Goal: Answer question/provide support: Ask a question

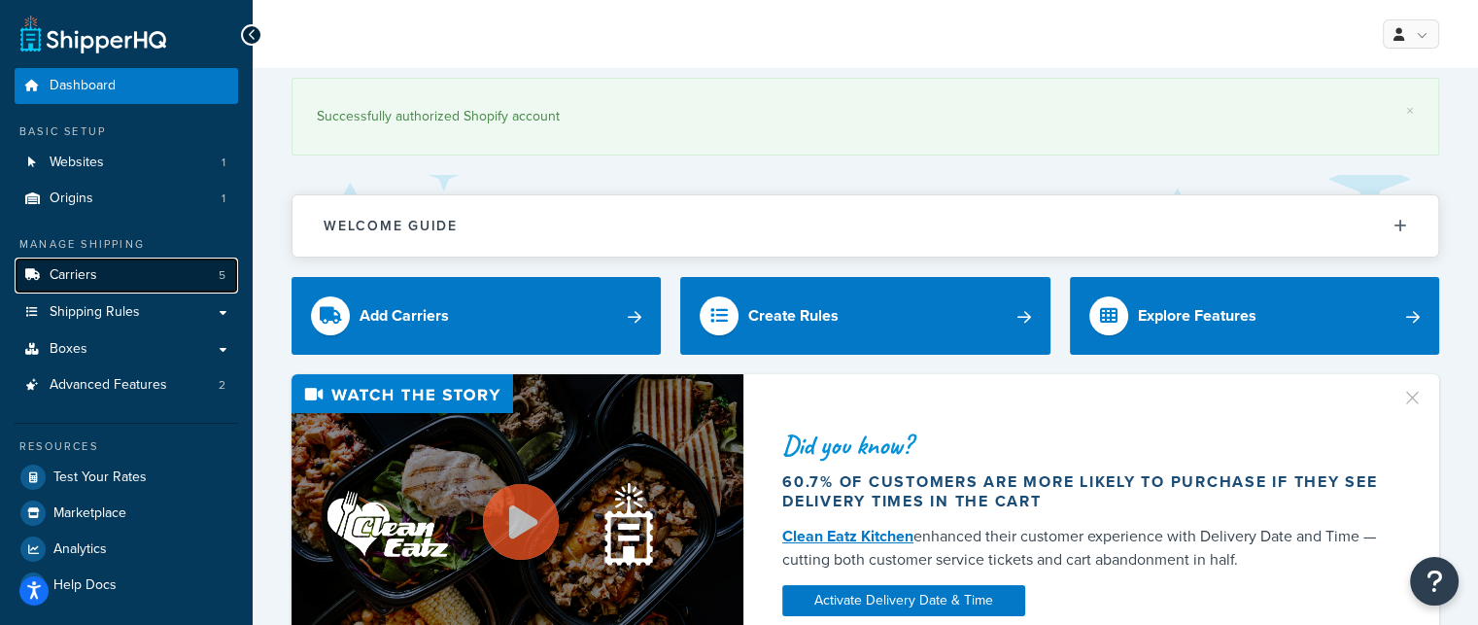
click at [128, 273] on link "Carriers 5" at bounding box center [126, 275] width 223 height 36
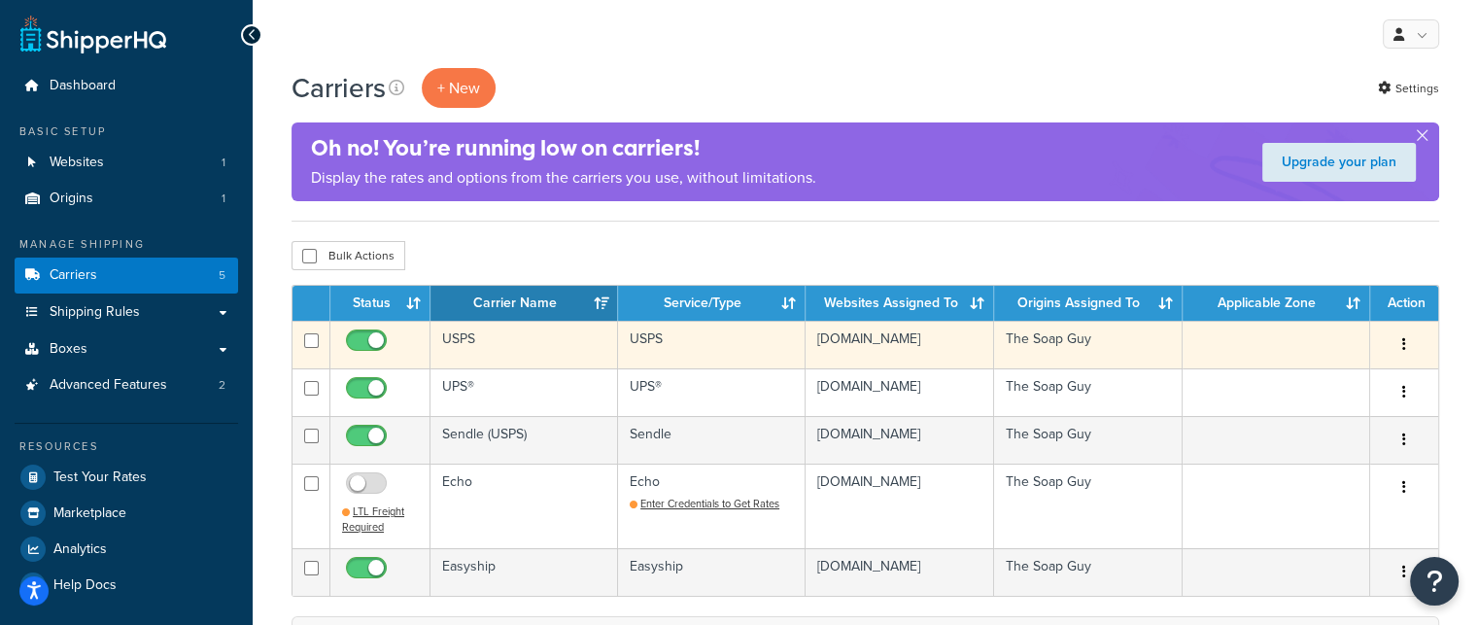
click at [509, 348] on td "USPS" at bounding box center [524, 345] width 188 height 48
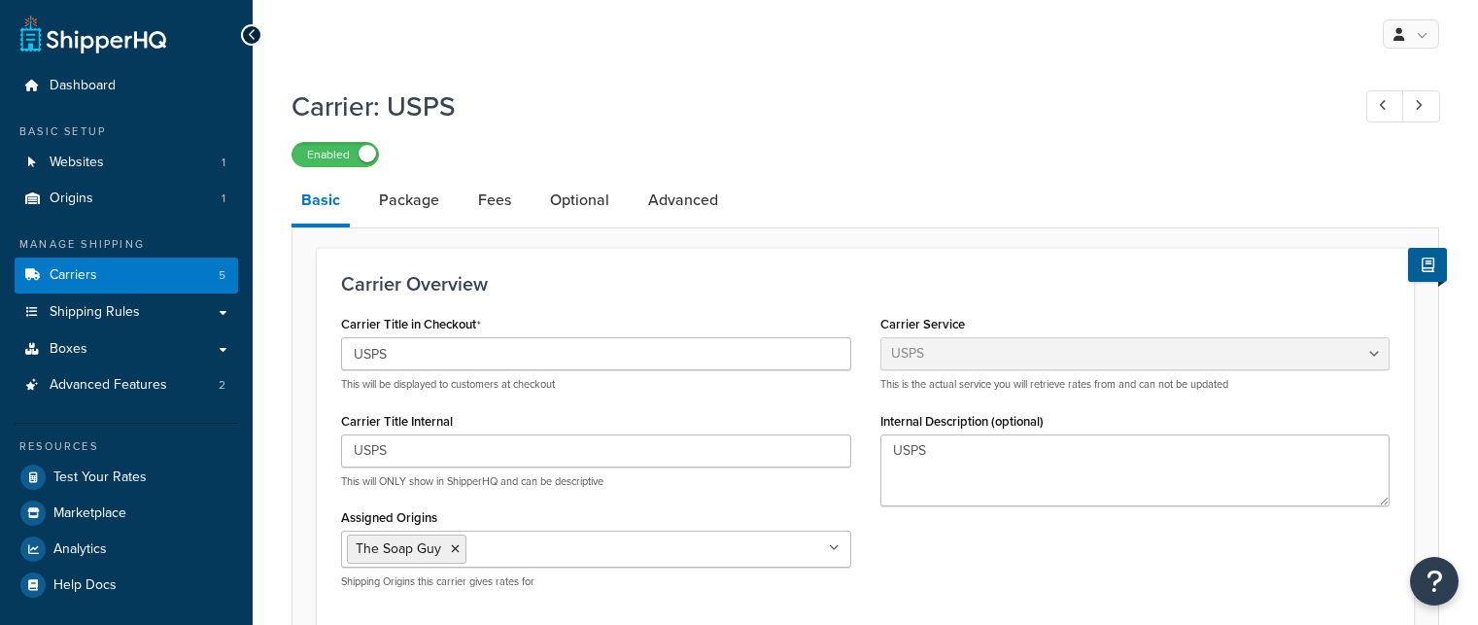
select select "usps"
select select "ONLINE"
click at [593, 214] on link "Optional" at bounding box center [579, 200] width 79 height 47
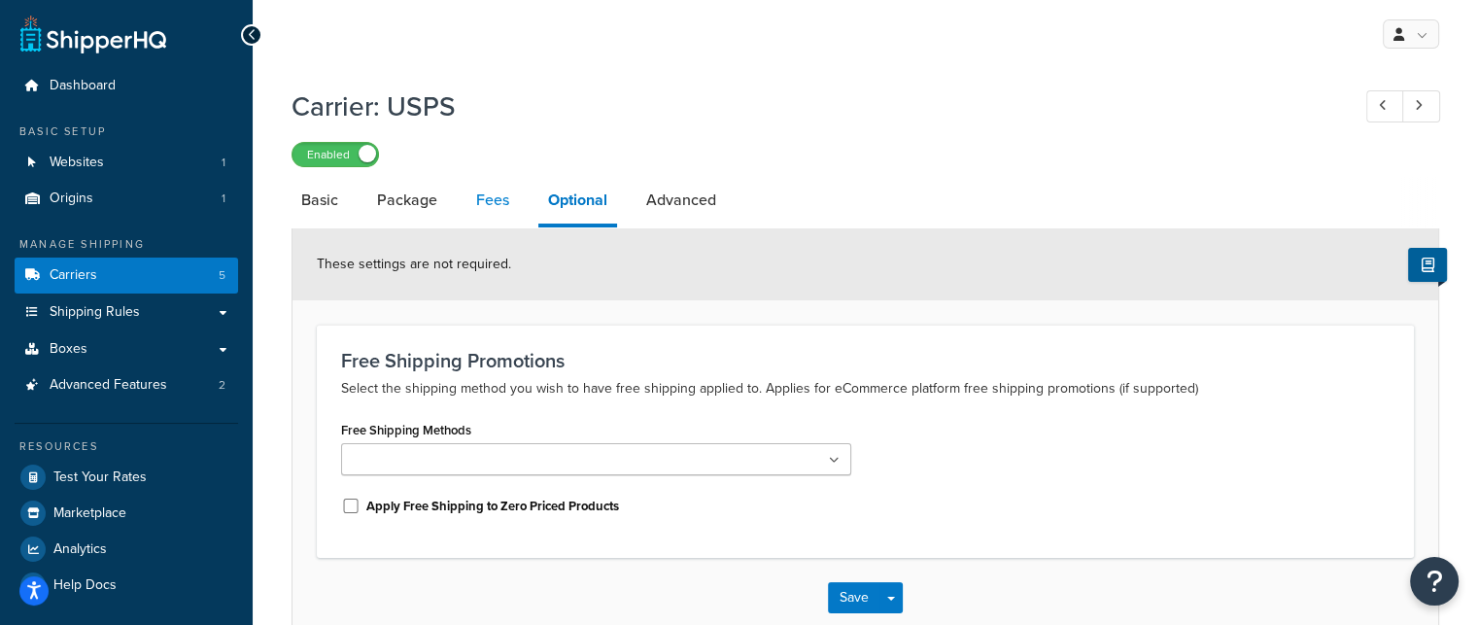
click at [496, 193] on link "Fees" at bounding box center [492, 200] width 52 height 47
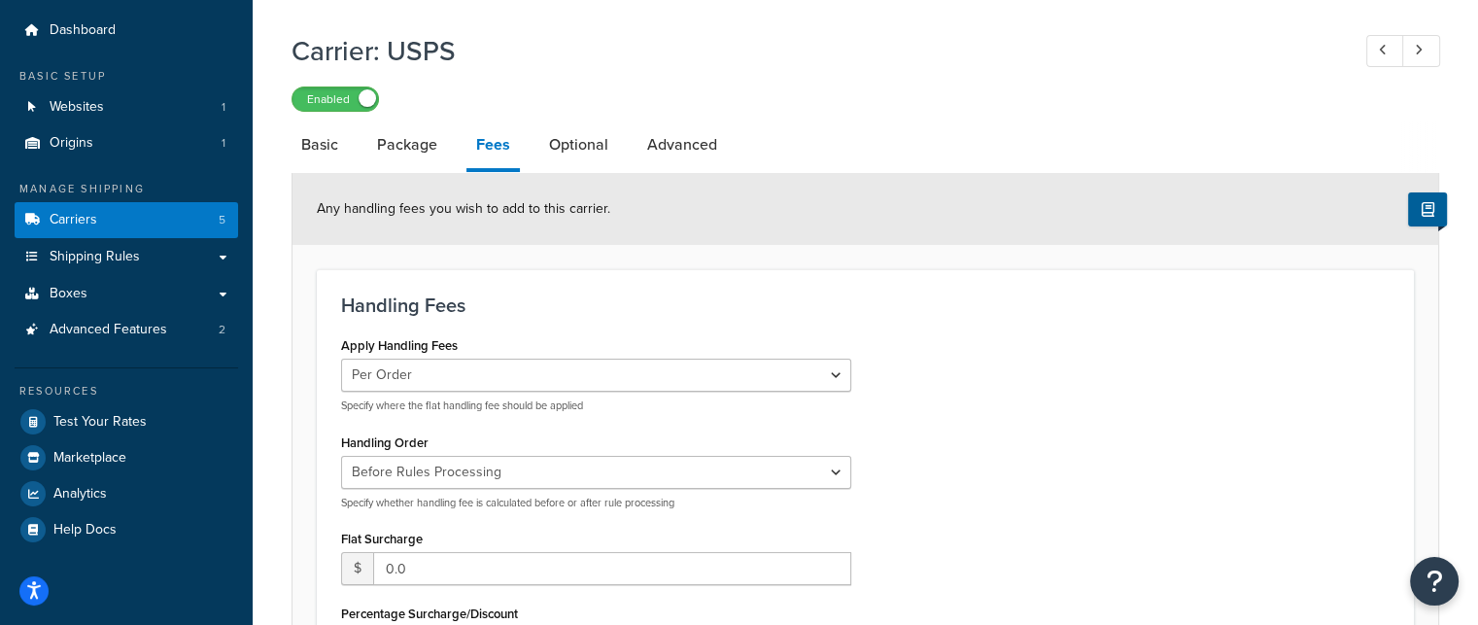
scroll to position [291, 0]
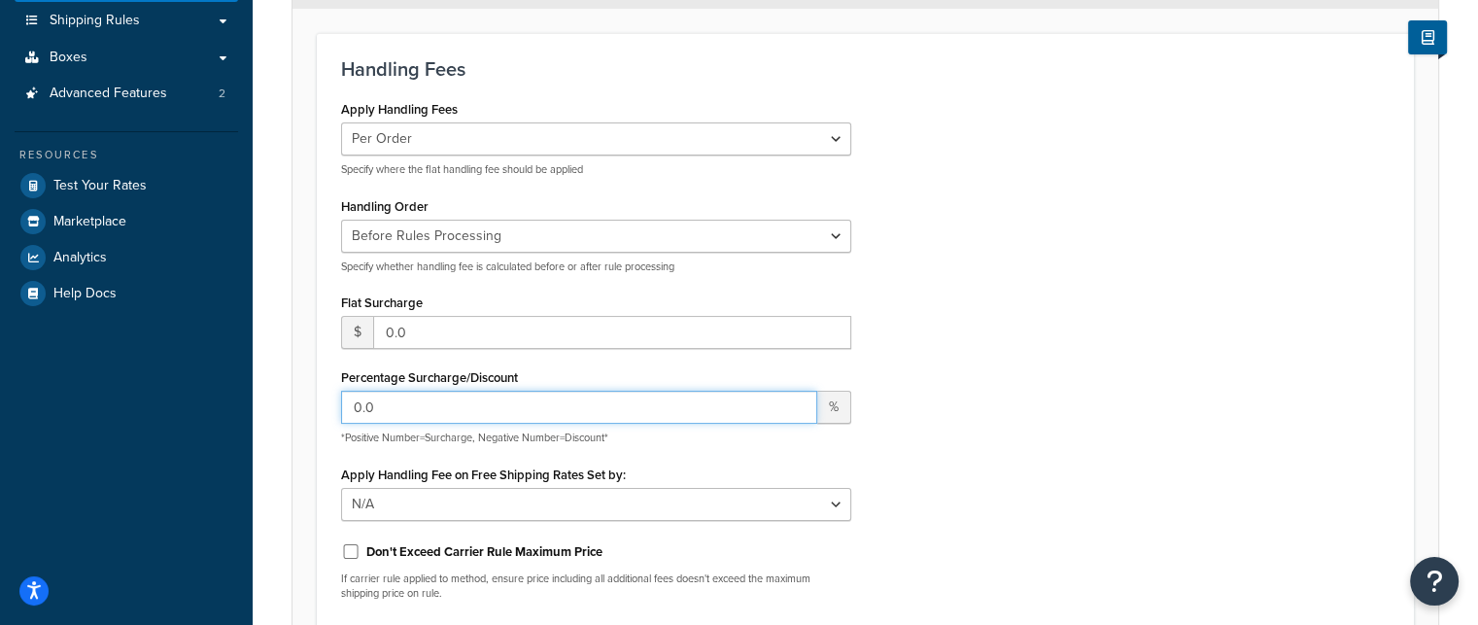
drag, startPoint x: 433, startPoint y: 405, endPoint x: 188, endPoint y: 430, distance: 247.1
click at [188, 430] on div "Dashboard Basic Setup Websites 1 Origins 1 Manage Shipping Carriers 5 Shipping …" at bounding box center [739, 359] width 1478 height 1300
type input "10"
click at [1165, 252] on div "Apply Handling Fees Per Order Per Item Per Package Specify where the flat handl…" at bounding box center [865, 355] width 1078 height 520
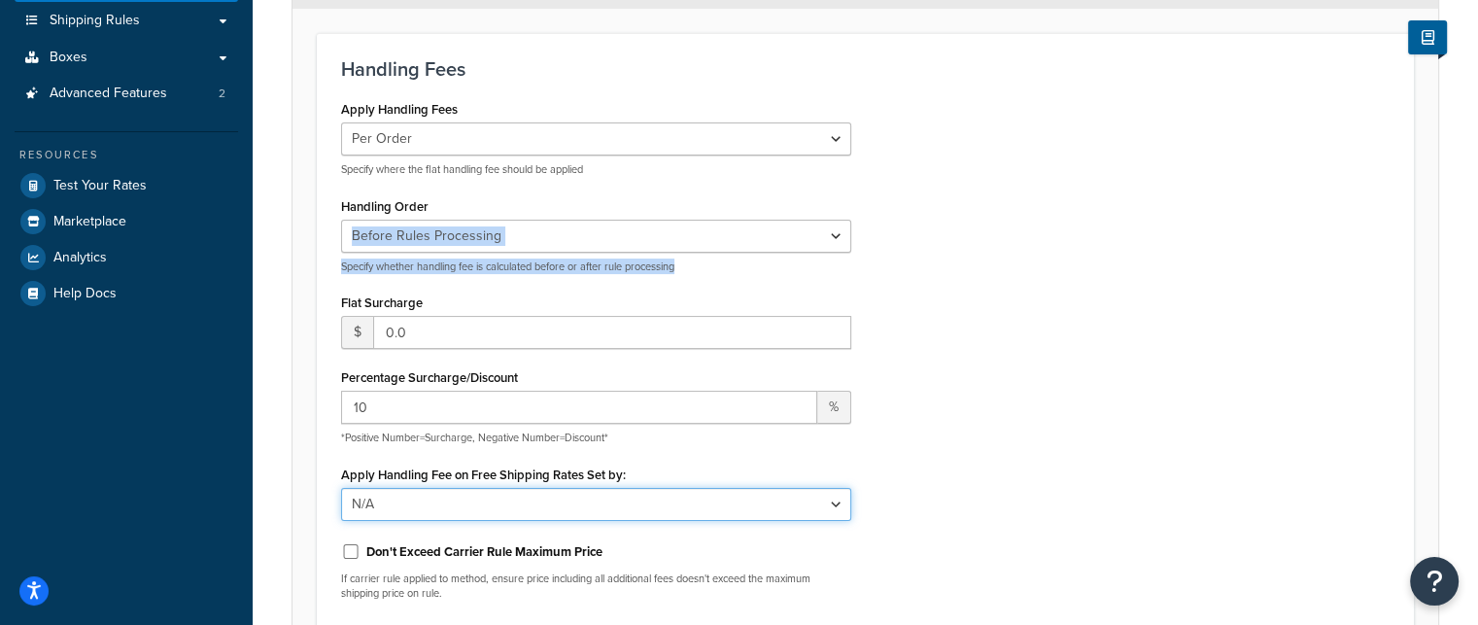
click at [568, 509] on select "N/A Fixed/Free Shipping Methods Free Promotion Rules All Free Shipping" at bounding box center [596, 504] width 510 height 33
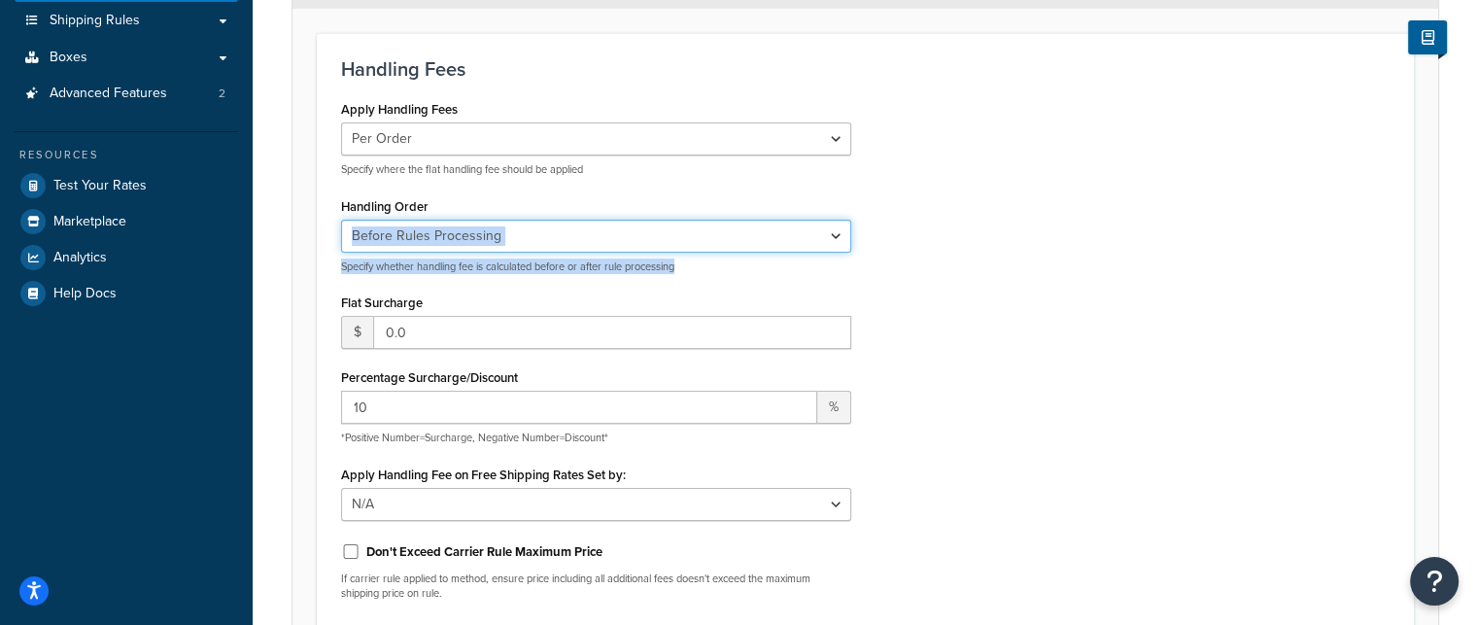
click at [463, 221] on select "Before Rules Processing After Rules Processing" at bounding box center [596, 236] width 510 height 33
click at [466, 228] on select "Before Rules Processing After Rules Processing" at bounding box center [596, 236] width 510 height 33
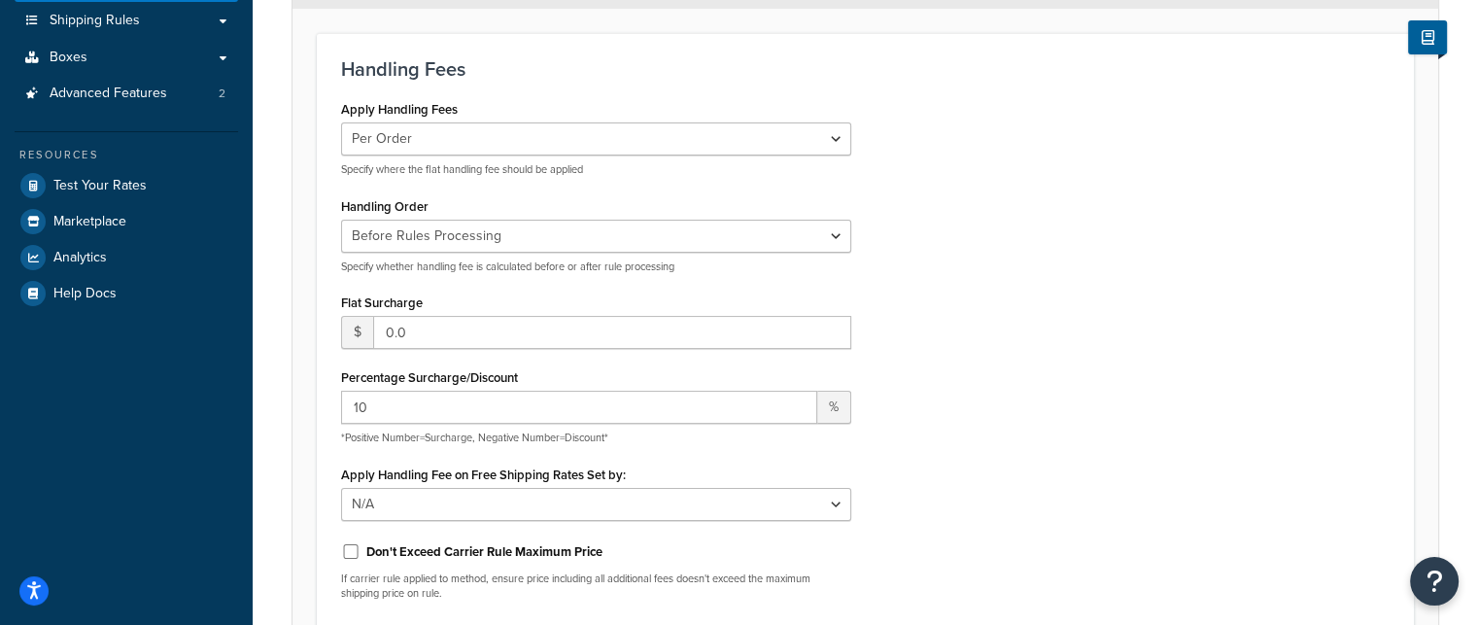
click at [962, 279] on div "Apply Handling Fees Per Order Per Item Per Package Specify where the flat handl…" at bounding box center [865, 355] width 1078 height 520
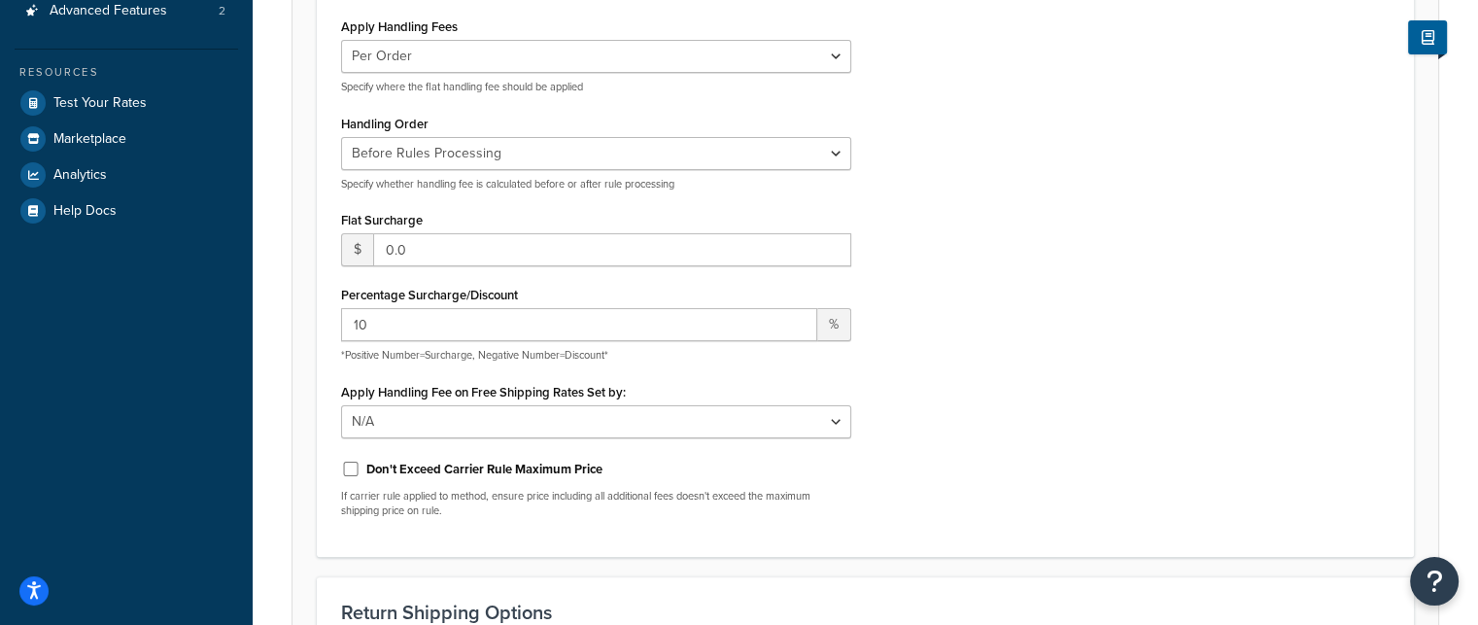
scroll to position [674, 0]
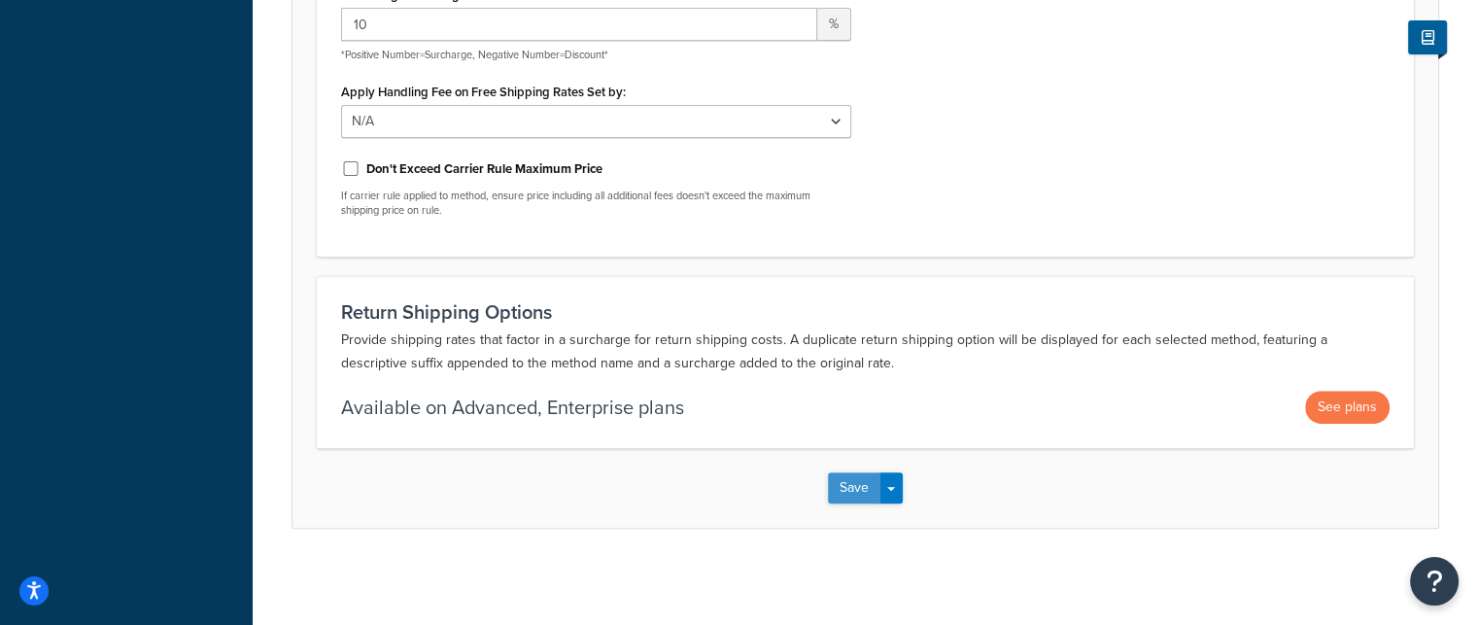
click at [852, 483] on button "Save" at bounding box center [854, 487] width 52 height 31
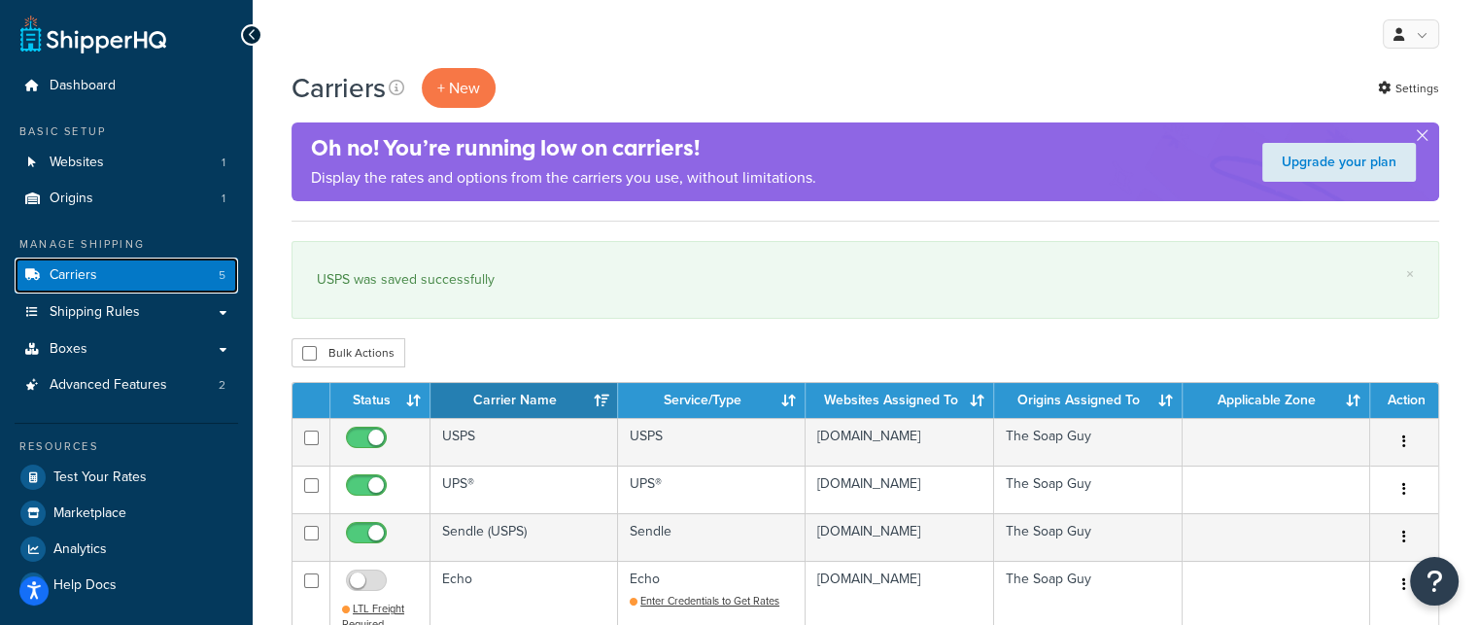
click at [109, 275] on link "Carriers 5" at bounding box center [126, 275] width 223 height 36
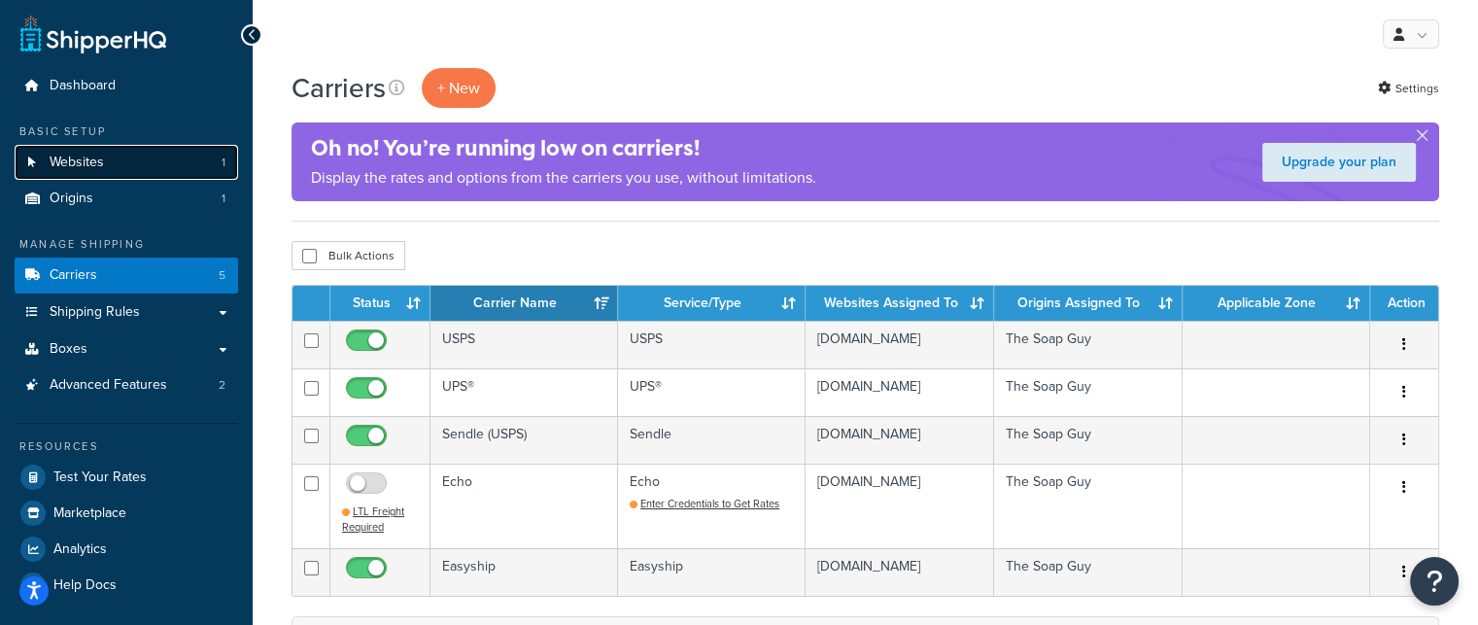
click at [93, 166] on span "Websites" at bounding box center [77, 162] width 54 height 17
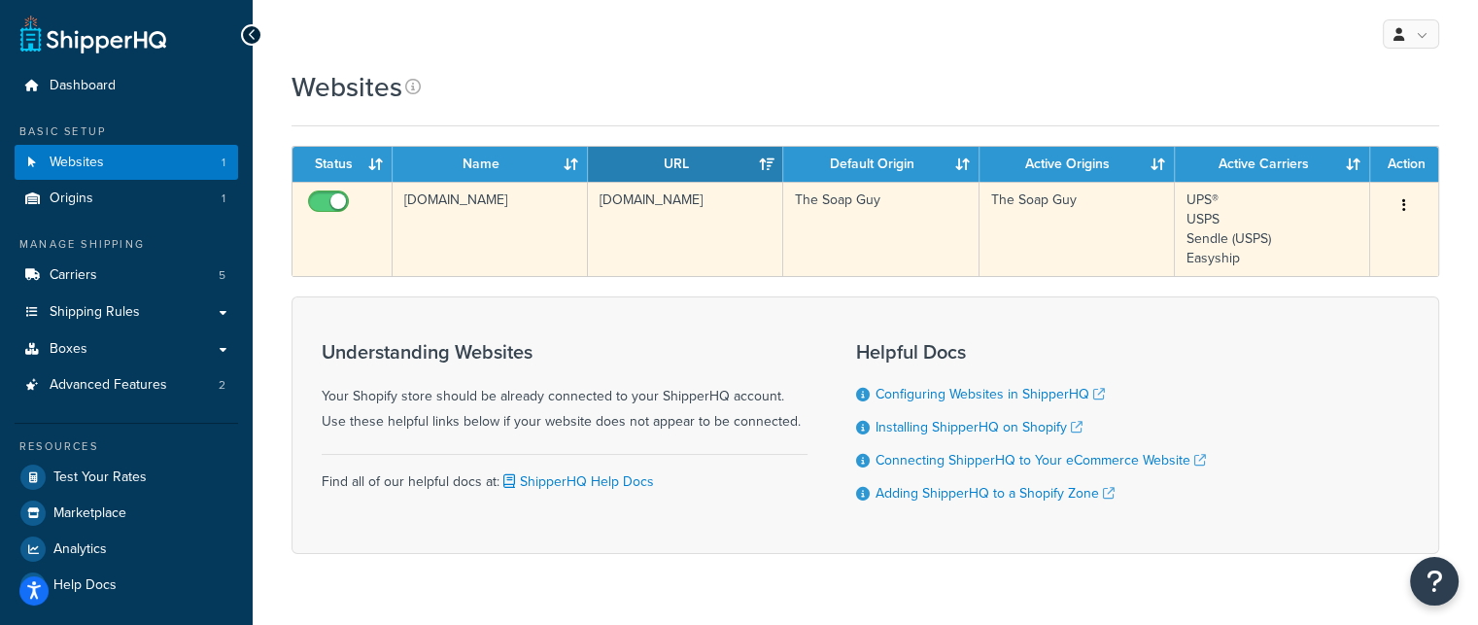
click at [337, 201] on input "checkbox" at bounding box center [330, 206] width 53 height 24
click at [335, 199] on input "checkbox" at bounding box center [330, 206] width 53 height 24
checkbox input "true"
click at [456, 203] on td "aznn46-nb.myshopify.com" at bounding box center [490, 229] width 195 height 94
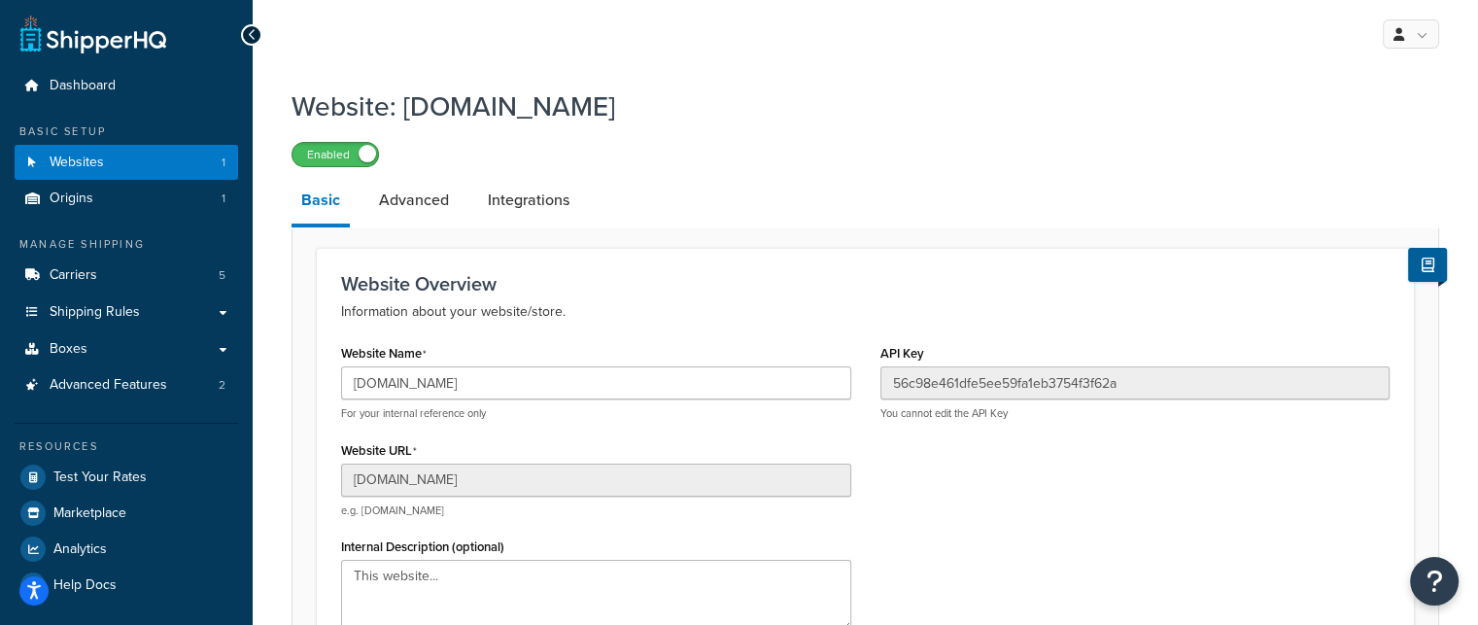
click at [366, 154] on span at bounding box center [367, 153] width 17 height 17
click at [155, 162] on link "Websites 1" at bounding box center [126, 163] width 223 height 36
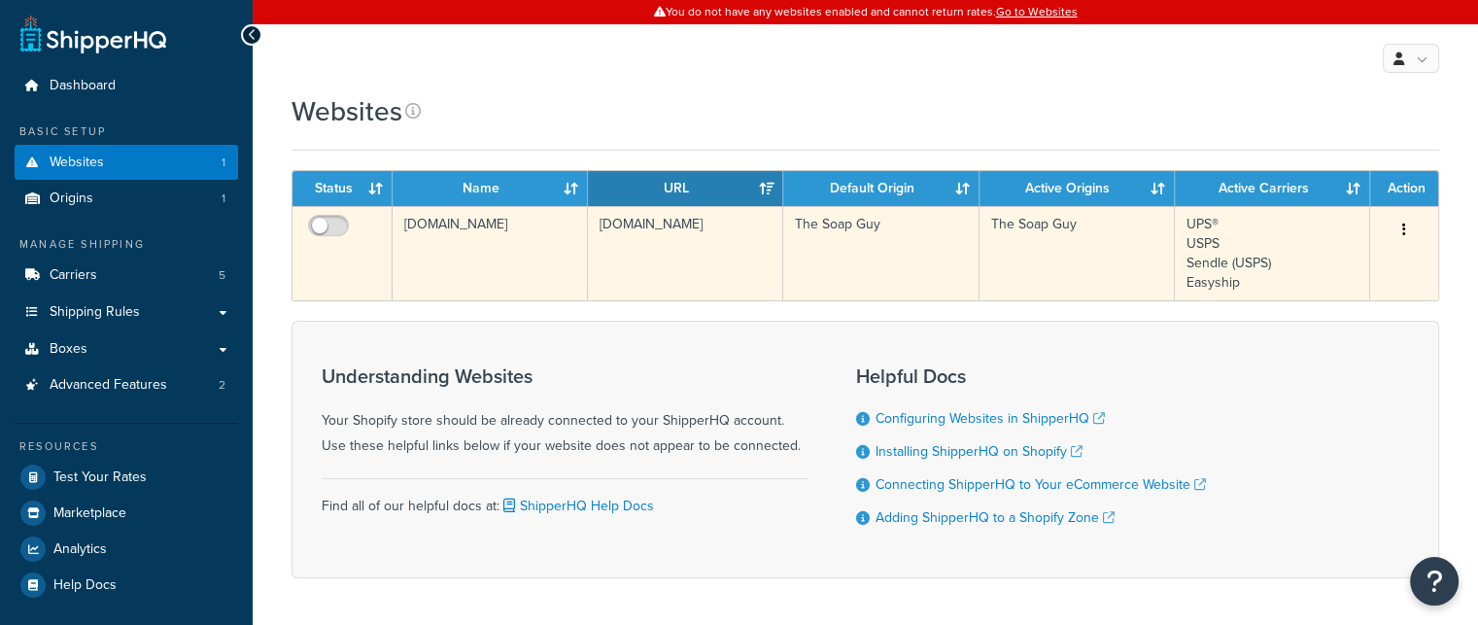
click at [438, 258] on td "[DOMAIN_NAME]" at bounding box center [490, 253] width 195 height 94
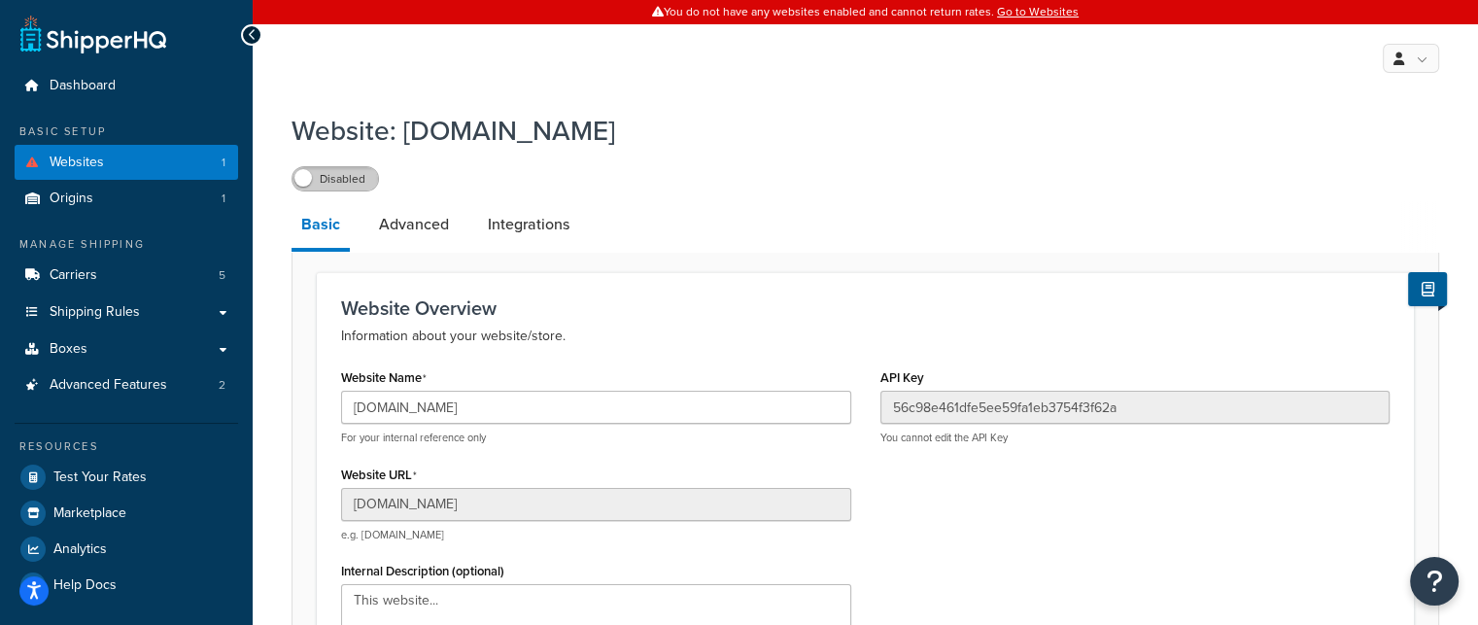
click at [326, 182] on label "Disabled" at bounding box center [335, 178] width 86 height 23
click at [243, 38] on div at bounding box center [251, 34] width 21 height 21
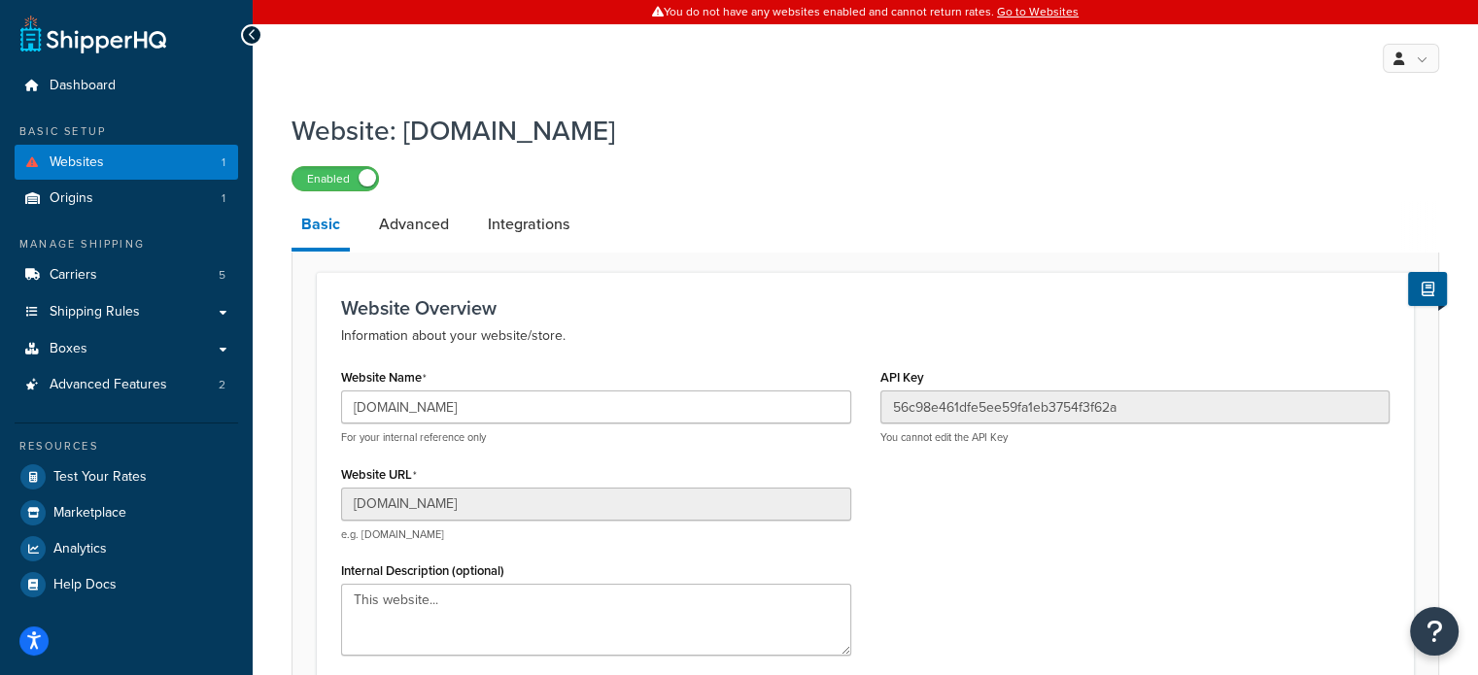
click at [249, 36] on icon at bounding box center [252, 35] width 9 height 14
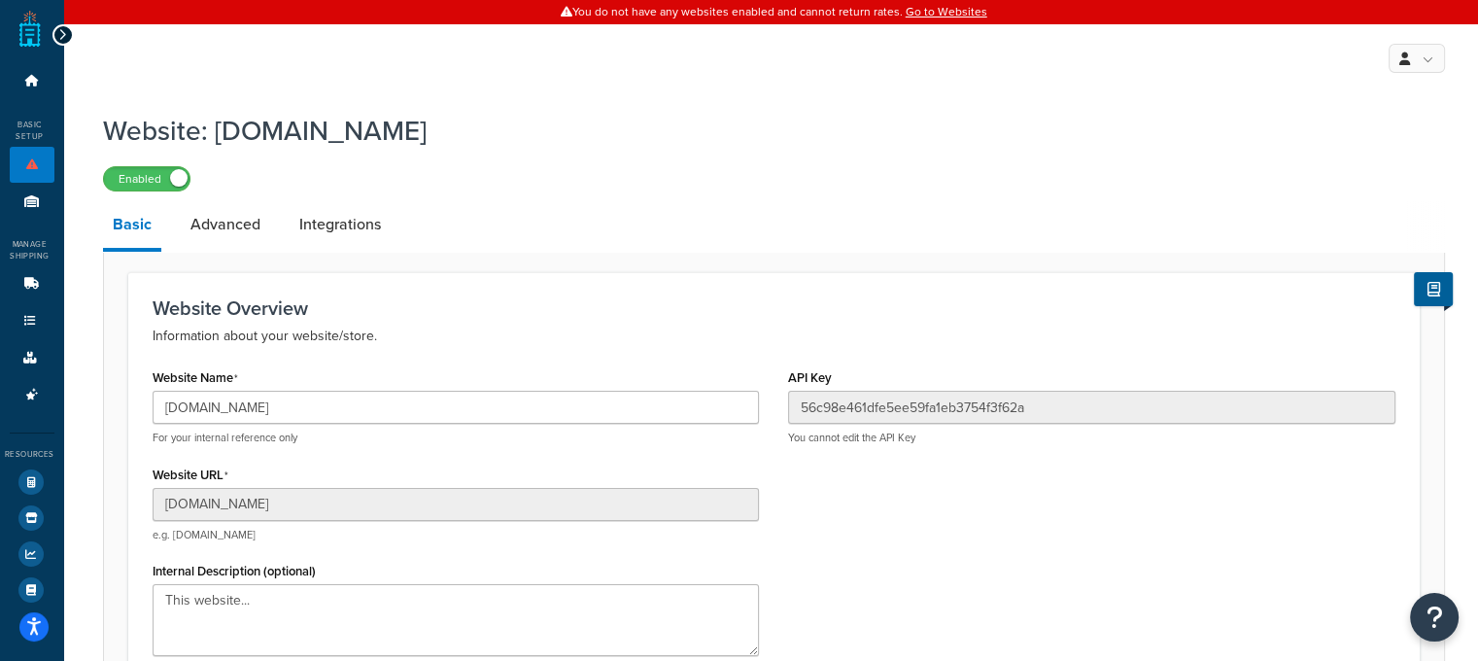
click at [63, 38] on icon at bounding box center [62, 35] width 9 height 14
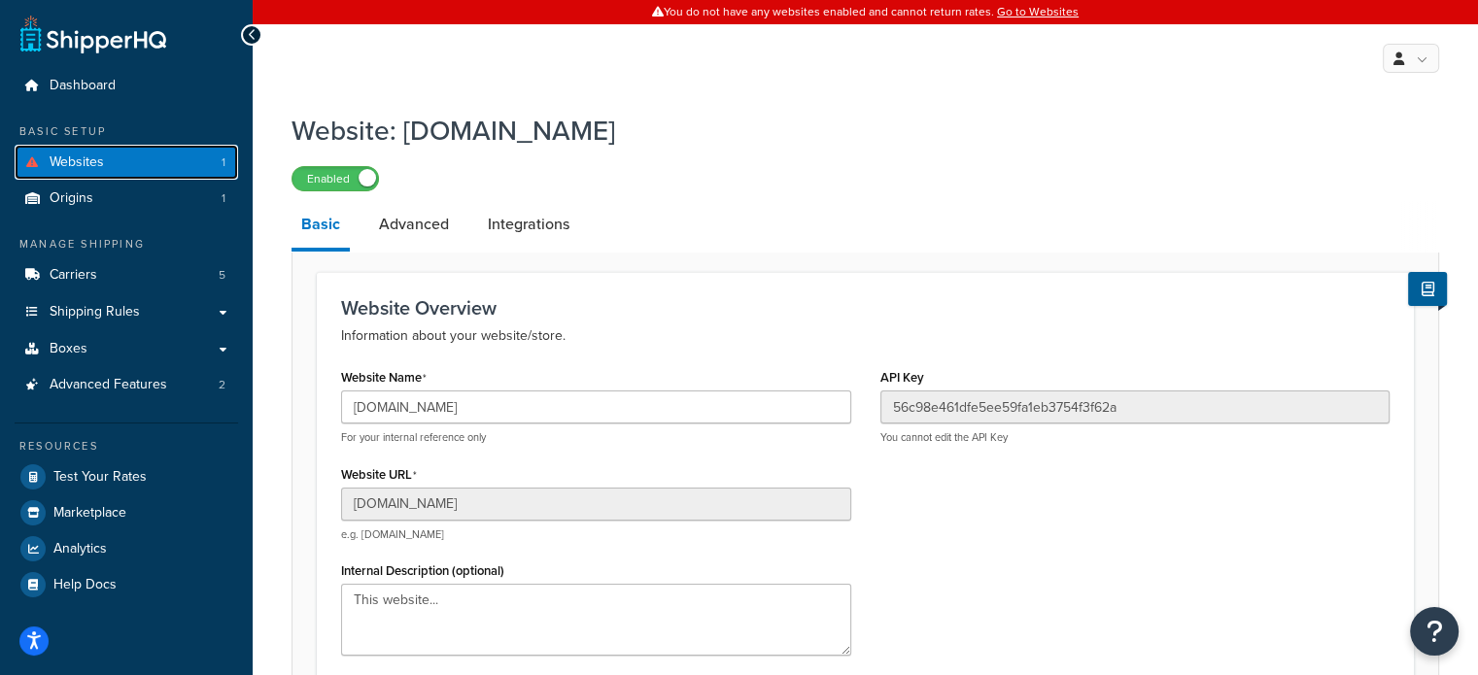
click at [127, 163] on link "Websites 1" at bounding box center [126, 163] width 223 height 36
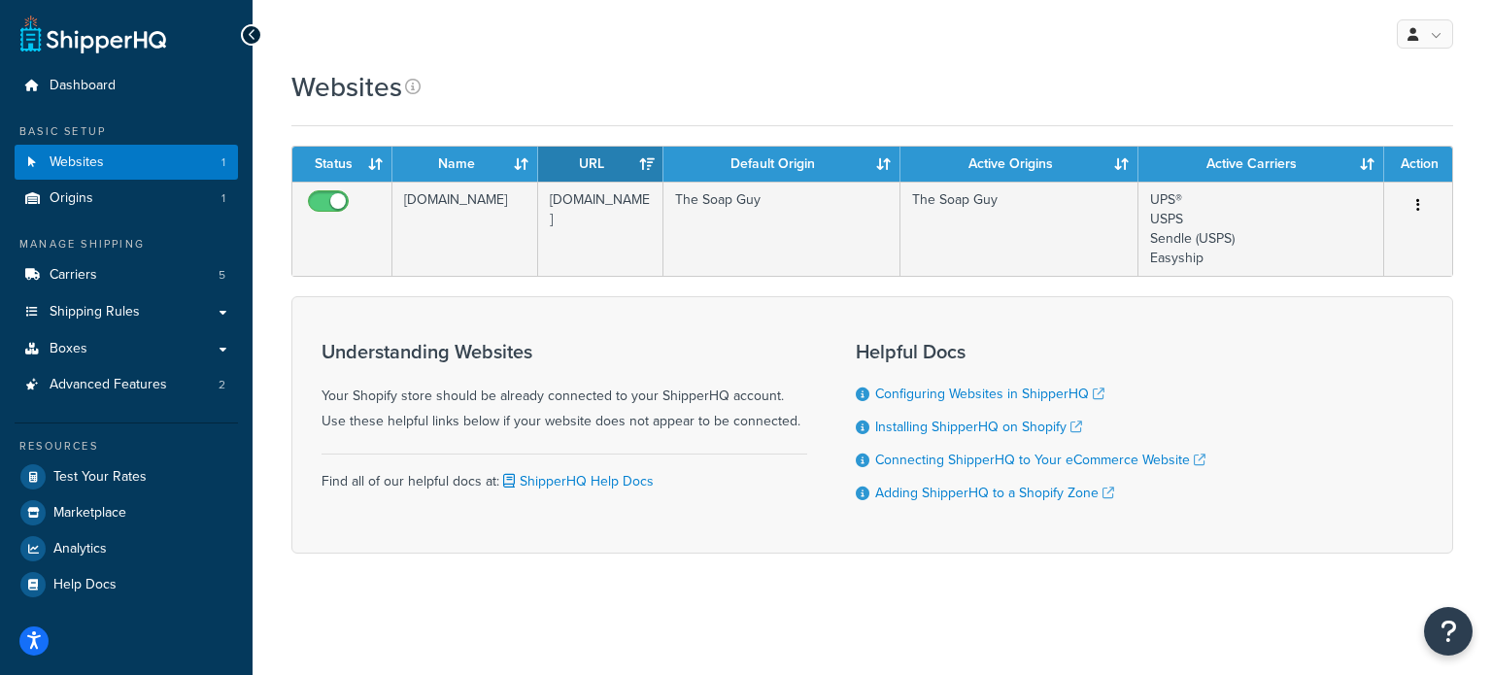
click at [553, 29] on div "My Profile Billing Global Settings Contact Us Logout" at bounding box center [873, 34] width 1240 height 68
click at [75, 275] on span "Carriers" at bounding box center [74, 275] width 48 height 17
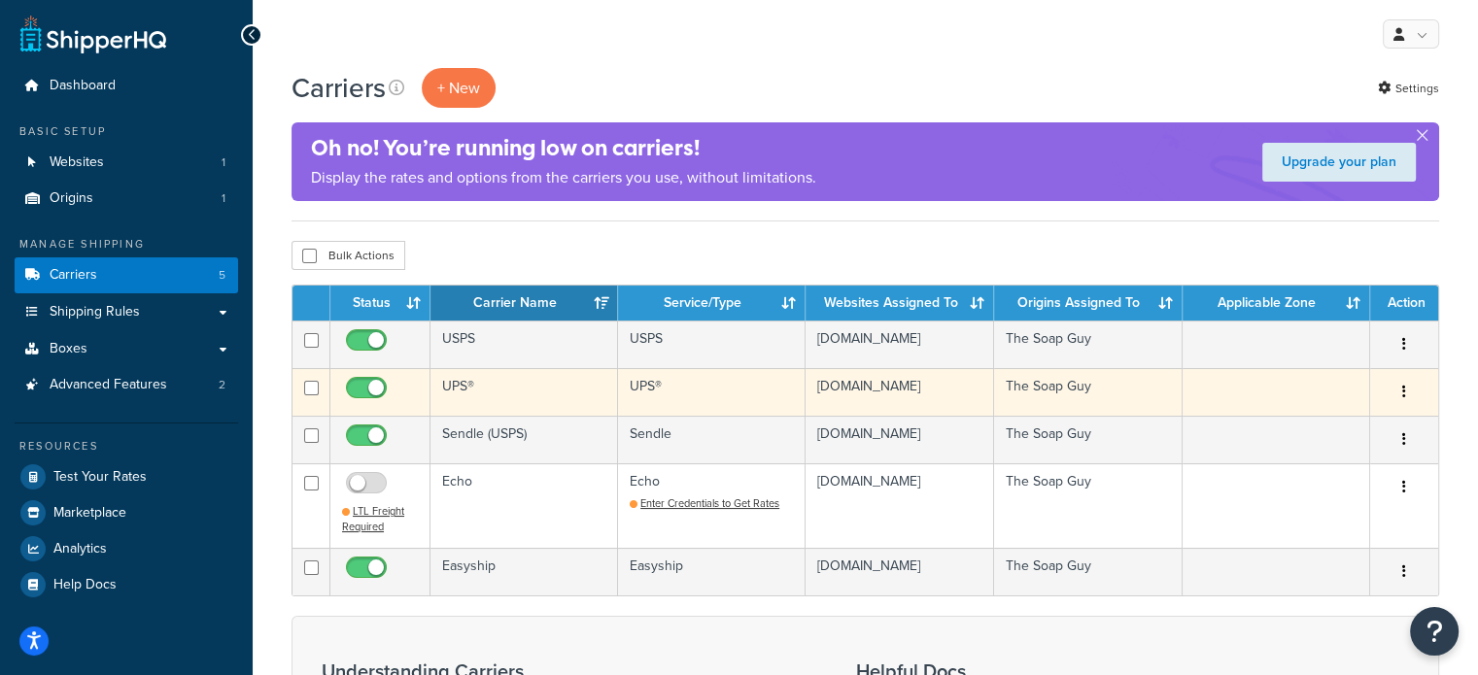
click at [467, 384] on td "UPS®" at bounding box center [524, 392] width 188 height 48
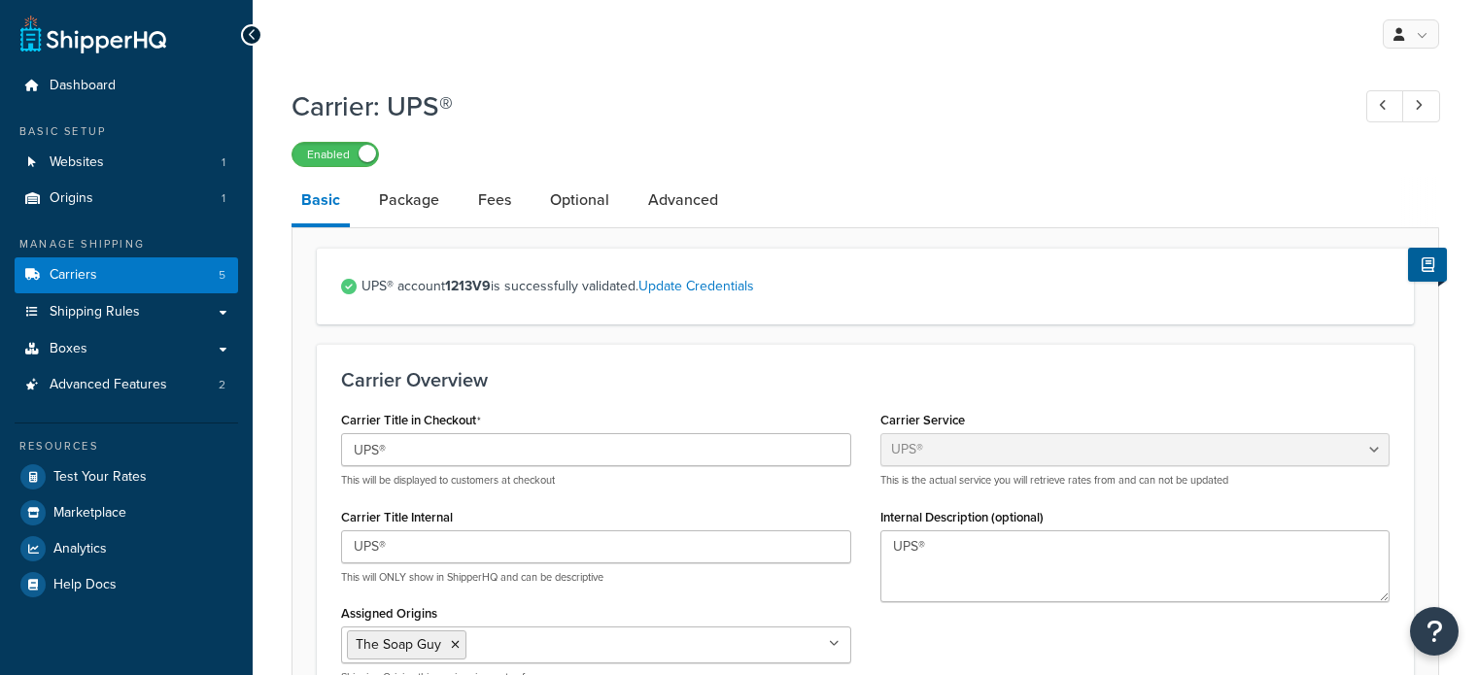
select select "ups"
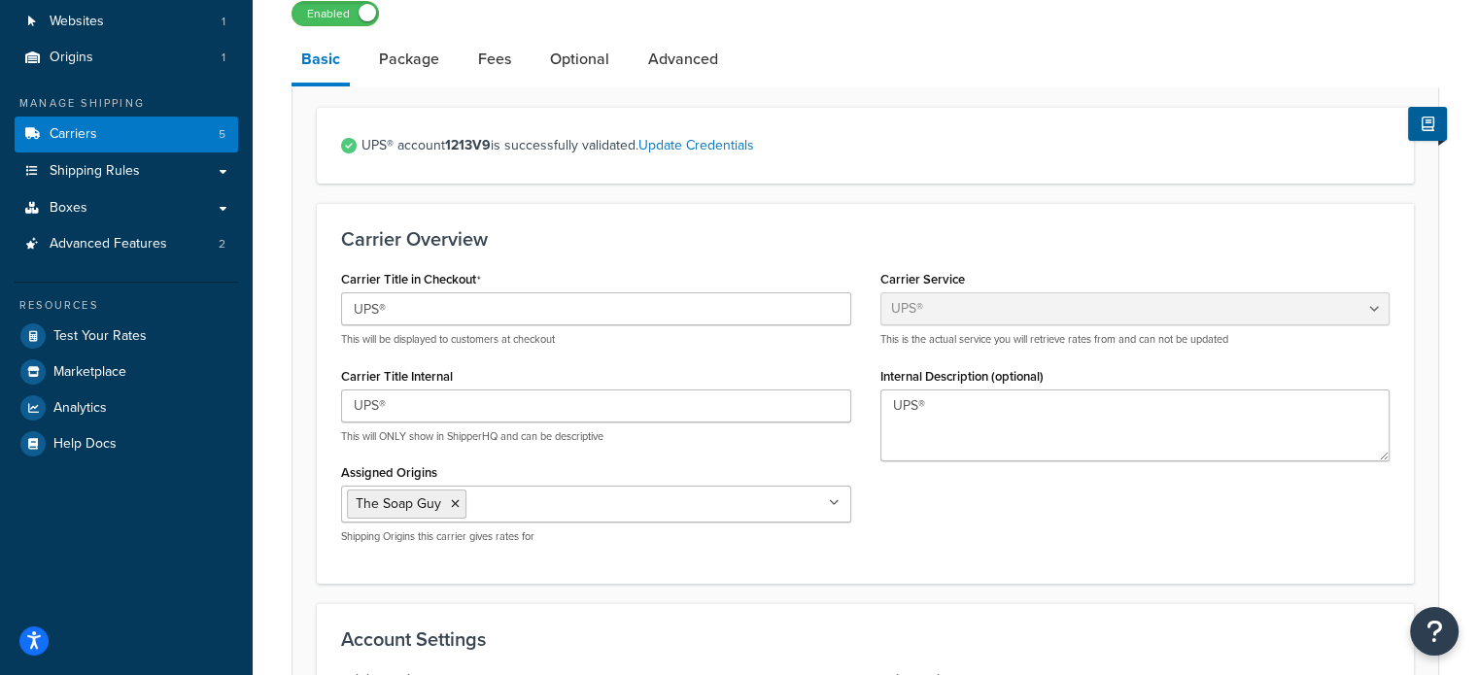
scroll to position [97, 0]
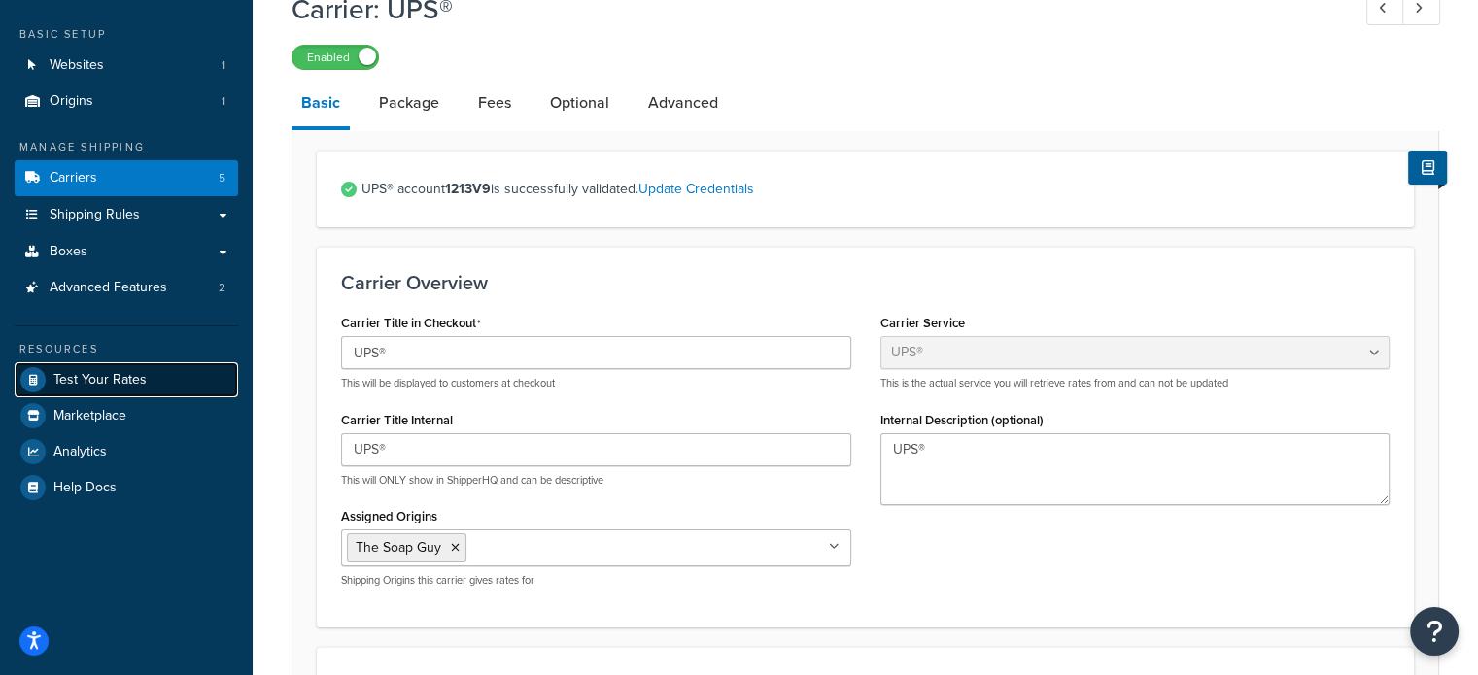
click at [108, 381] on span "Test Your Rates" at bounding box center [99, 380] width 93 height 17
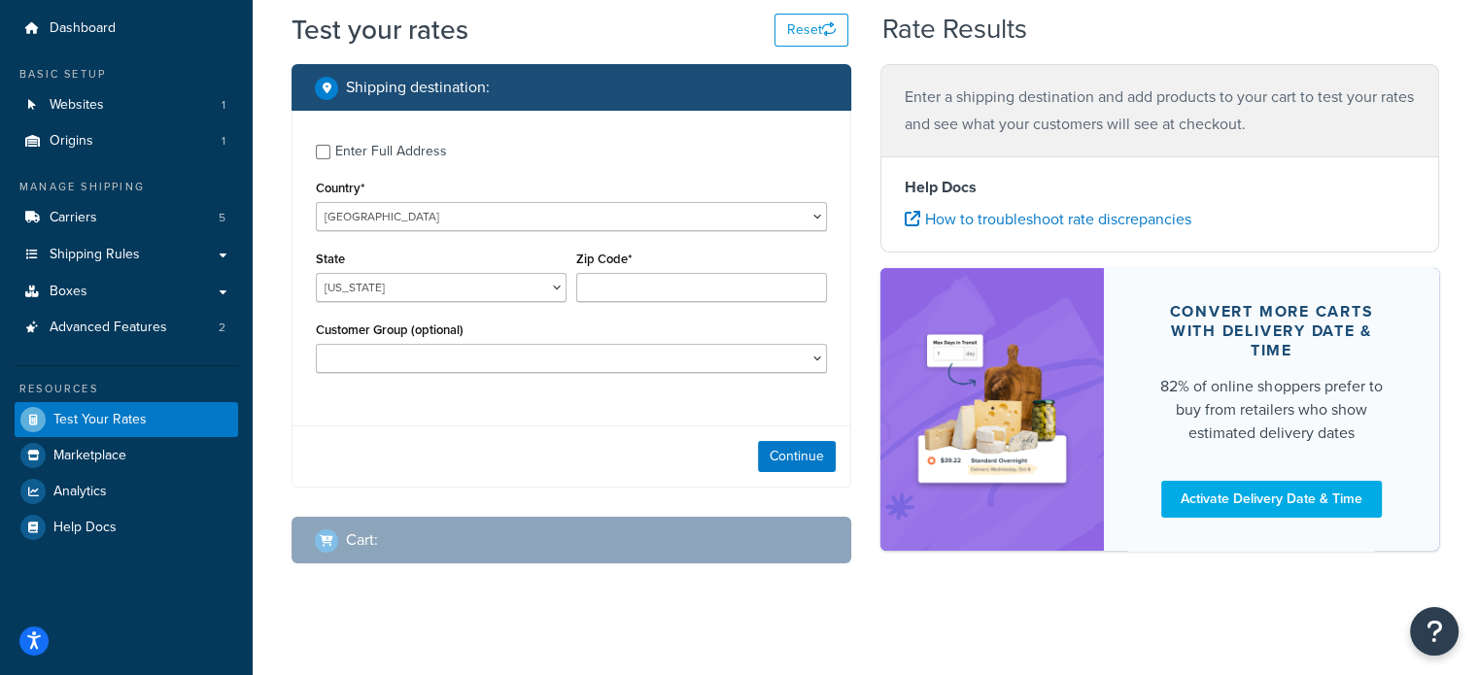
scroll to position [72, 0]
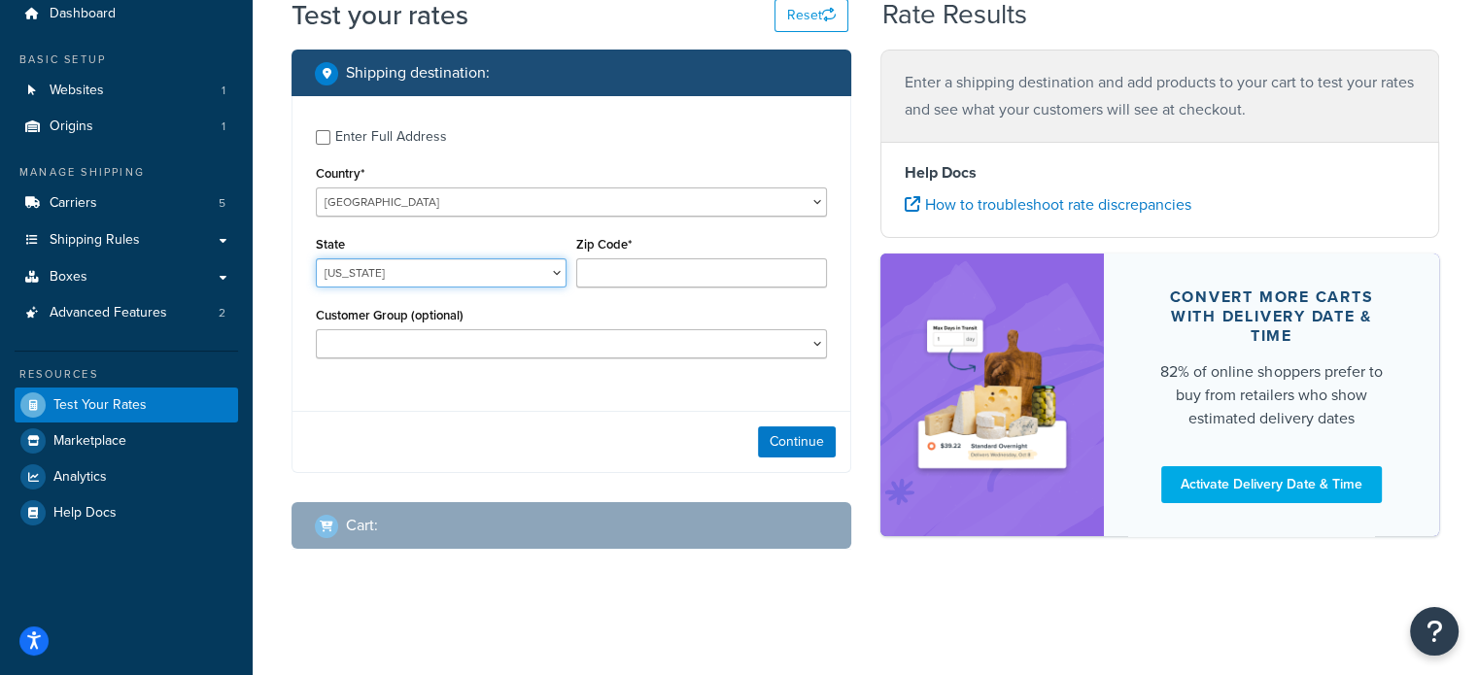
click at [377, 266] on select "[US_STATE] [US_STATE] [US_STATE] [US_STATE] [US_STATE] Armed Forces Americas Ar…" at bounding box center [441, 272] width 251 height 29
select select "GA"
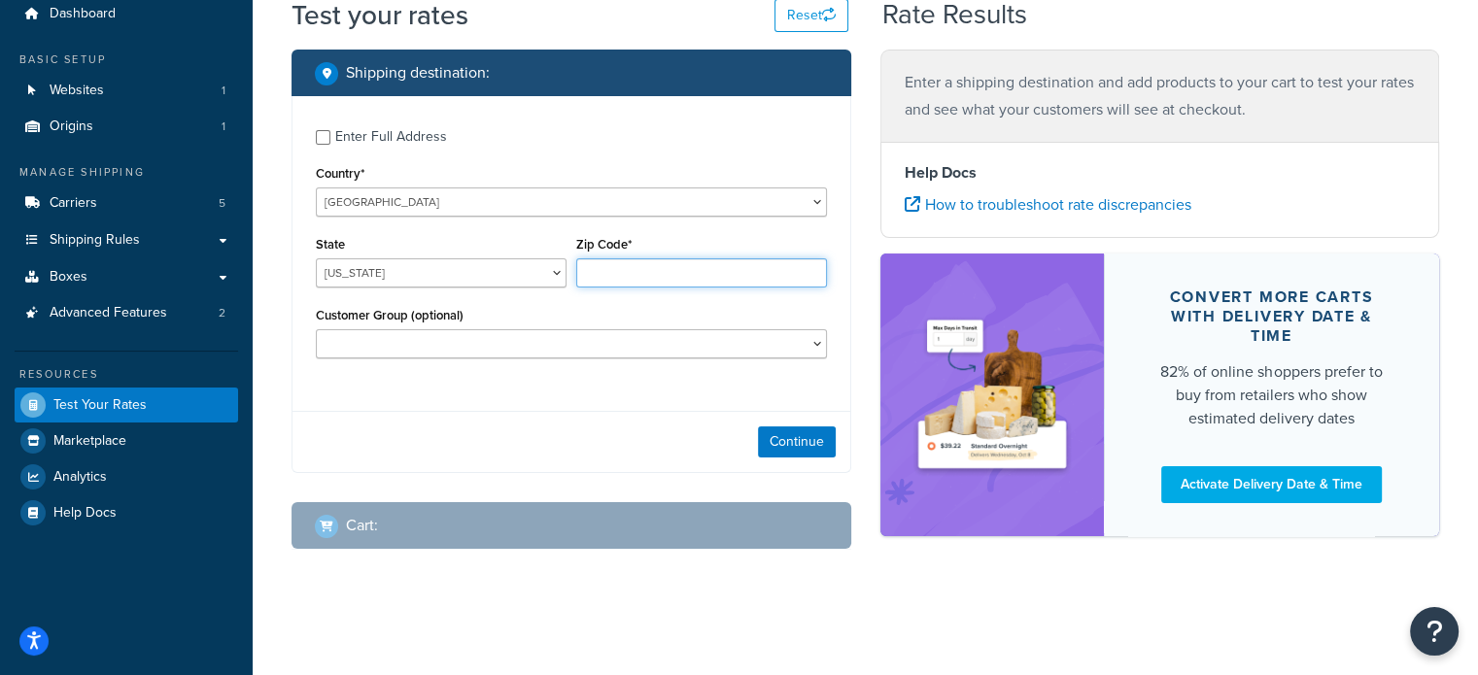
click at [604, 263] on input "Zip Code*" at bounding box center [701, 272] width 251 height 29
type input "31204"
click at [784, 435] on button "Continue" at bounding box center [797, 442] width 78 height 31
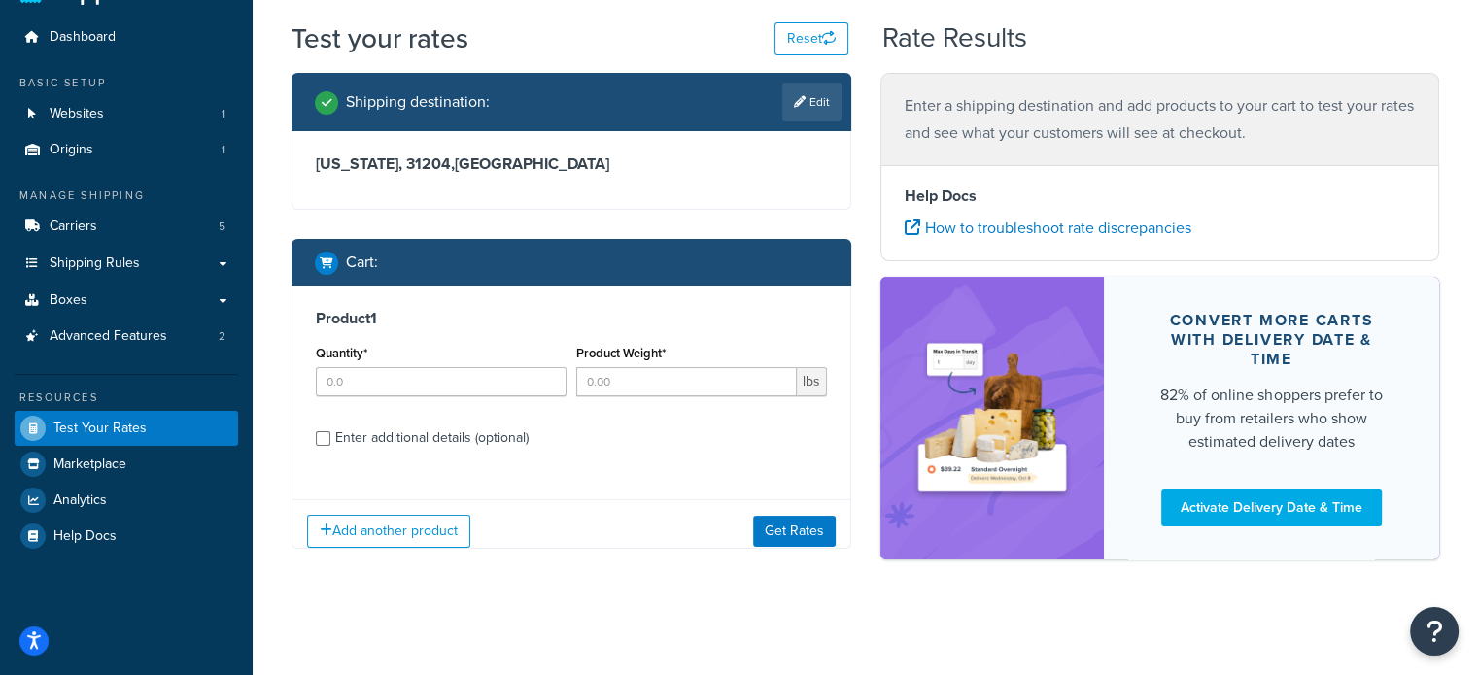
scroll to position [62, 0]
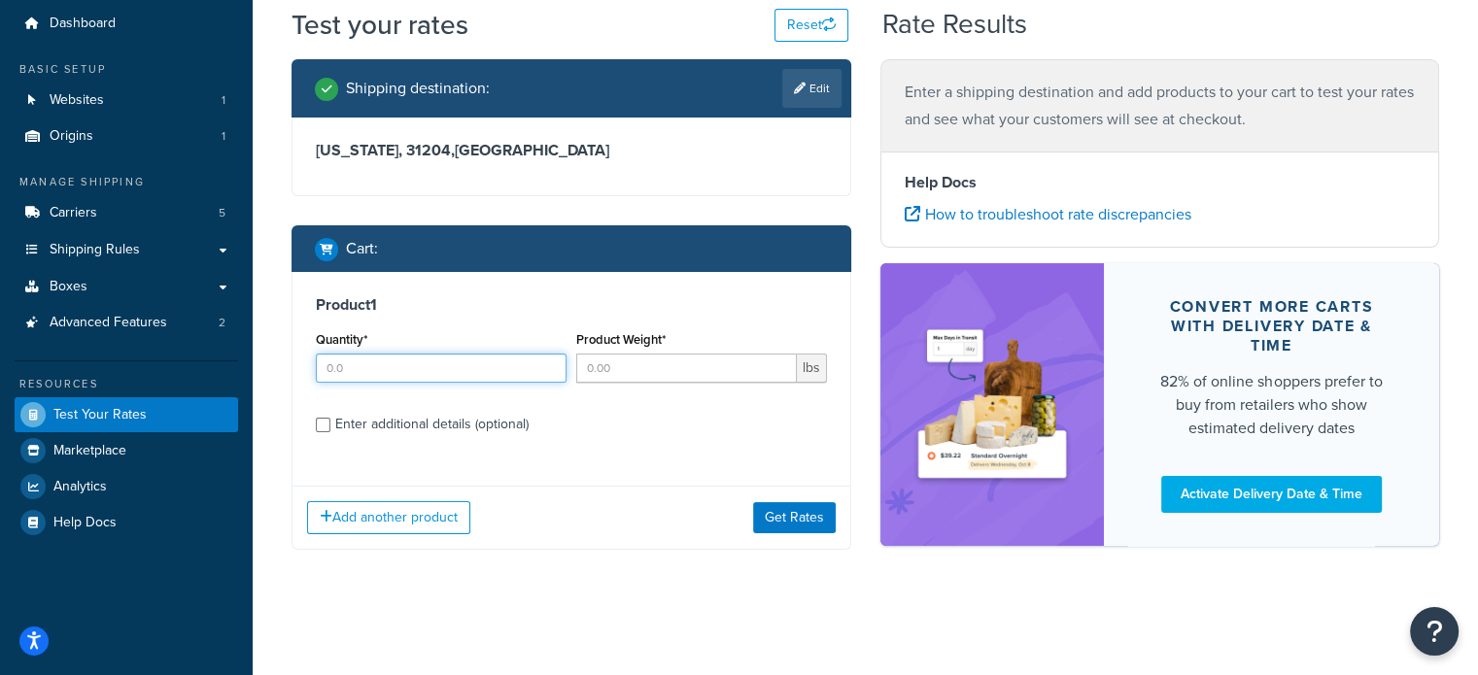
click at [485, 354] on input "Quantity*" at bounding box center [441, 368] width 251 height 29
type input "1"
drag, startPoint x: 614, startPoint y: 347, endPoint x: 617, endPoint y: 373, distance: 26.4
click at [615, 347] on label "Product Weight*" at bounding box center [620, 339] width 89 height 15
click at [615, 354] on input "Product Weight*" at bounding box center [686, 368] width 221 height 29
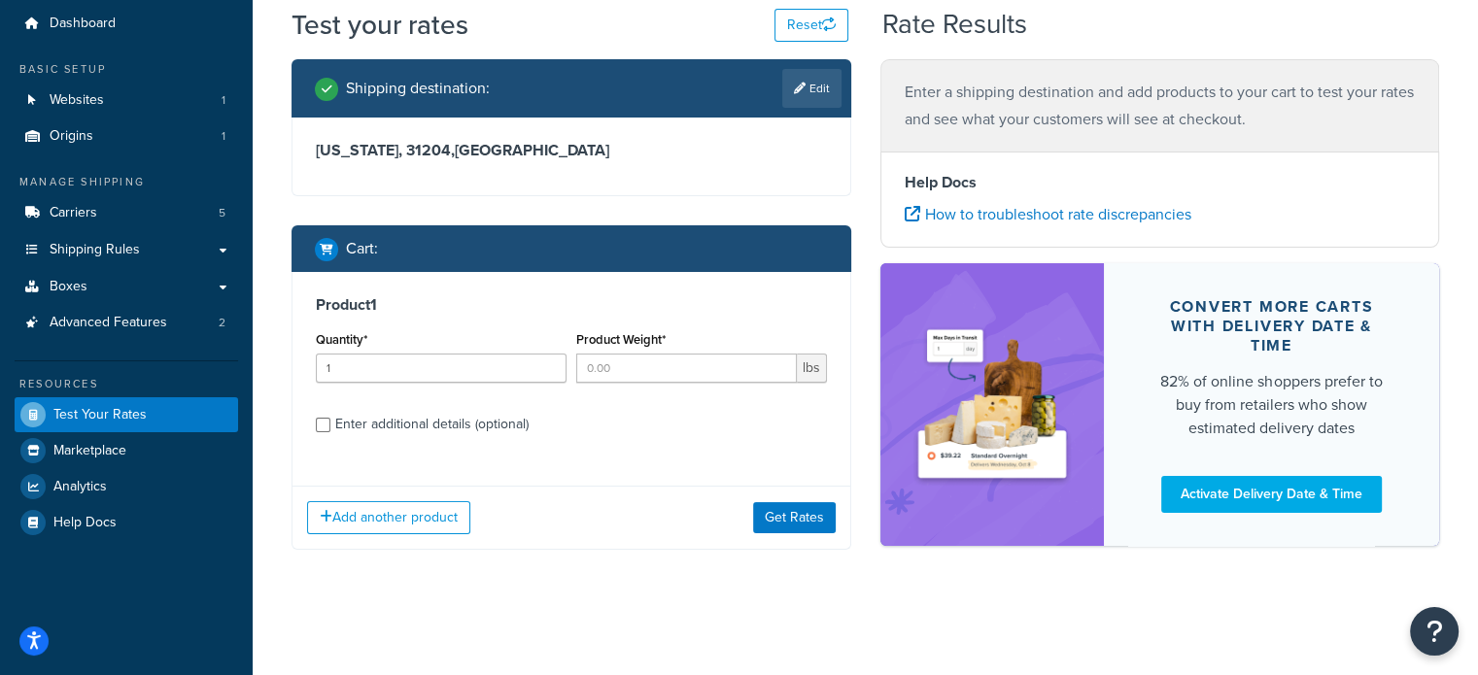
click at [622, 388] on div "Product Weight* lbs" at bounding box center [701, 361] width 260 height 71
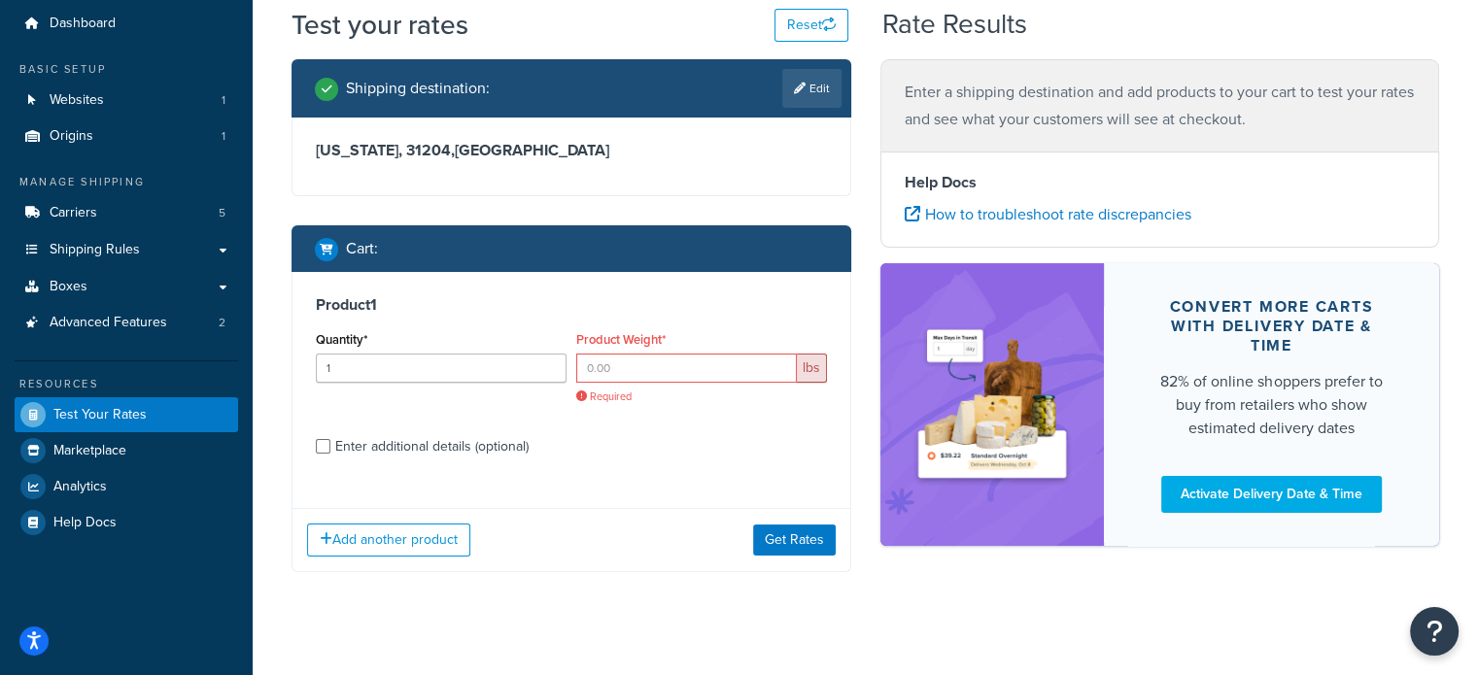
drag, startPoint x: 651, startPoint y: 347, endPoint x: 641, endPoint y: 384, distance: 38.2
click at [651, 349] on div "Product Weight* lbs Required" at bounding box center [701, 365] width 251 height 78
click at [641, 384] on div "lbs Required" at bounding box center [701, 379] width 251 height 51
click at [637, 372] on input "Product Weight*" at bounding box center [686, 368] width 221 height 29
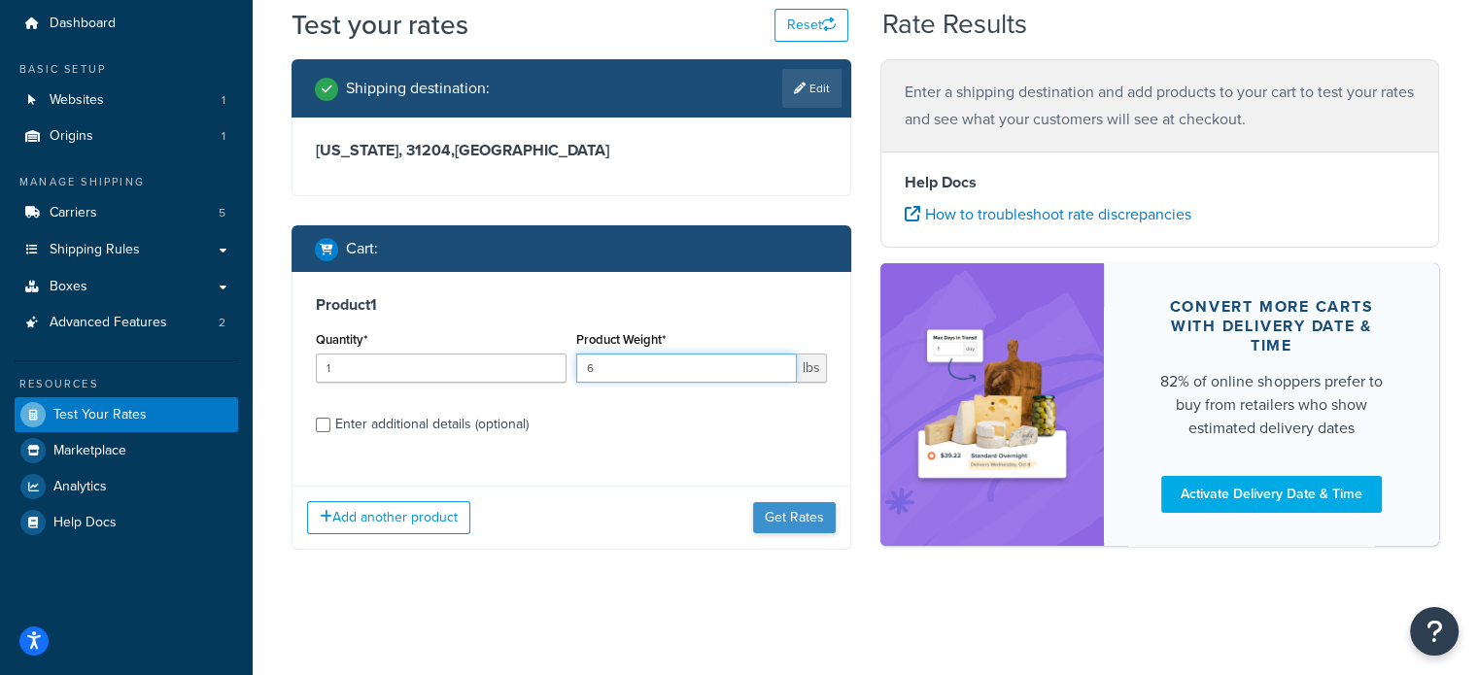
type input "6"
drag, startPoint x: 783, startPoint y: 515, endPoint x: 469, endPoint y: 661, distance: 346.0
click at [783, 516] on button "Get Rates" at bounding box center [794, 517] width 83 height 31
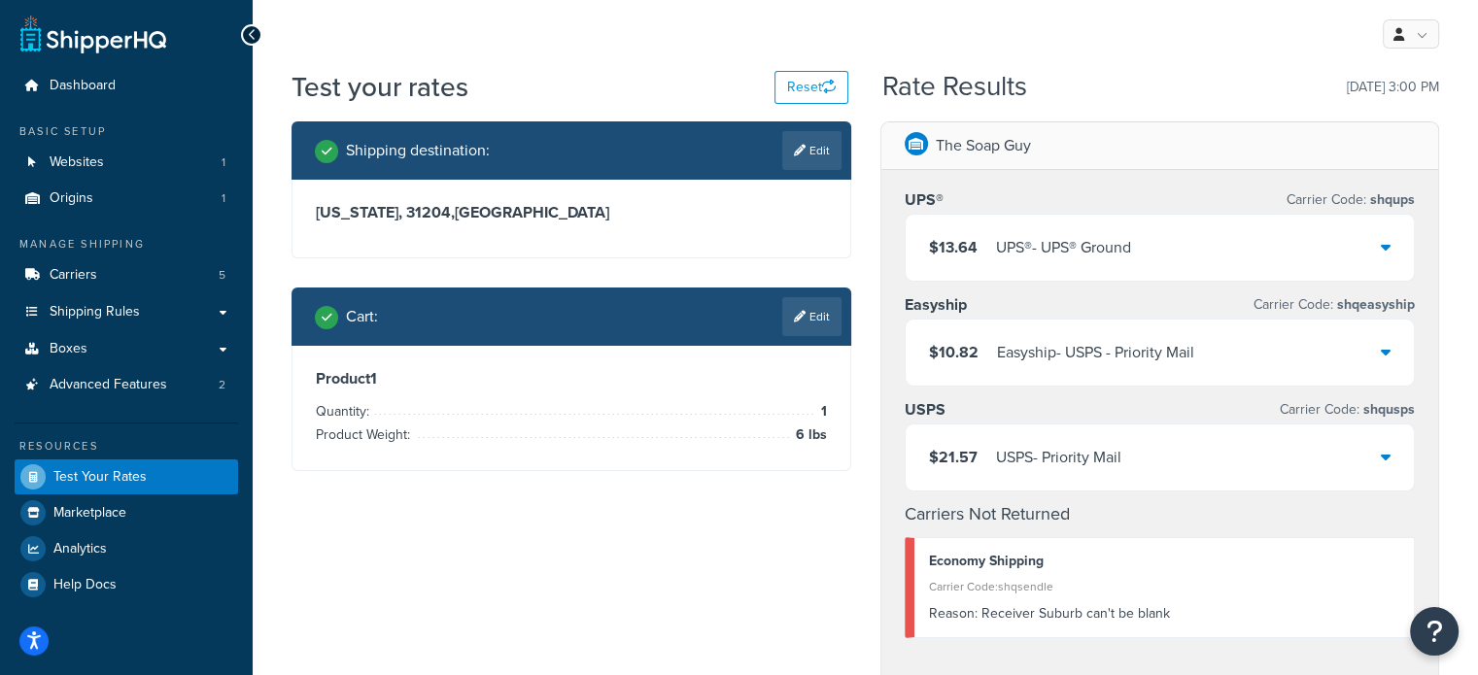
scroll to position [97, 0]
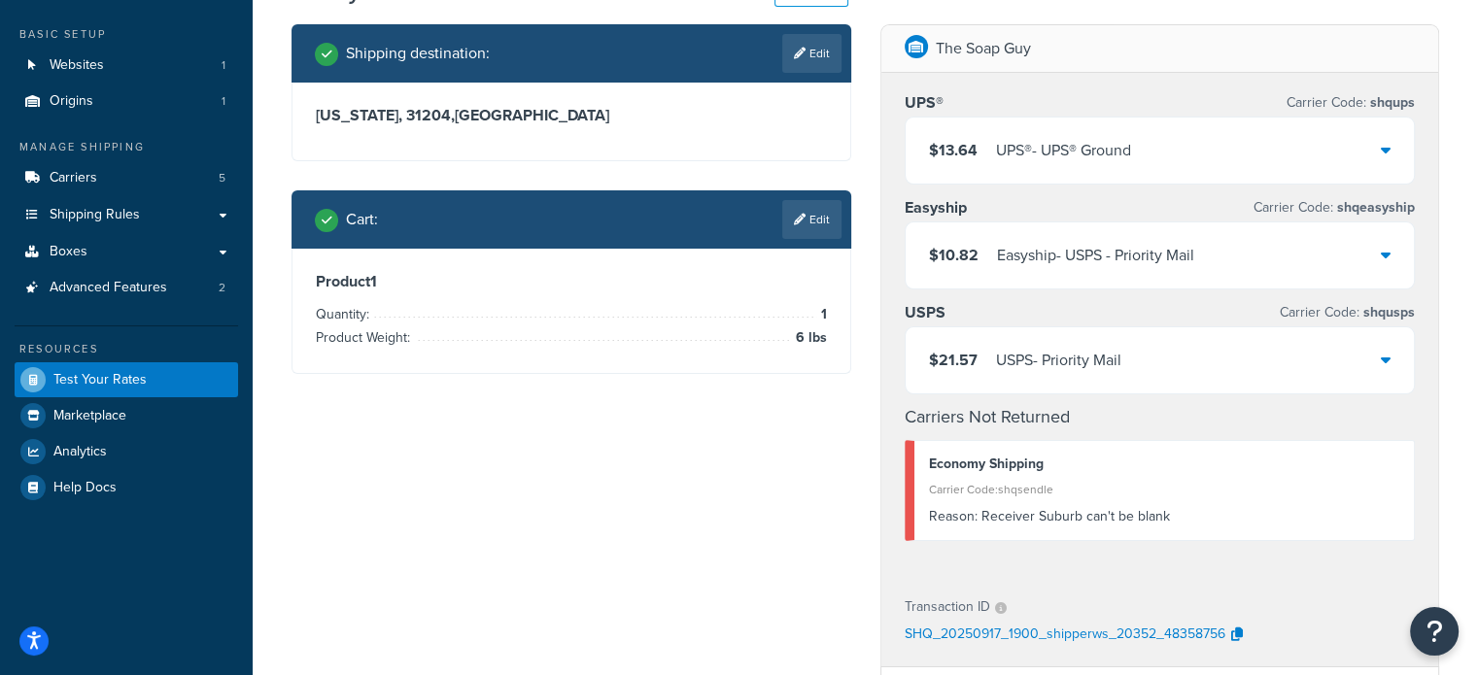
click at [1101, 267] on div "Easyship - USPS - Priority Mail" at bounding box center [1095, 255] width 197 height 27
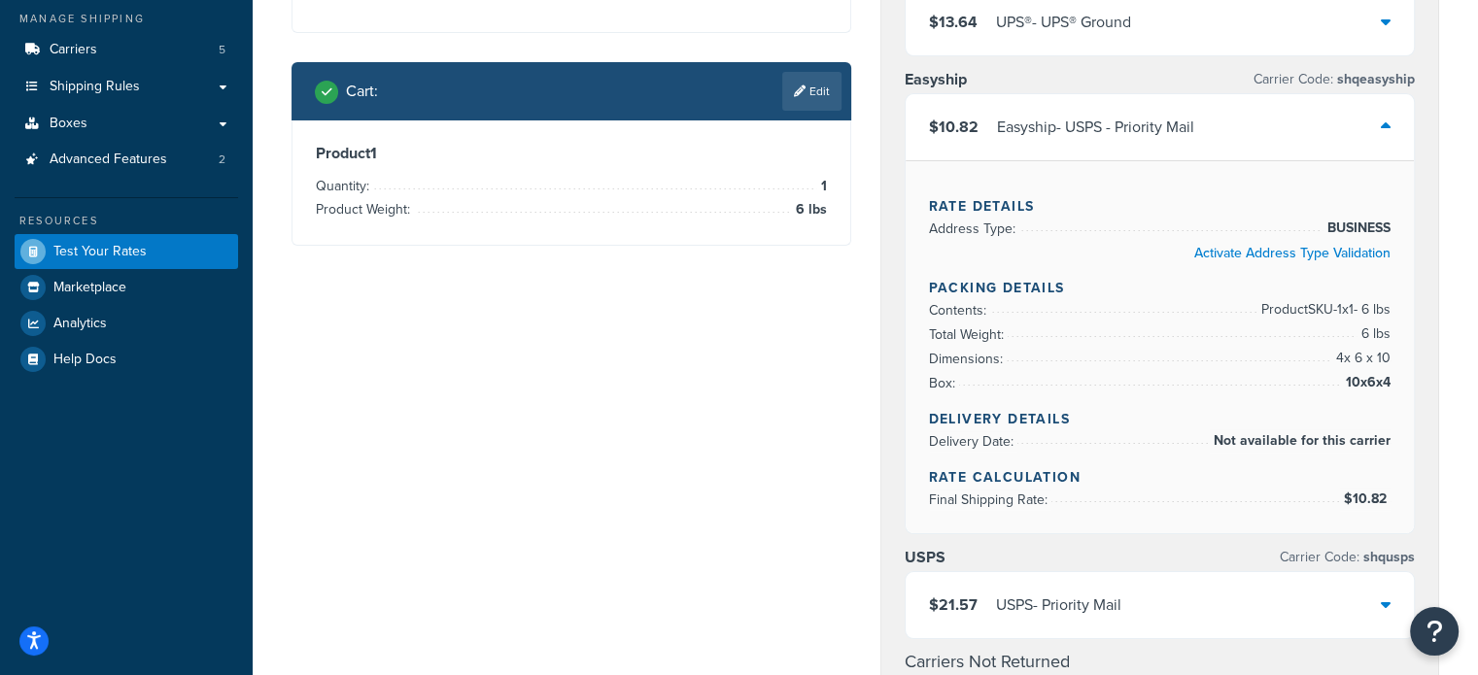
scroll to position [194, 0]
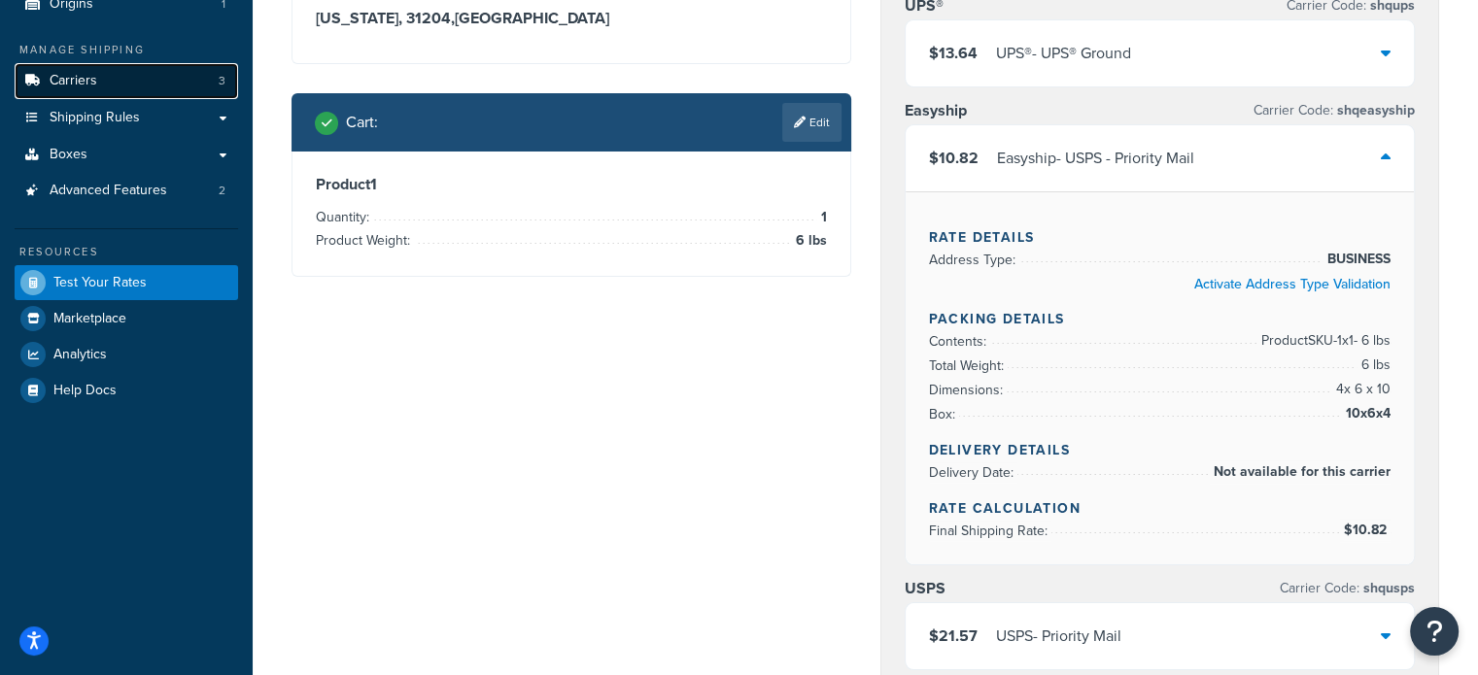
click at [120, 89] on link "Carriers 3" at bounding box center [126, 81] width 223 height 36
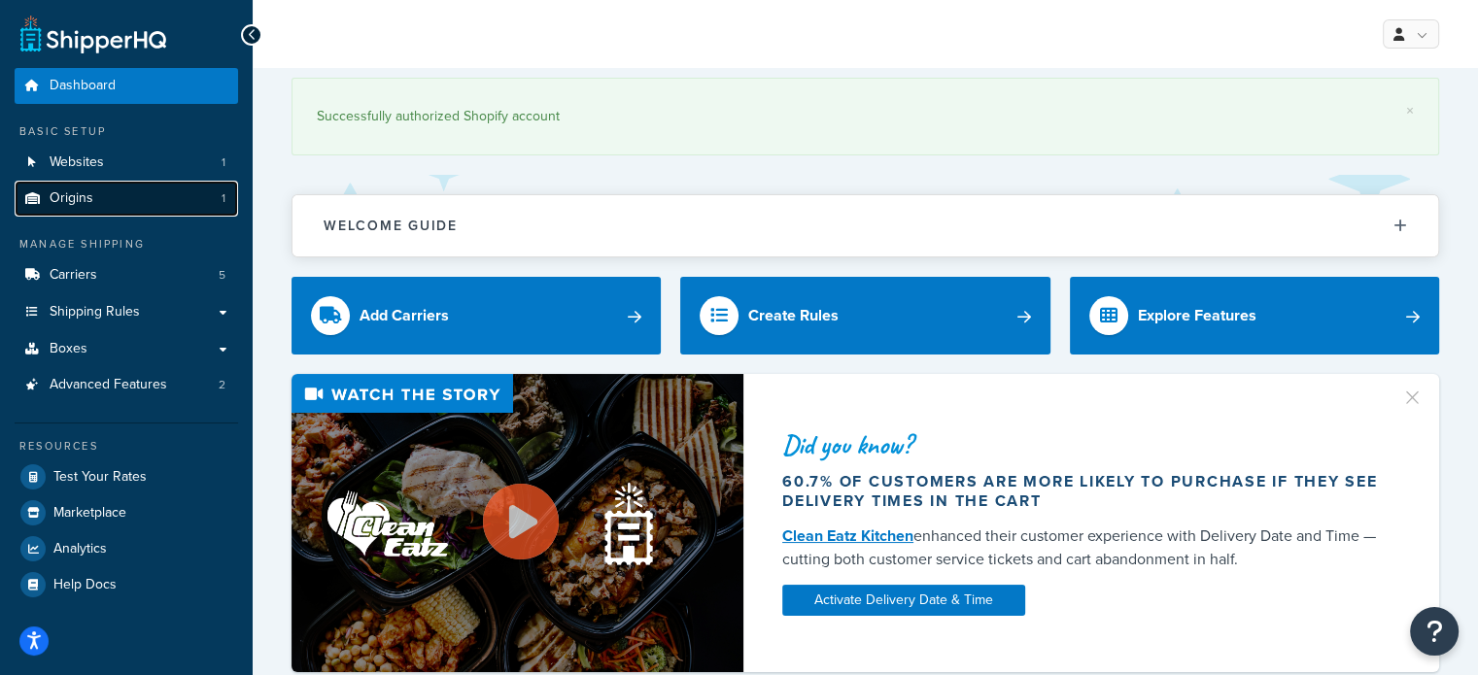
click at [119, 201] on link "Origins 1" at bounding box center [126, 199] width 223 height 36
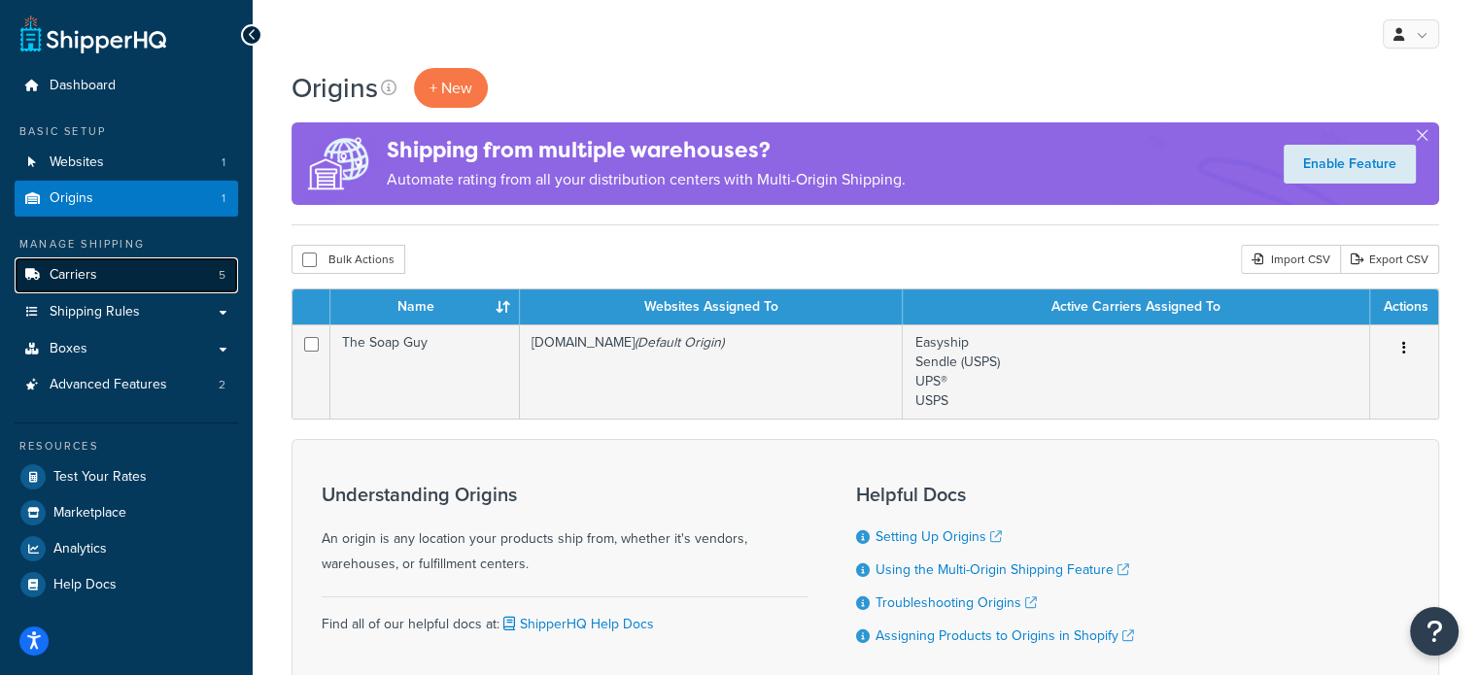
click at [67, 289] on link "Carriers 5" at bounding box center [126, 275] width 223 height 36
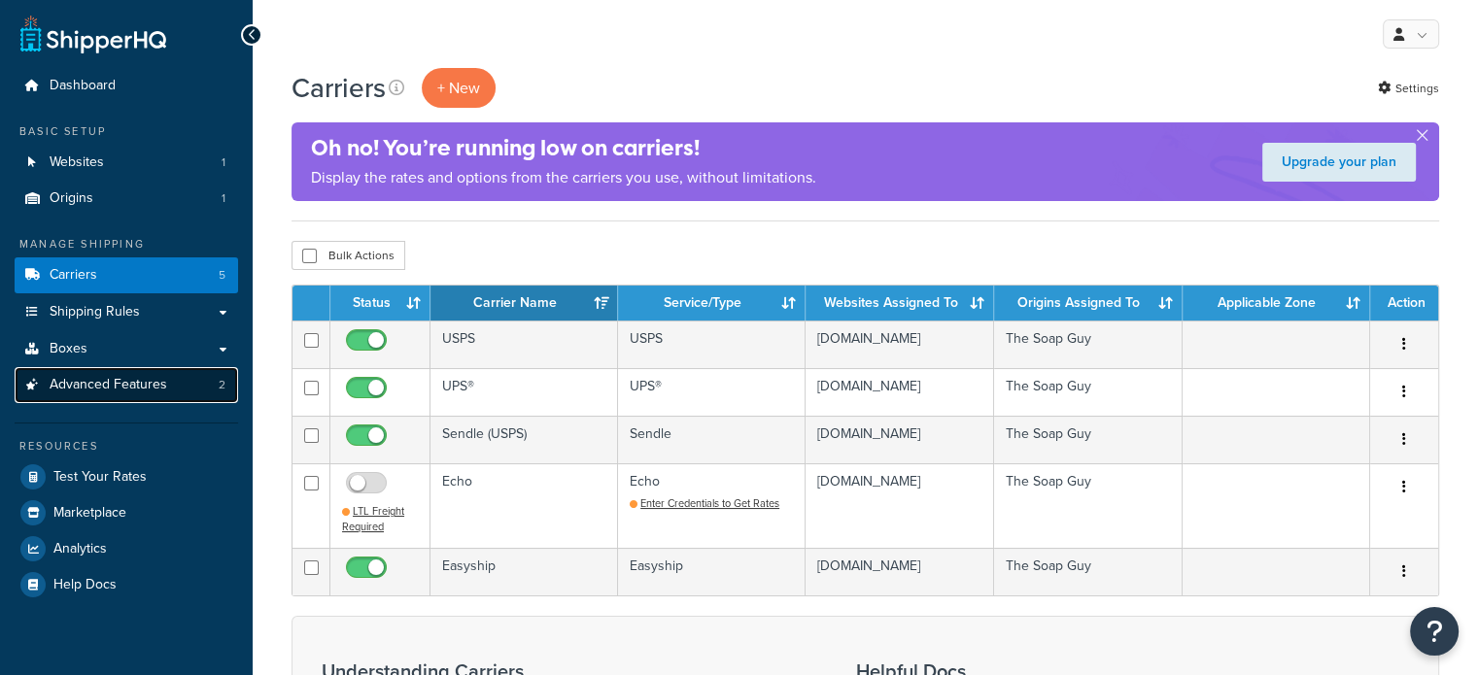
click at [120, 386] on span "Advanced Features" at bounding box center [109, 385] width 118 height 17
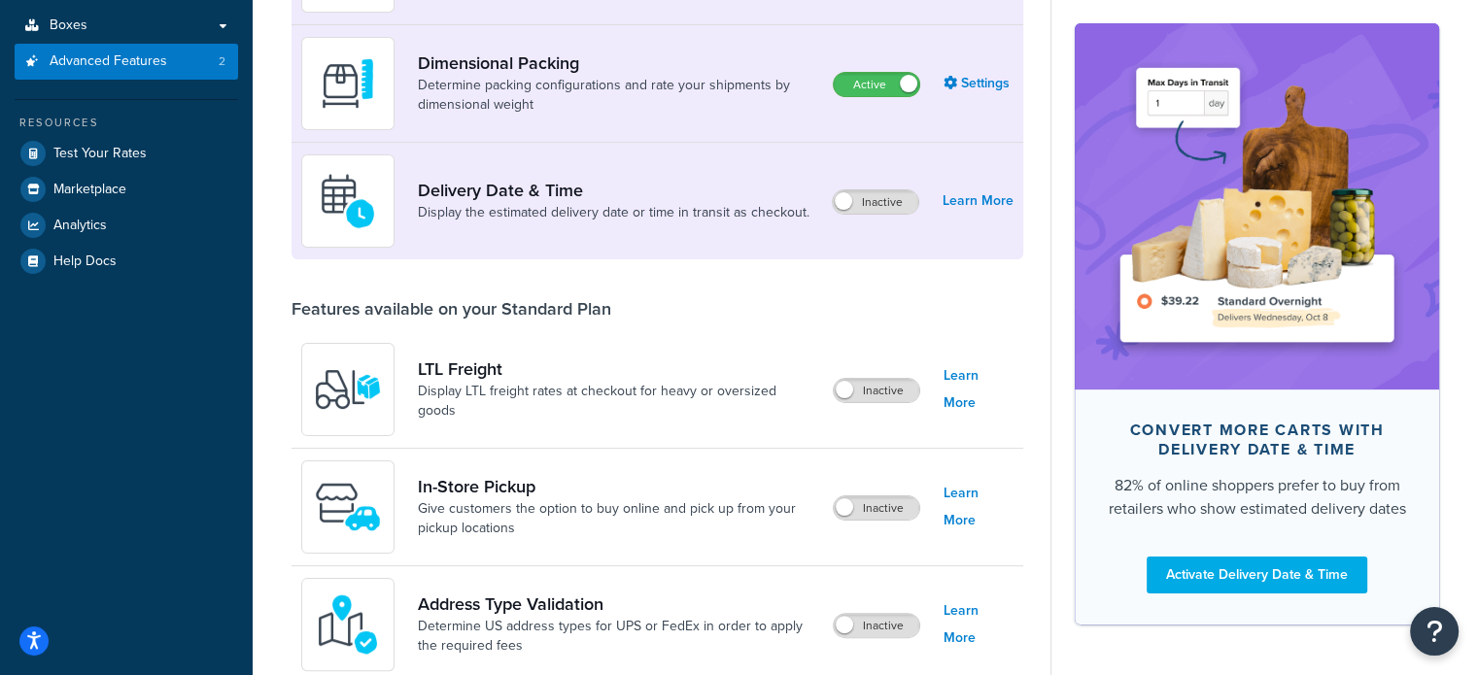
scroll to position [97, 0]
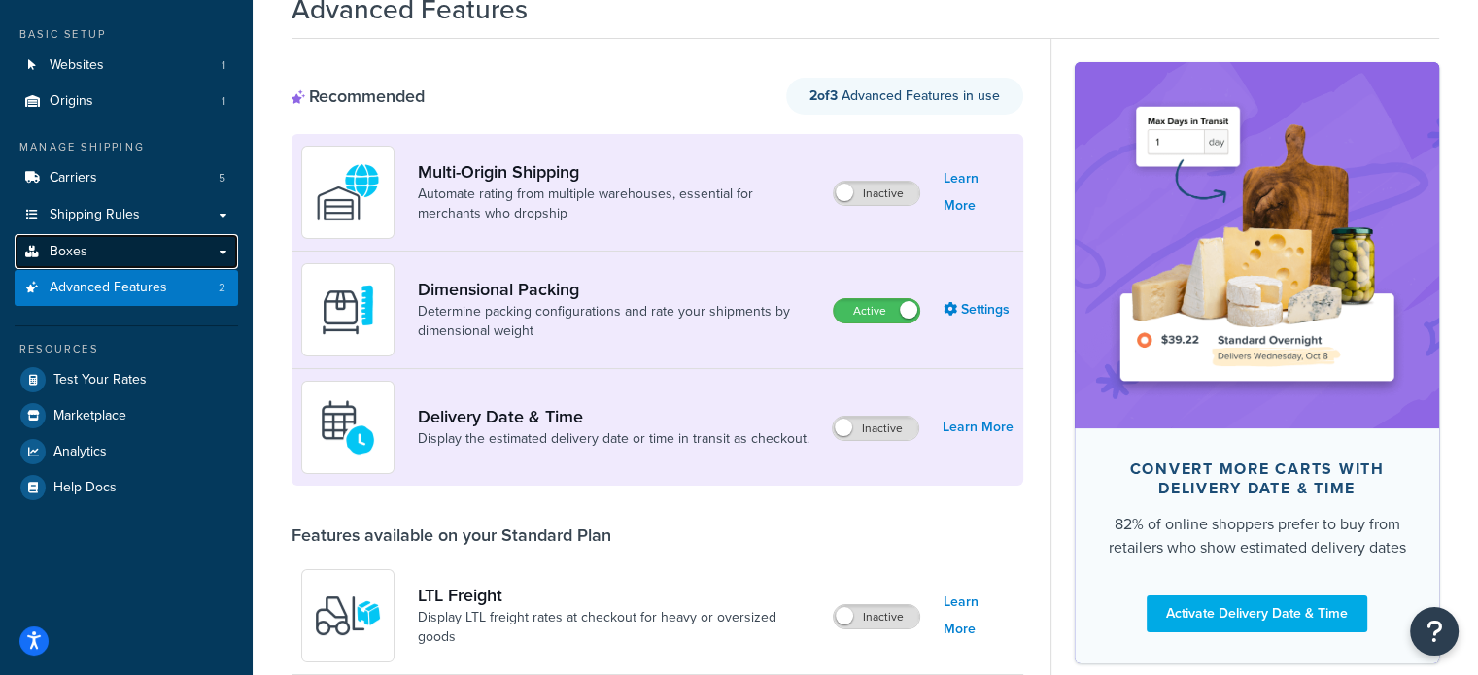
click at [173, 252] on link "Boxes" at bounding box center [126, 252] width 223 height 36
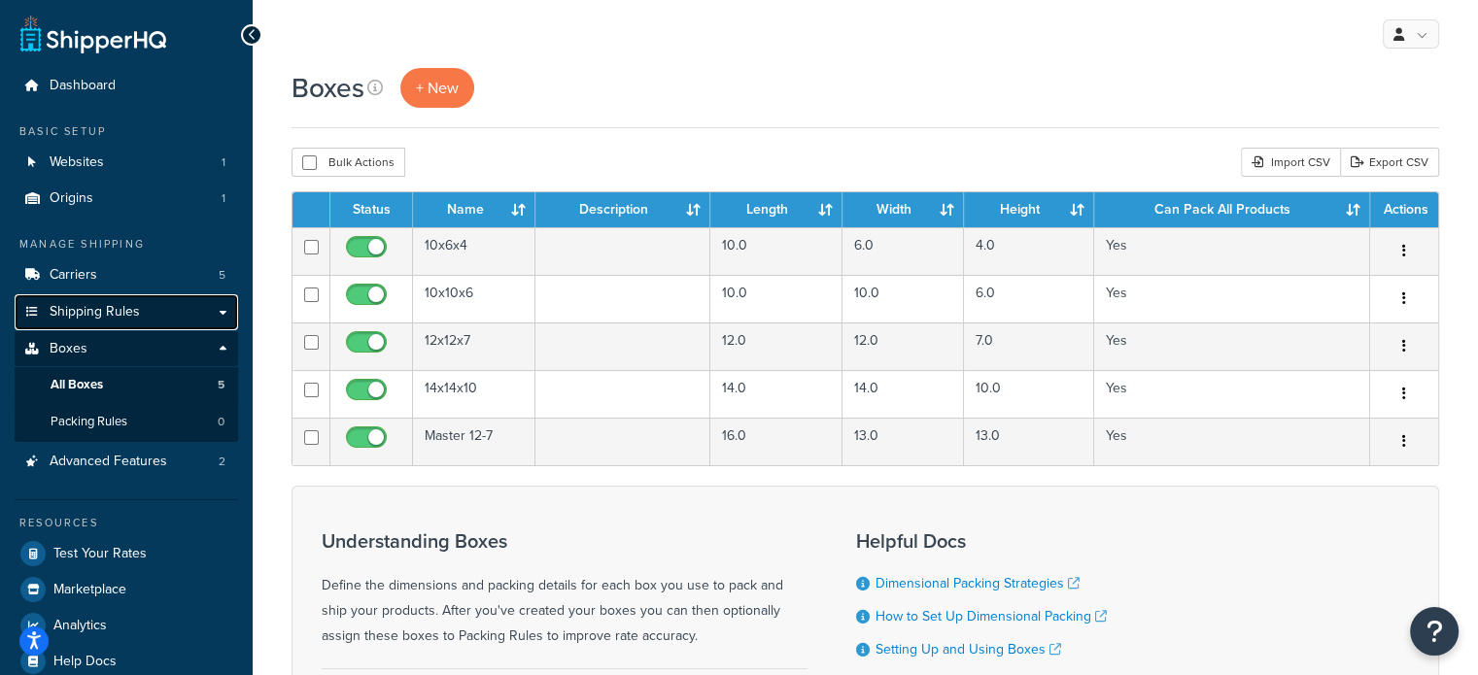
click at [128, 299] on link "Shipping Rules" at bounding box center [126, 312] width 223 height 36
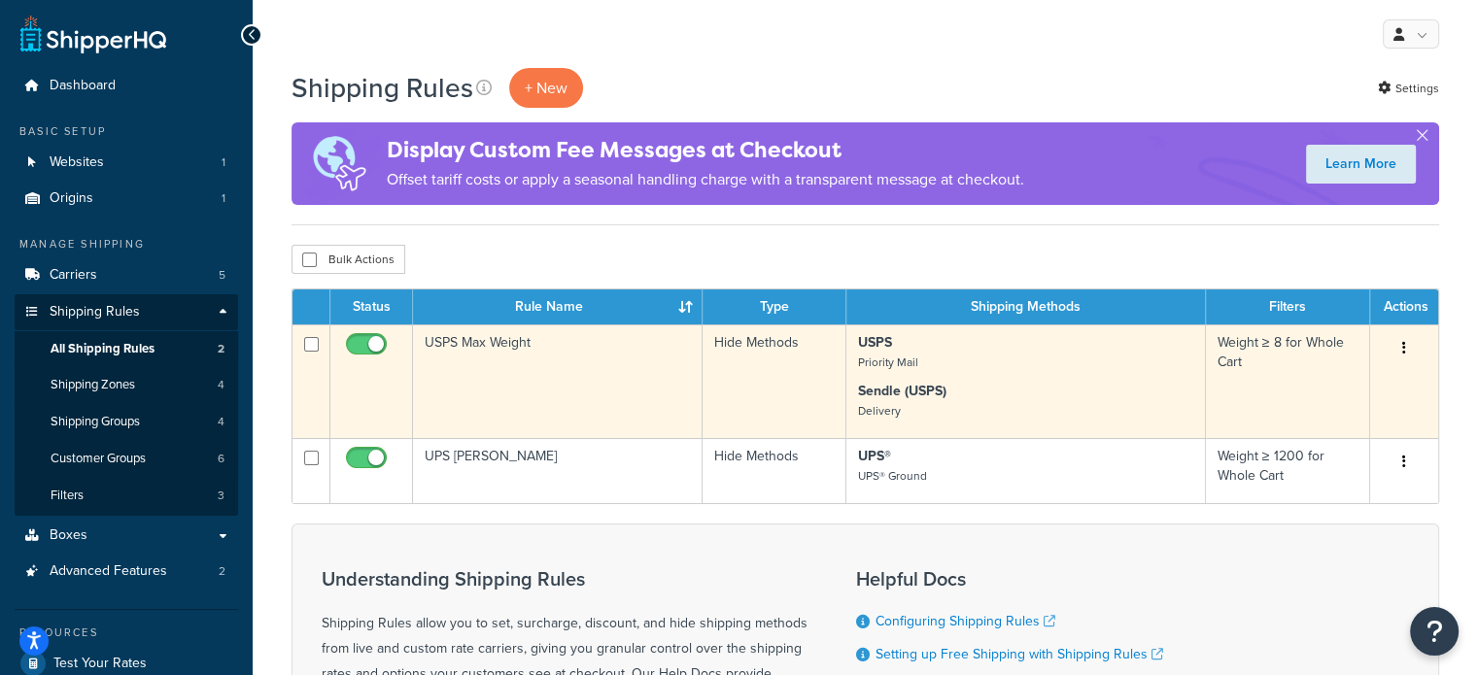
click at [573, 389] on td "USPS Max Weight" at bounding box center [558, 382] width 290 height 114
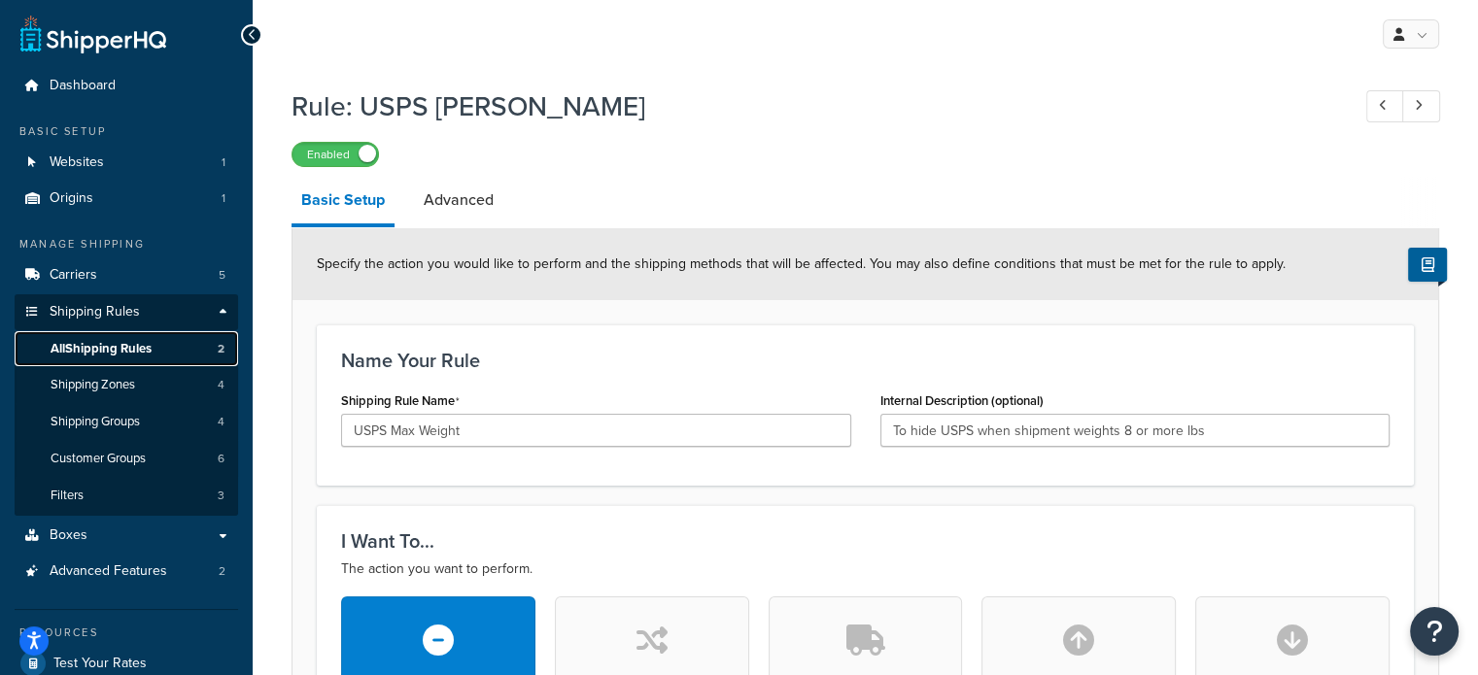
click at [124, 347] on span "All Shipping Rules" at bounding box center [101, 349] width 101 height 17
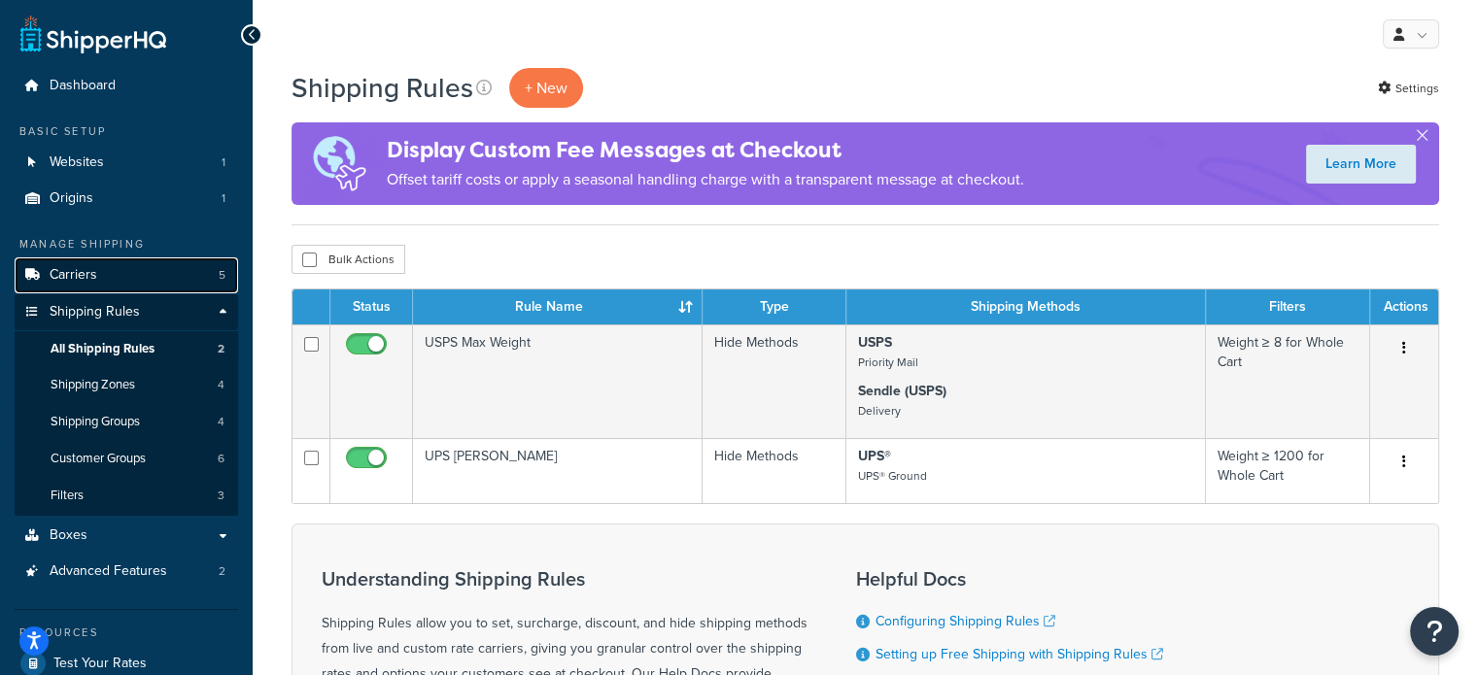
click at [124, 279] on link "Carriers 5" at bounding box center [126, 275] width 223 height 36
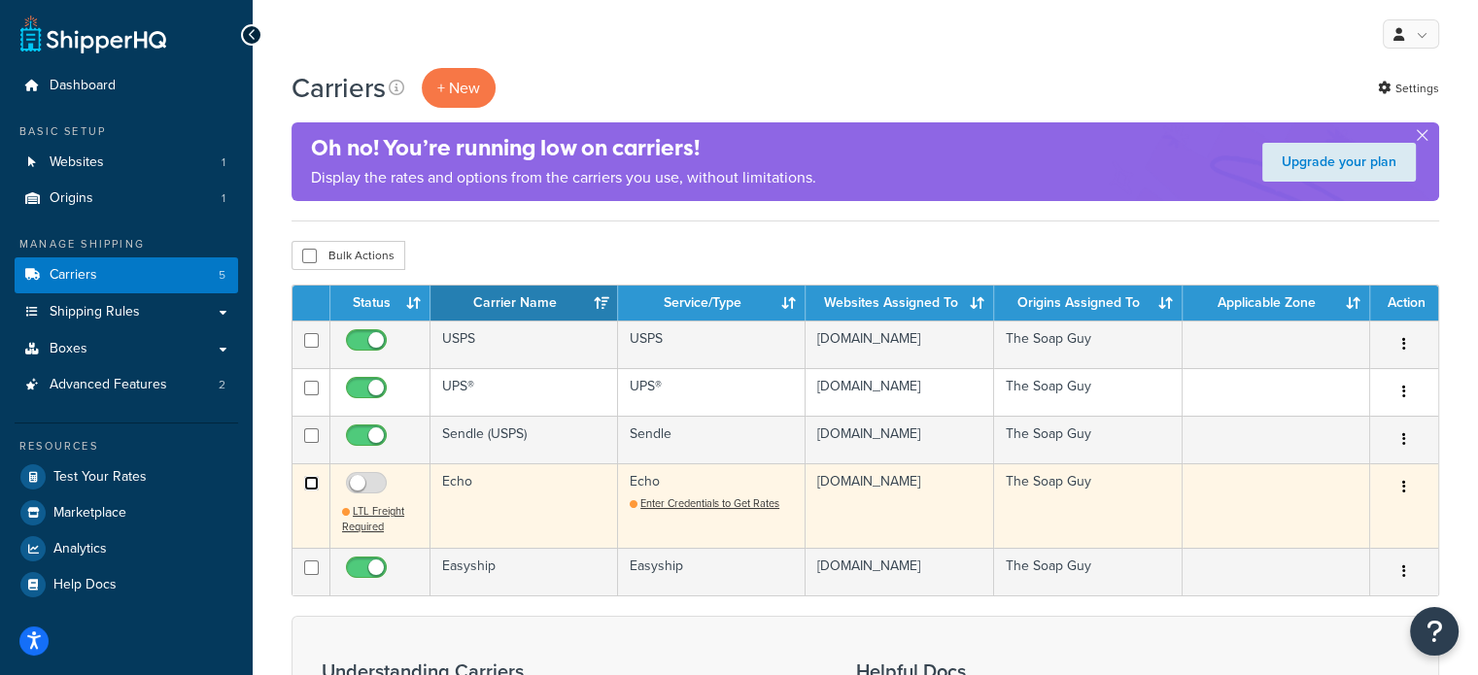
click at [315, 479] on input "checkbox" at bounding box center [311, 483] width 15 height 15
checkbox input "true"
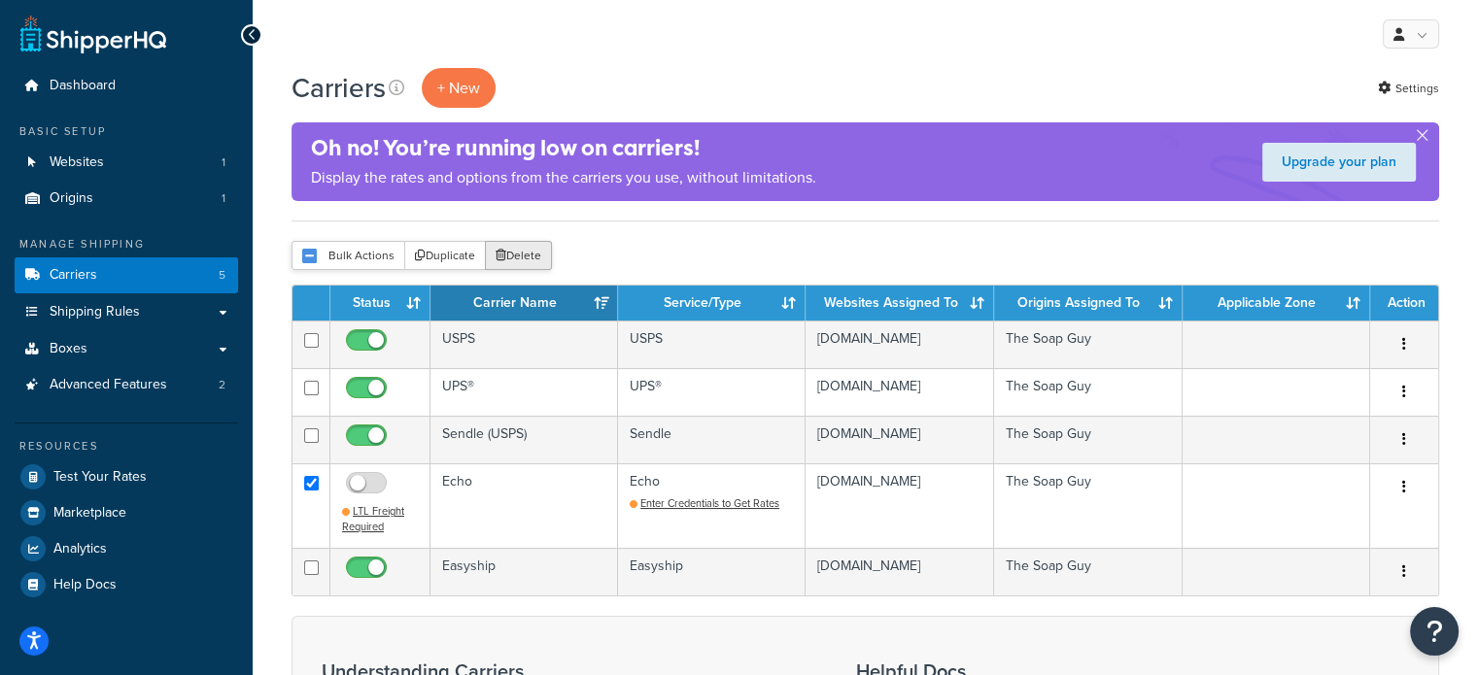
click at [532, 256] on button "Delete" at bounding box center [518, 255] width 67 height 29
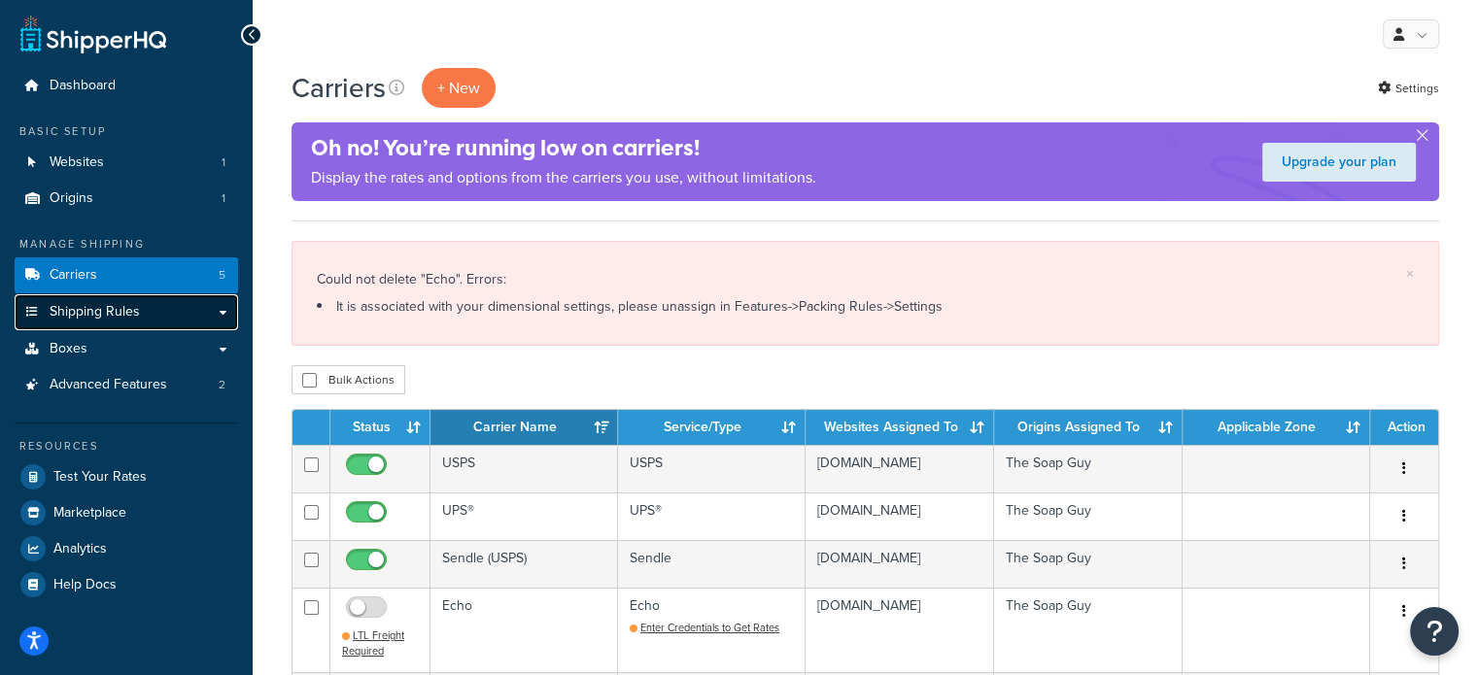
click at [101, 322] on link "Shipping Rules" at bounding box center [126, 312] width 223 height 36
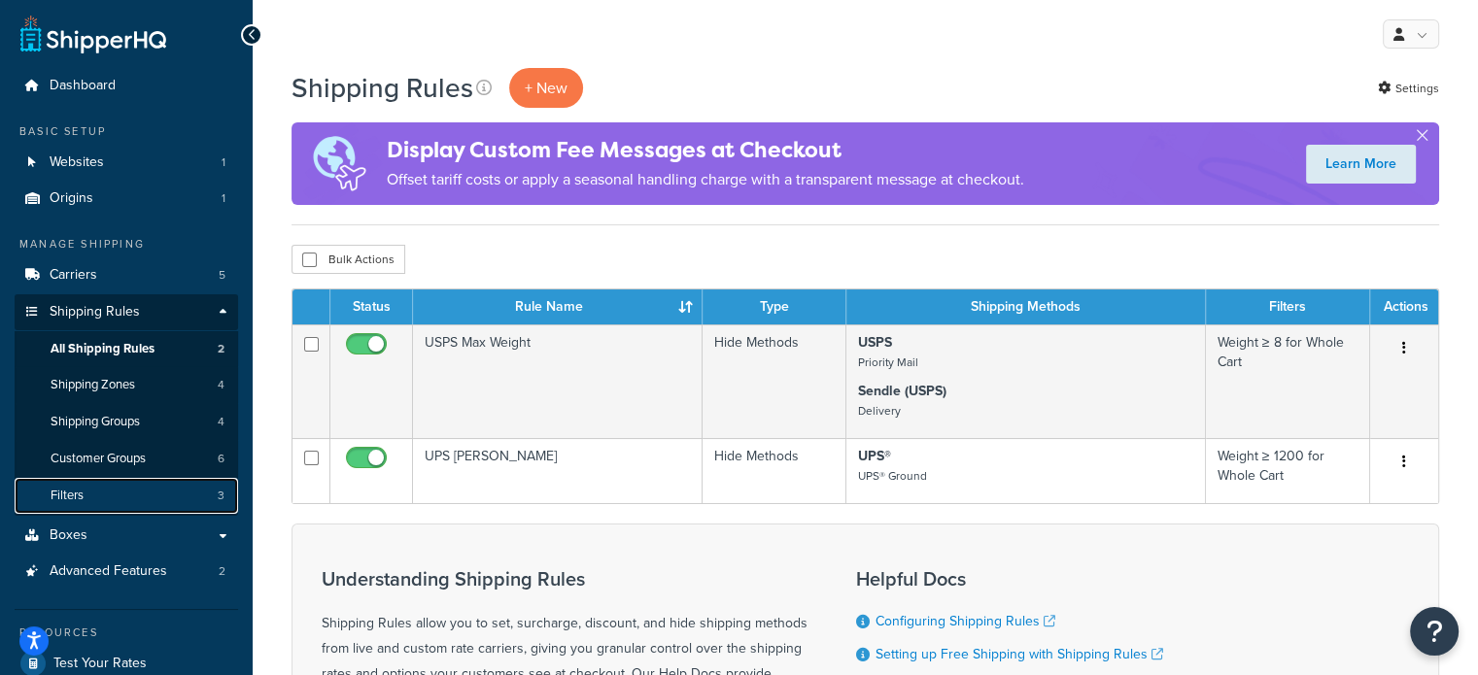
click at [145, 486] on link "Filters 3" at bounding box center [126, 496] width 223 height 36
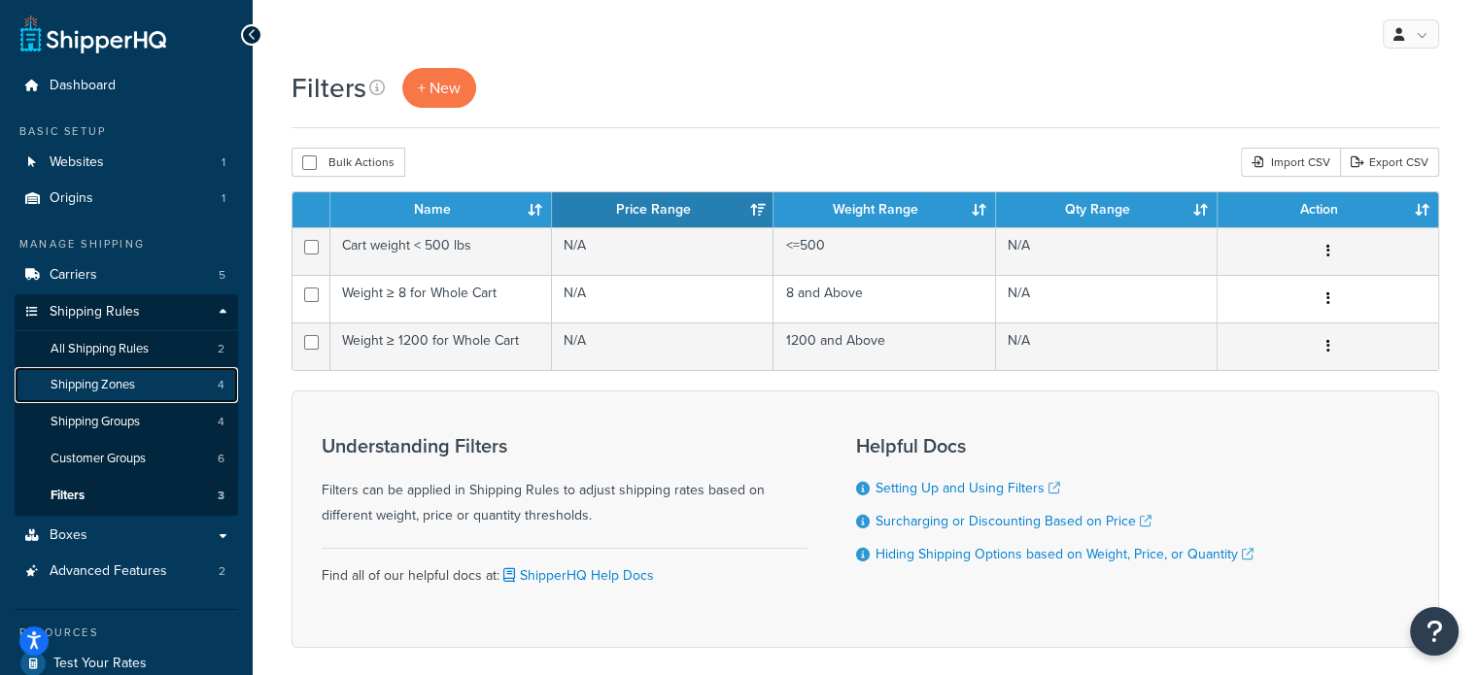
click at [116, 394] on link "Shipping Zones 4" at bounding box center [126, 385] width 223 height 36
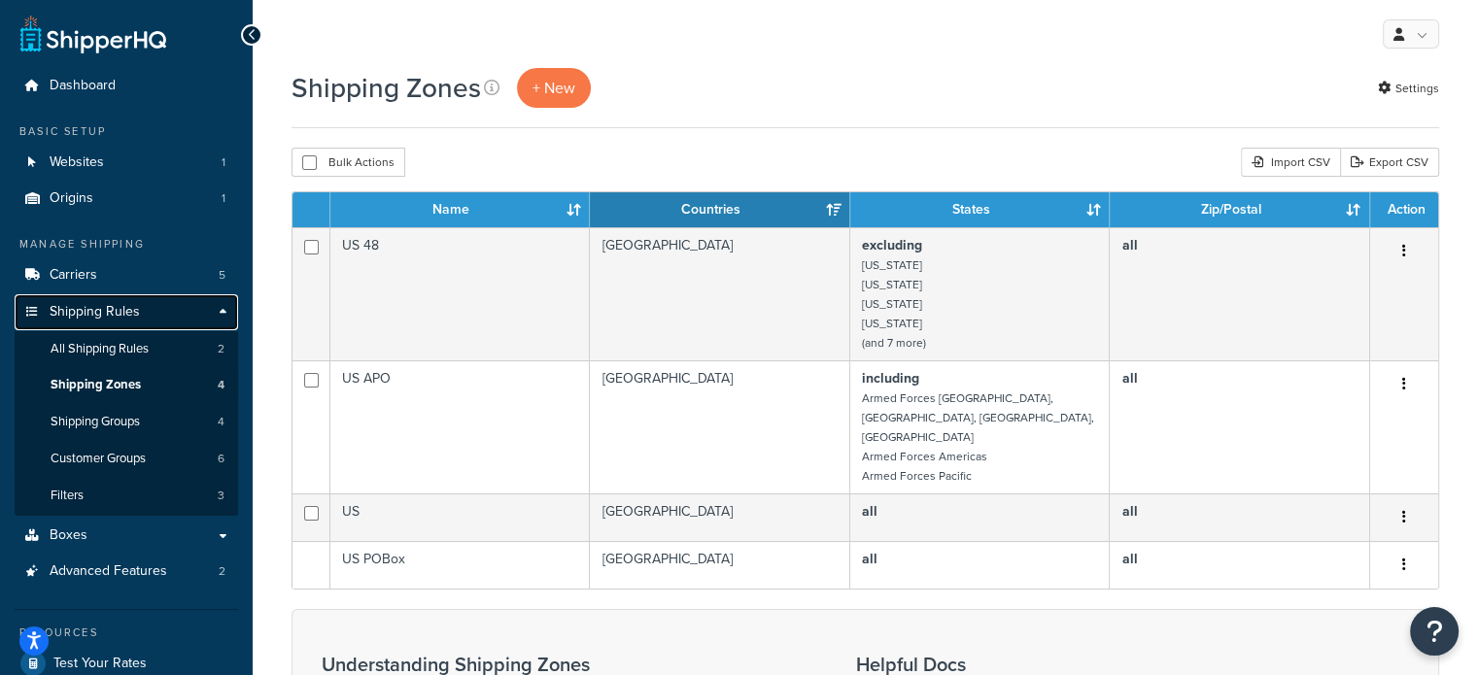
click at [83, 304] on span "Shipping Rules" at bounding box center [95, 312] width 90 height 17
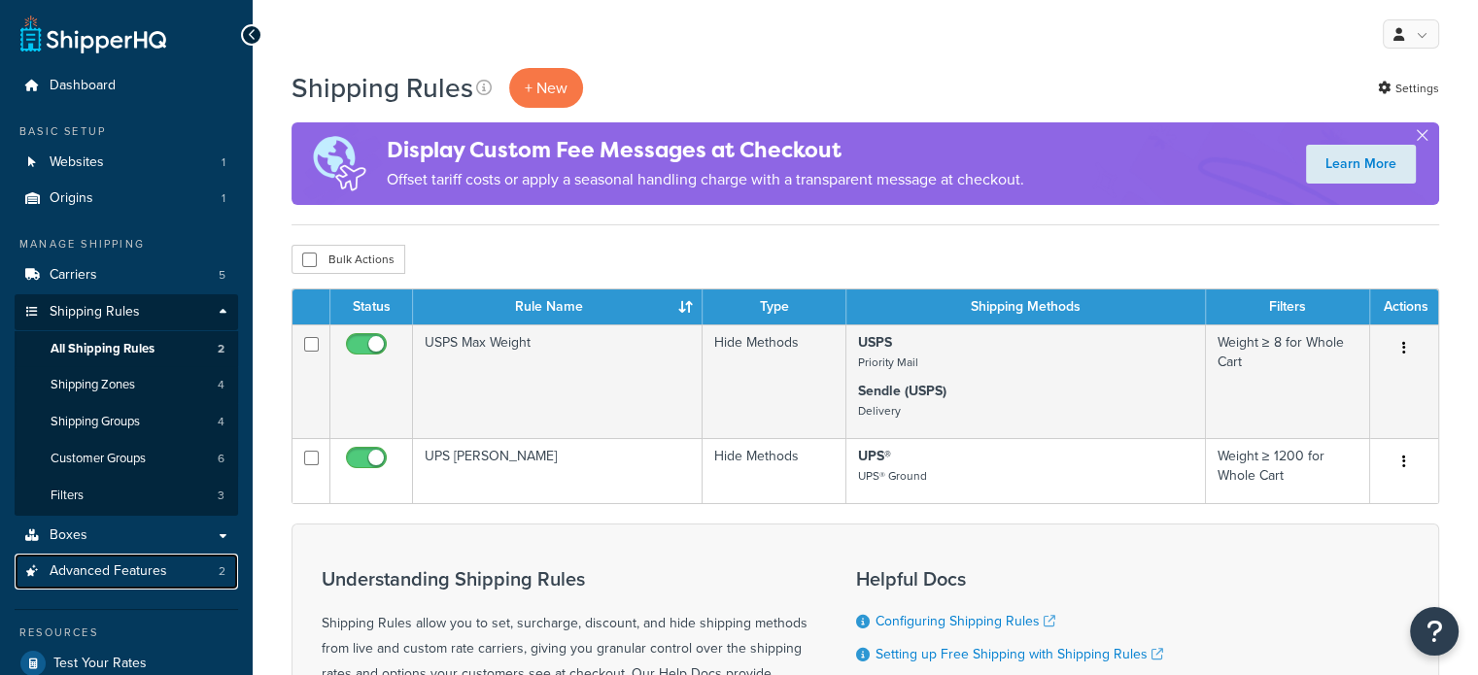
click at [109, 559] on link "Advanced Features 2" at bounding box center [126, 572] width 223 height 36
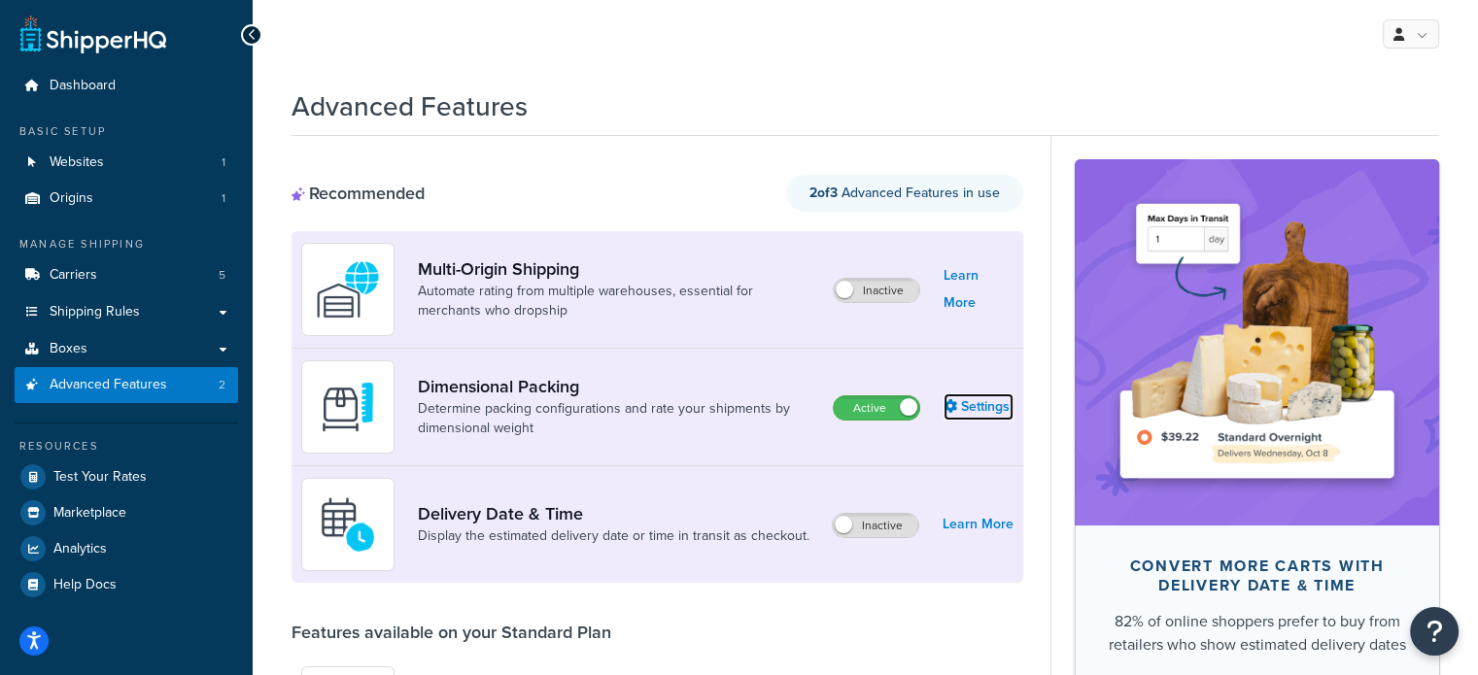
click at [972, 407] on link "Settings" at bounding box center [978, 407] width 70 height 27
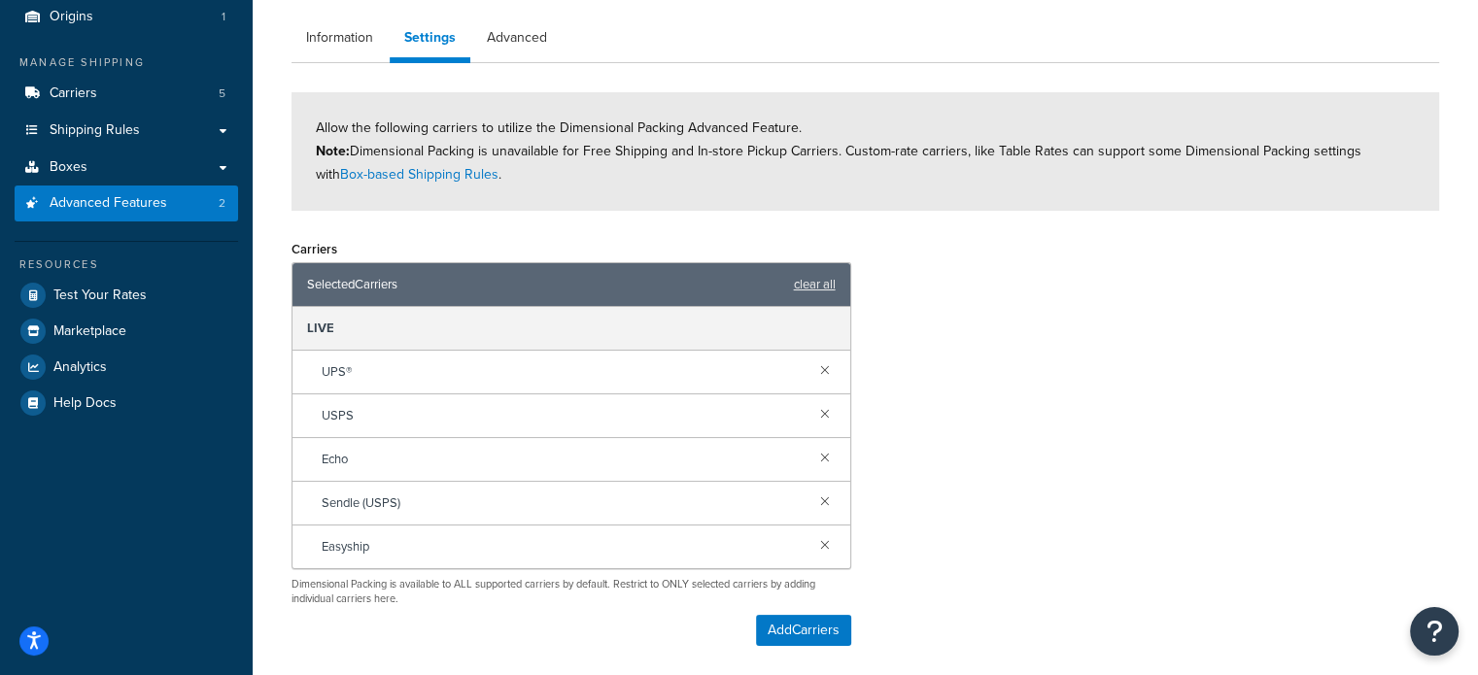
scroll to position [194, 0]
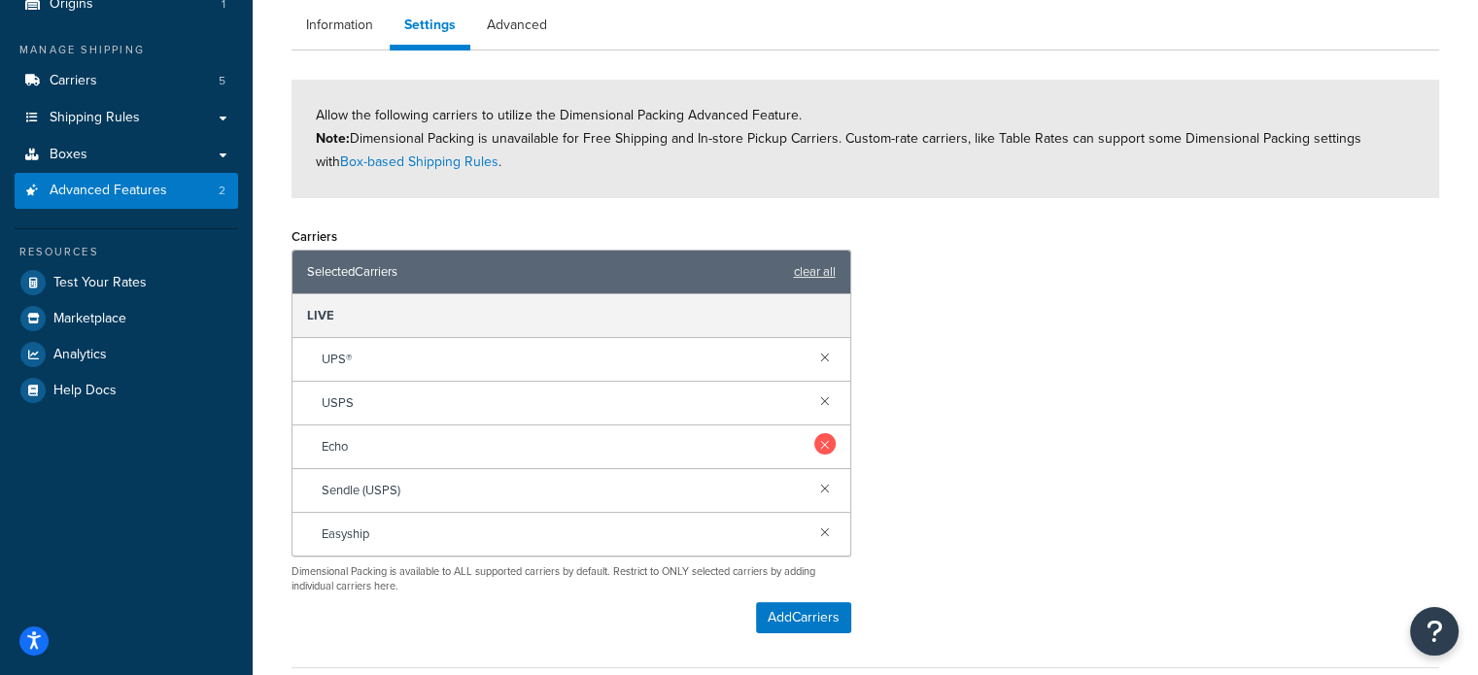
click at [831, 442] on link at bounding box center [824, 443] width 21 height 21
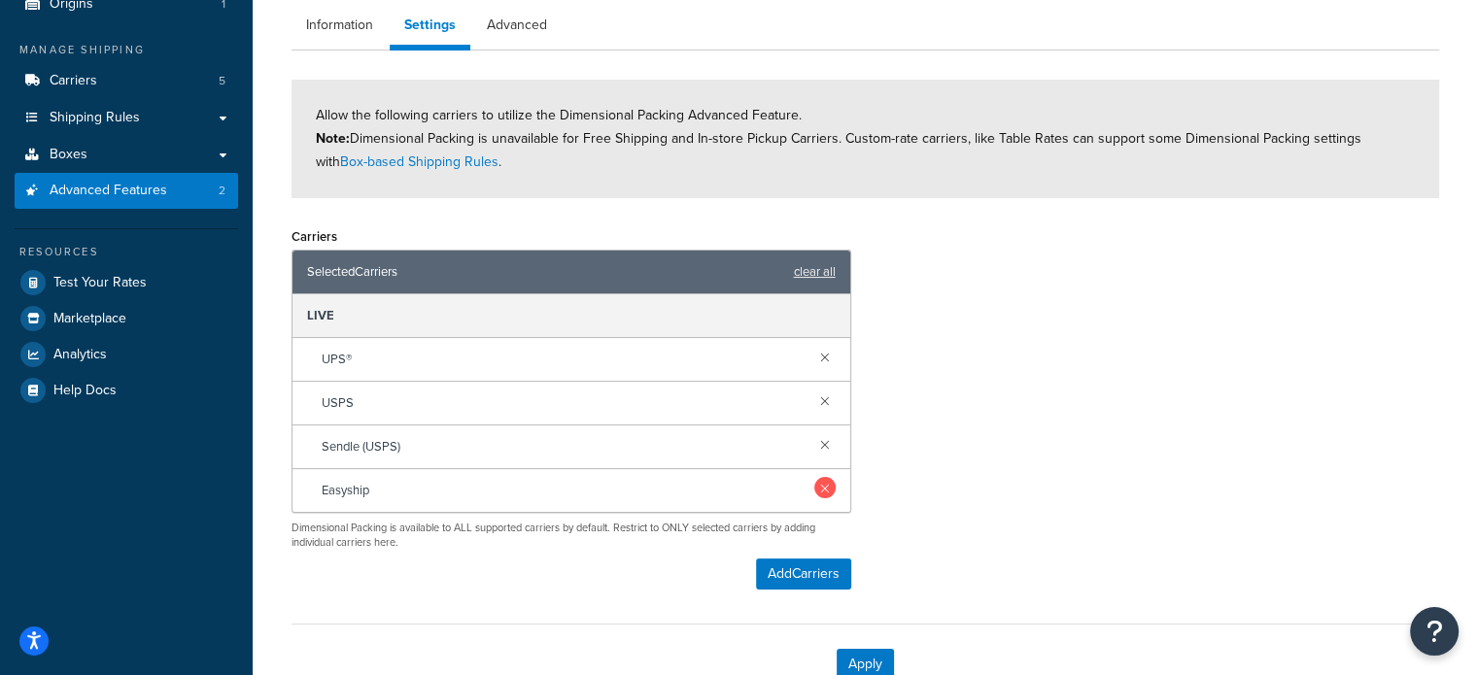
click at [821, 435] on link at bounding box center [824, 443] width 21 height 21
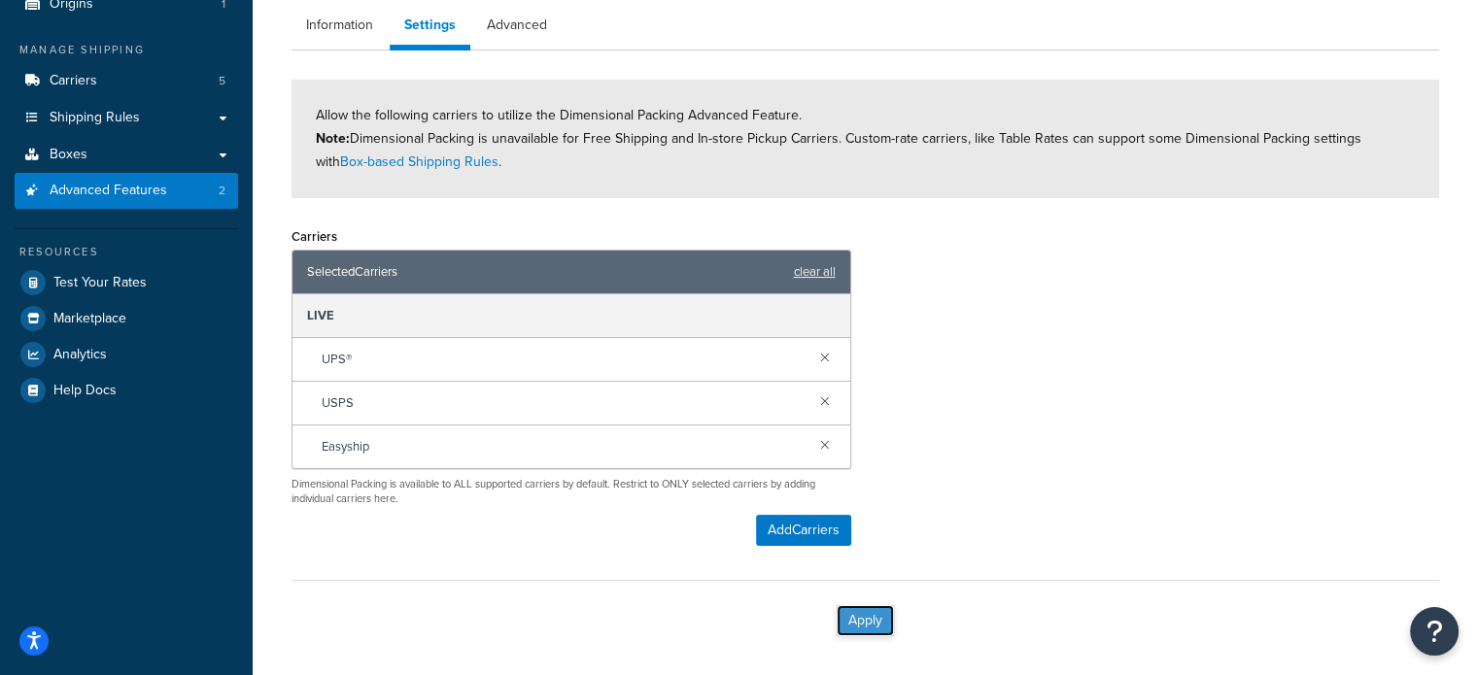
click at [853, 619] on button "Apply" at bounding box center [865, 620] width 57 height 31
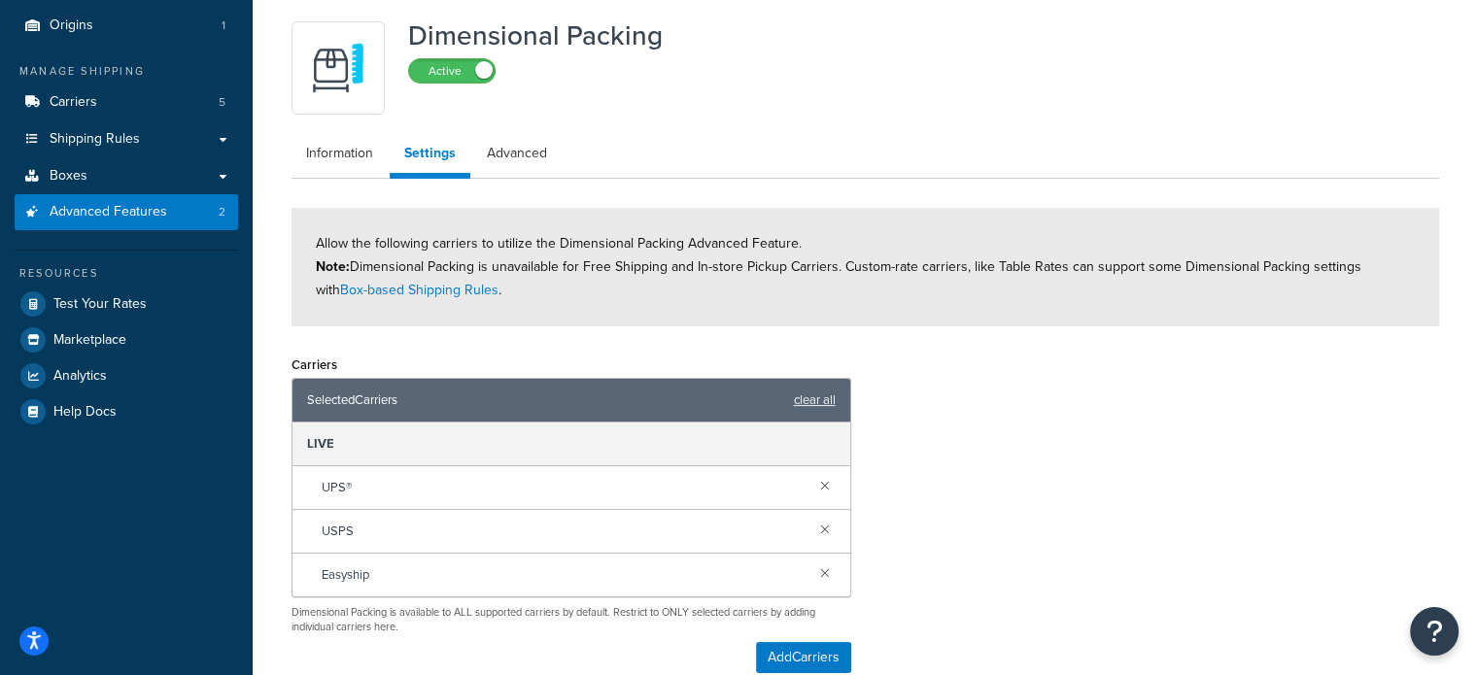
scroll to position [377, 0]
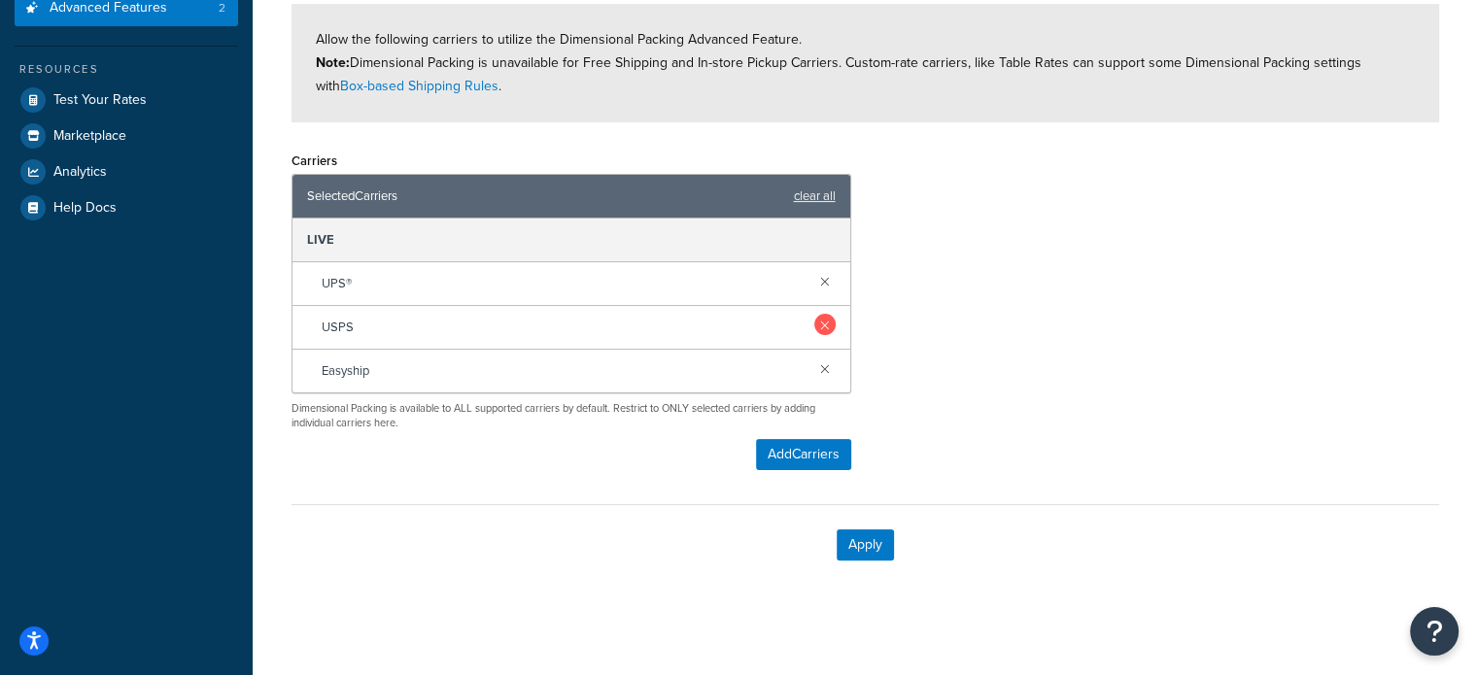
click at [829, 319] on link at bounding box center [824, 324] width 21 height 21
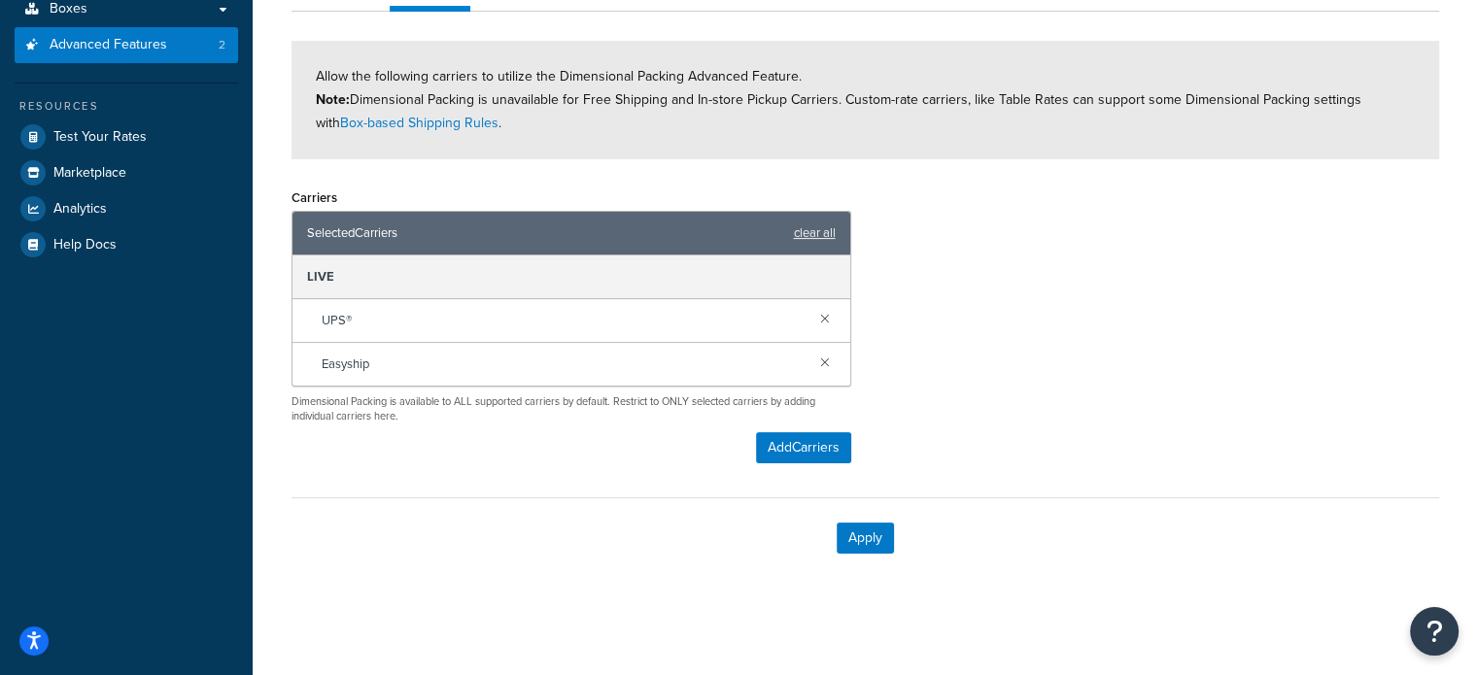
scroll to position [337, 0]
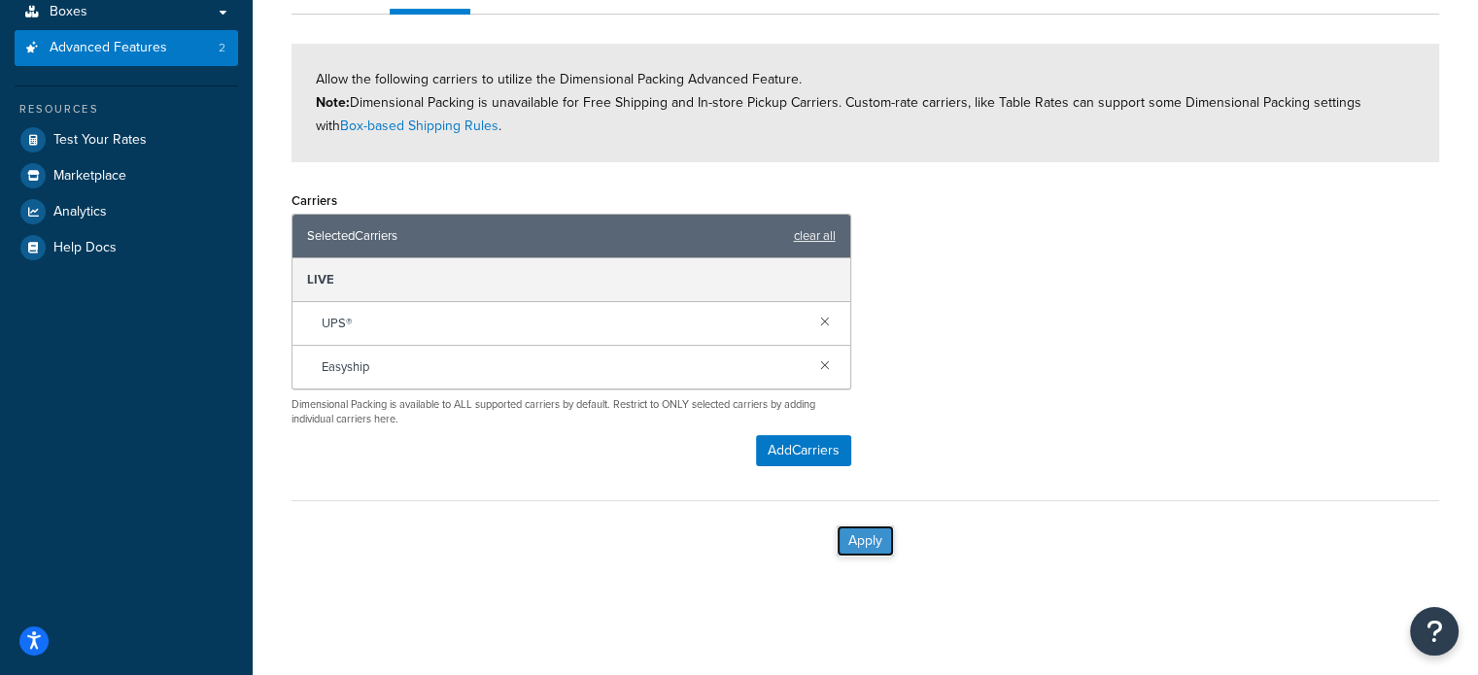
click at [855, 531] on button "Apply" at bounding box center [865, 541] width 57 height 31
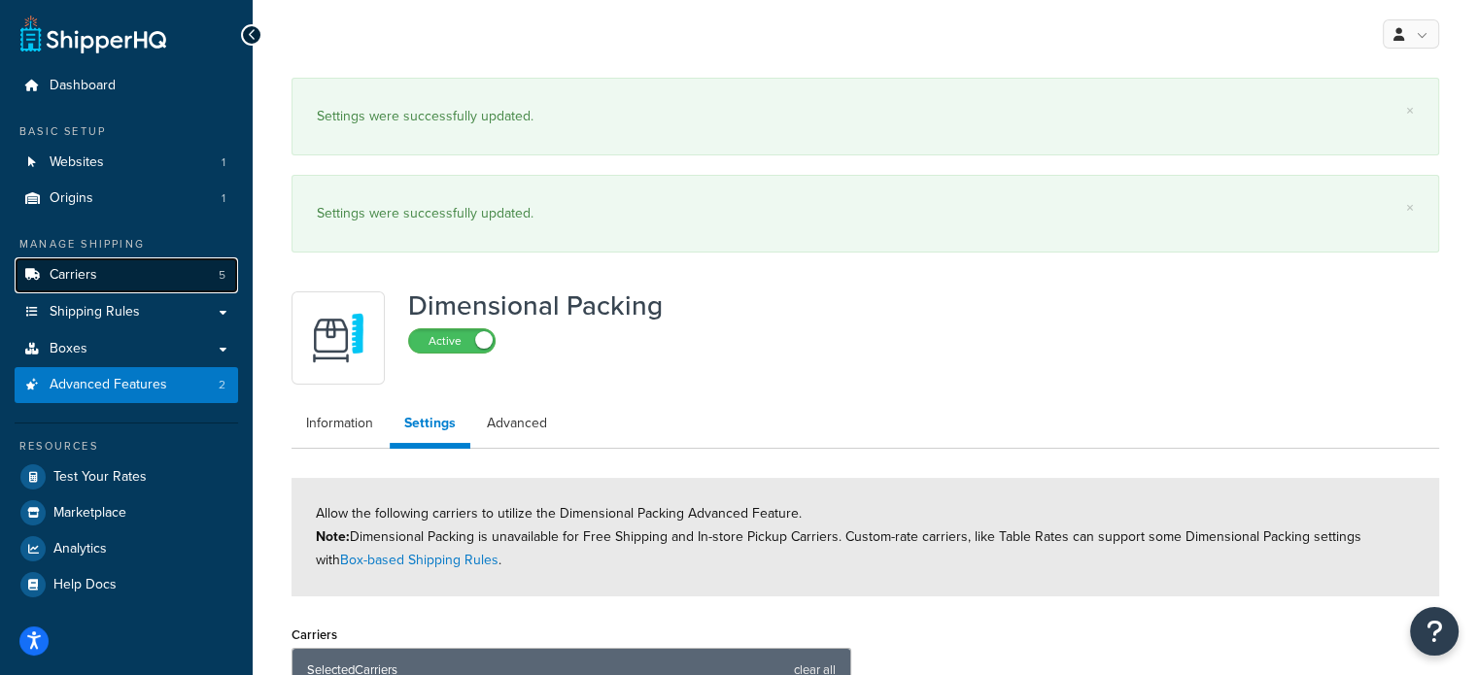
click at [90, 279] on span "Carriers" at bounding box center [74, 275] width 48 height 17
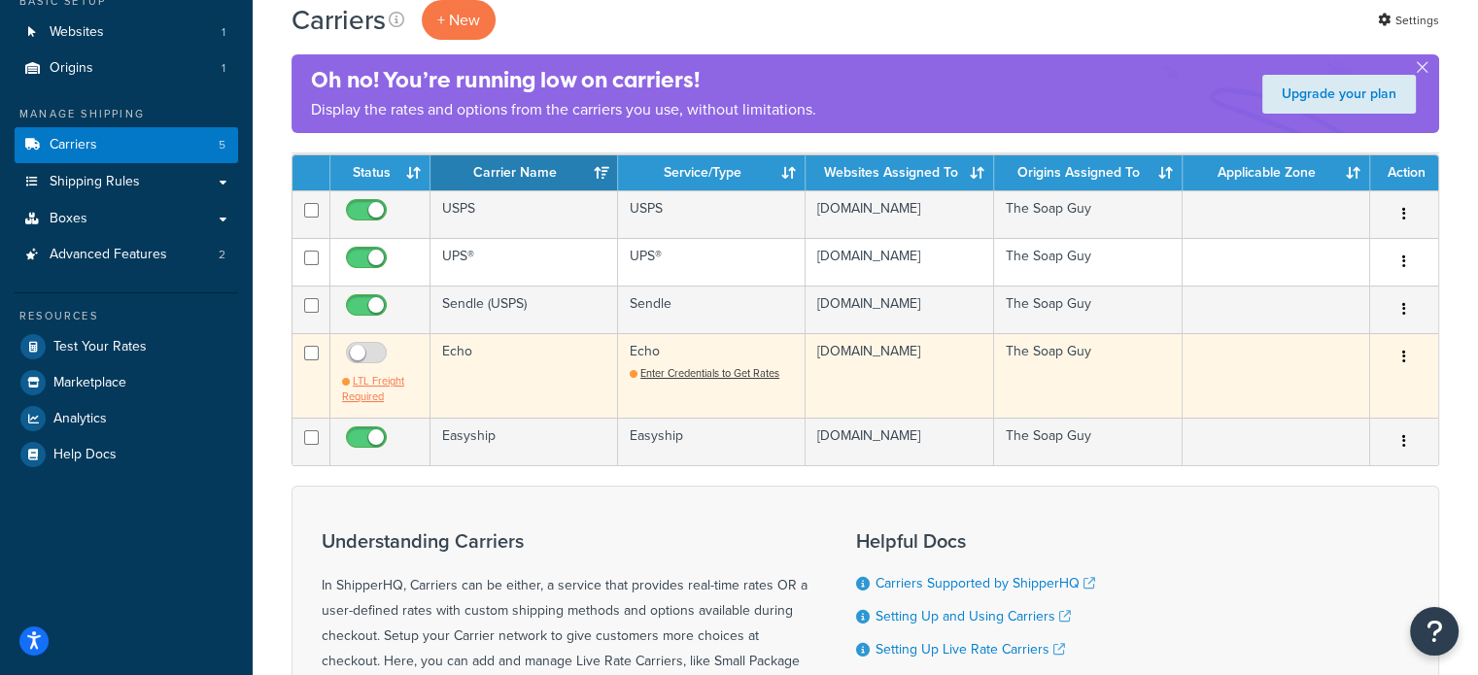
scroll to position [97, 0]
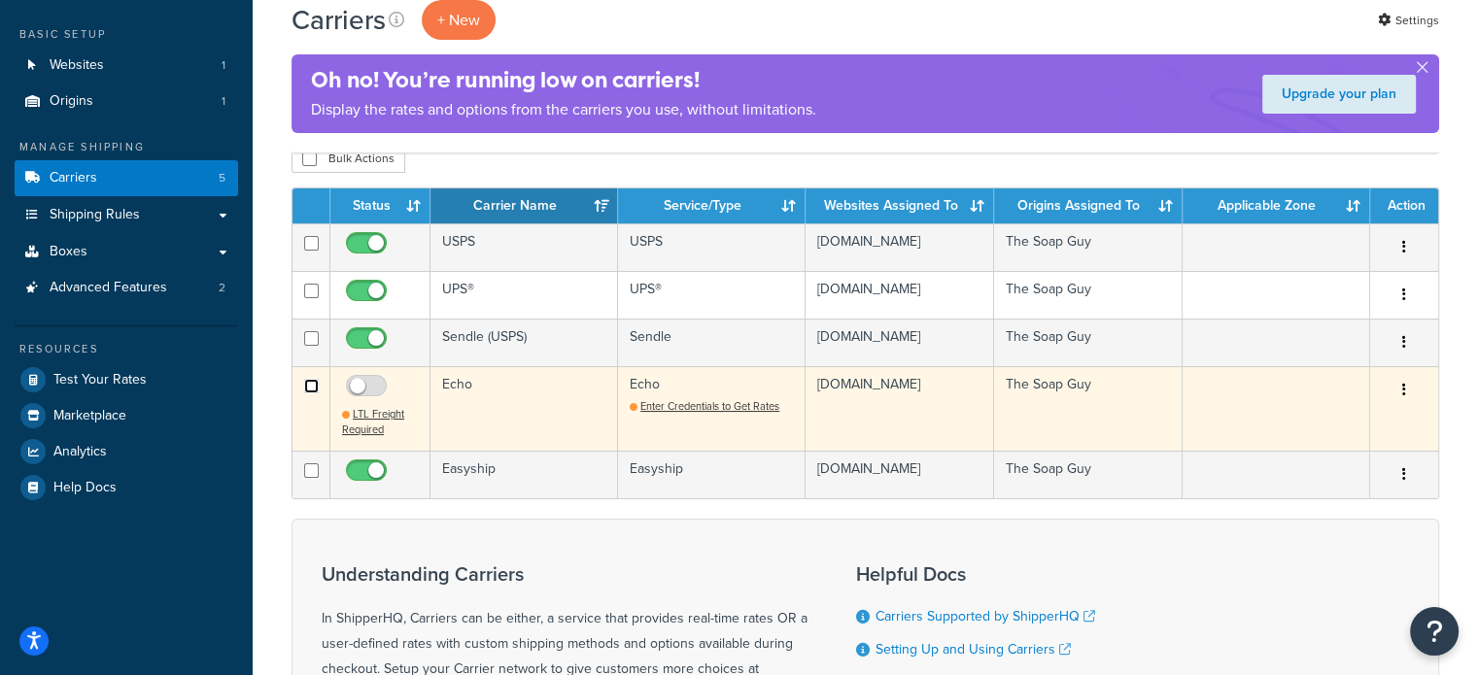
click at [312, 384] on input "checkbox" at bounding box center [311, 386] width 15 height 15
checkbox input "true"
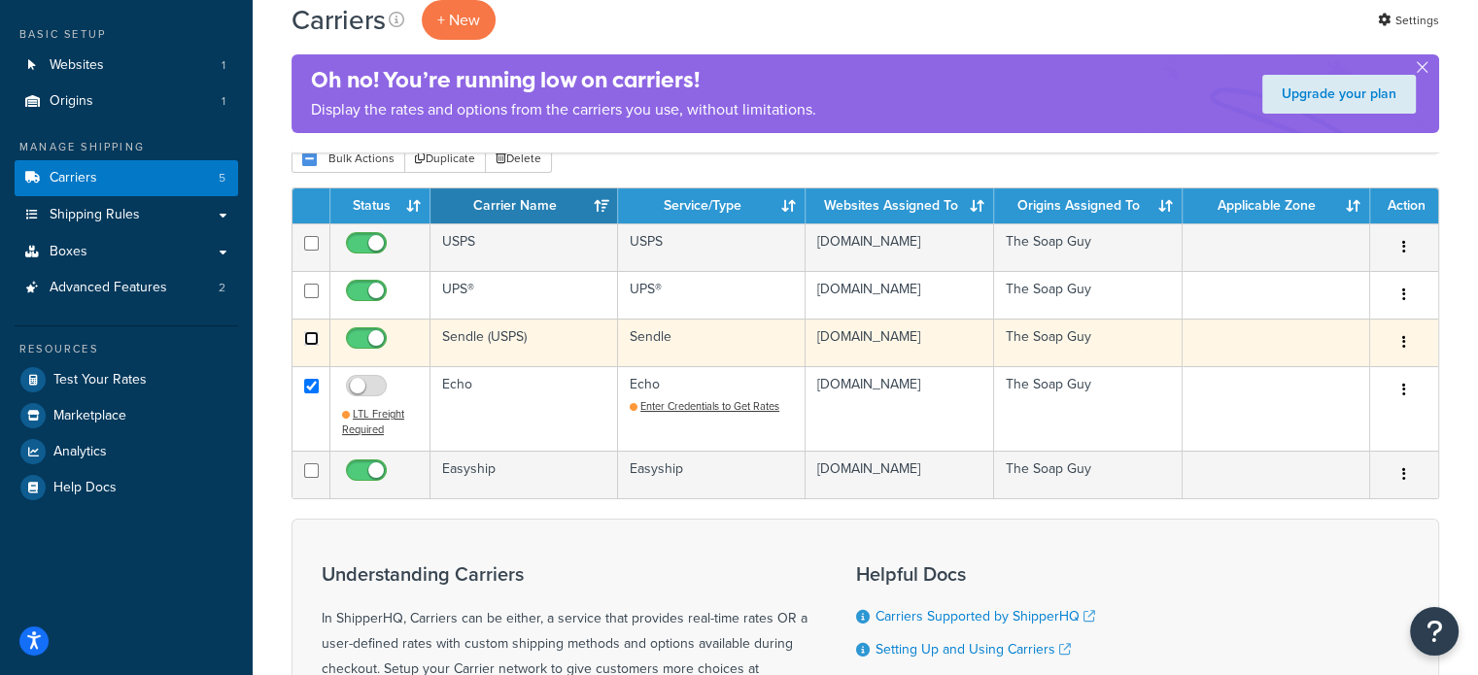
click at [311, 337] on input "checkbox" at bounding box center [311, 338] width 15 height 15
checkbox input "true"
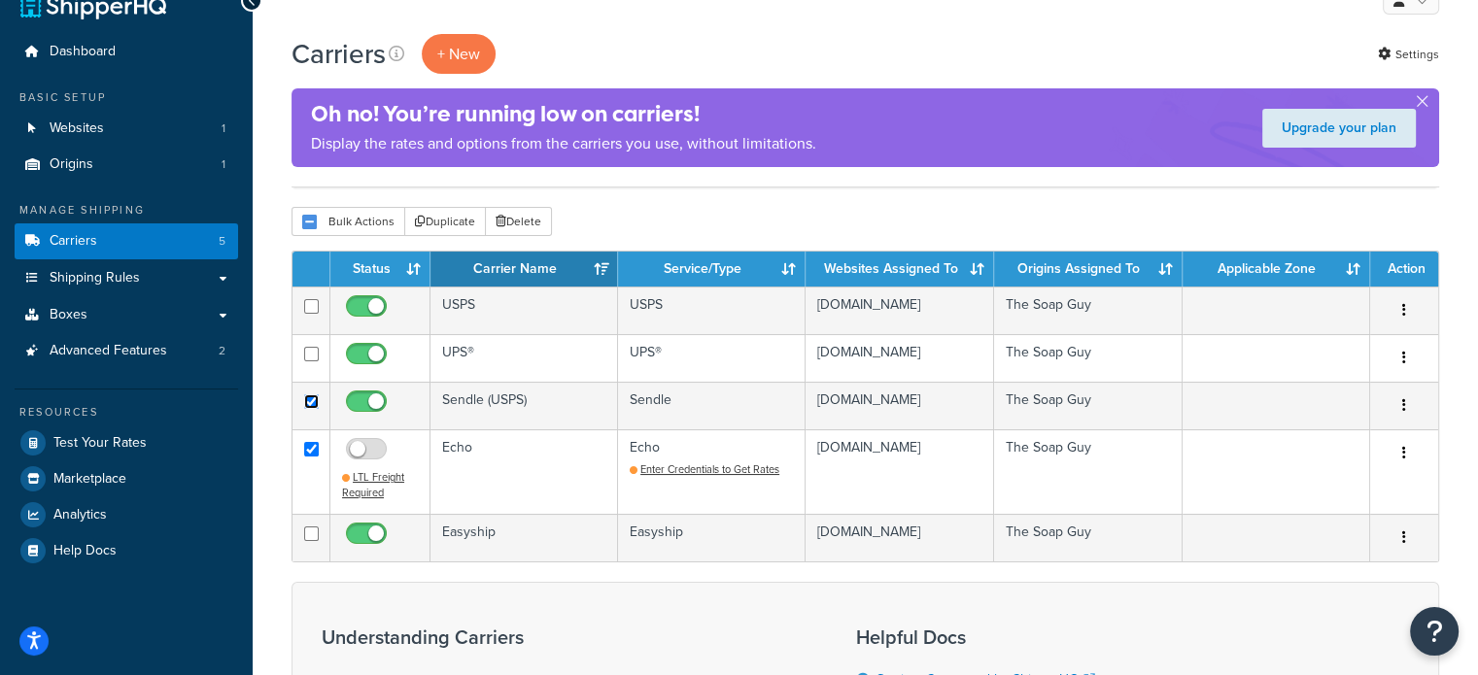
scroll to position [0, 0]
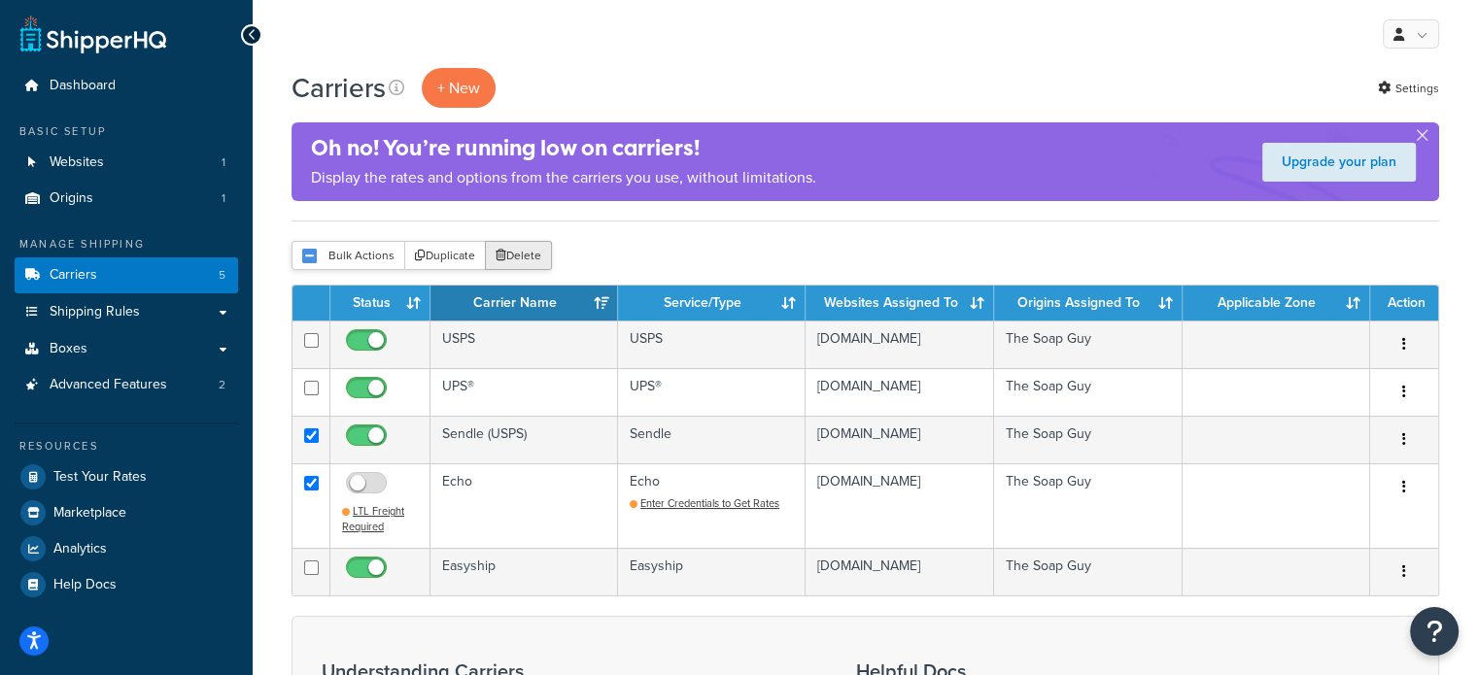
click at [499, 263] on button "Delete" at bounding box center [518, 255] width 67 height 29
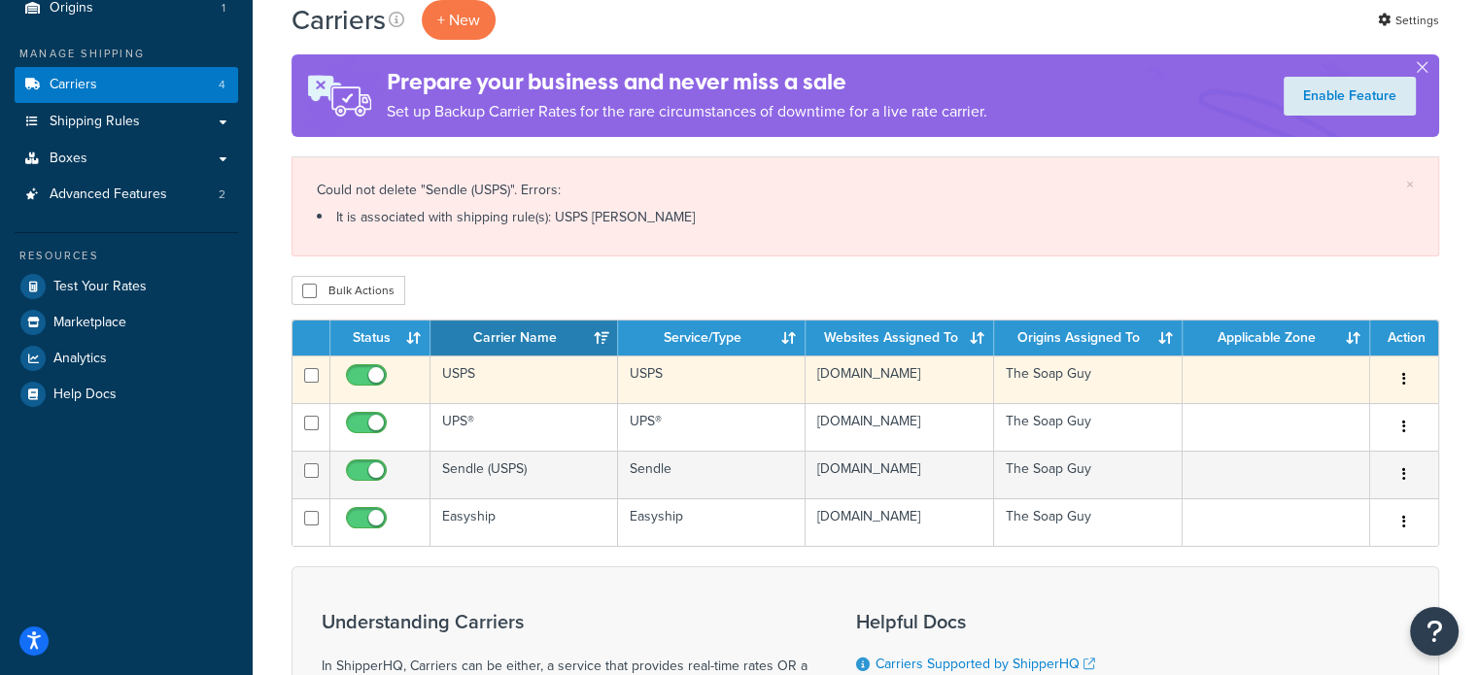
scroll to position [194, 0]
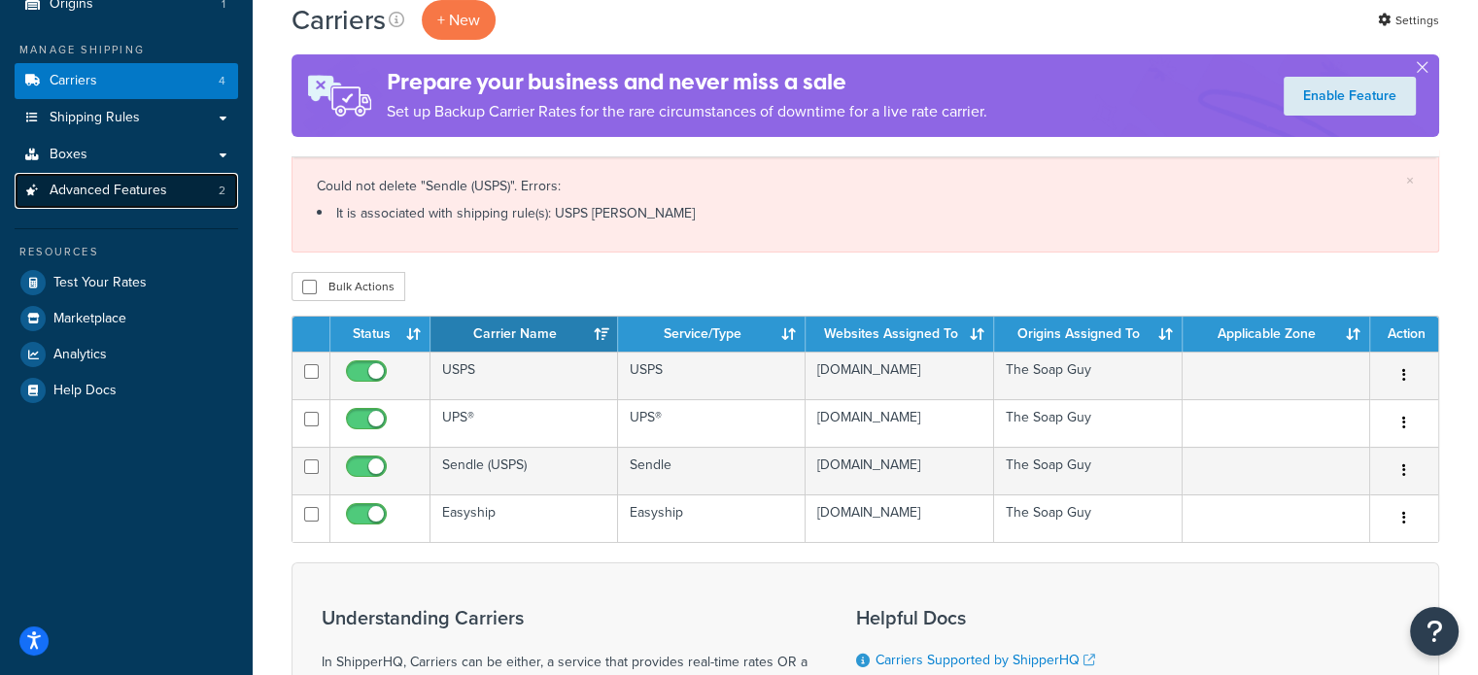
click at [105, 190] on span "Advanced Features" at bounding box center [109, 191] width 118 height 17
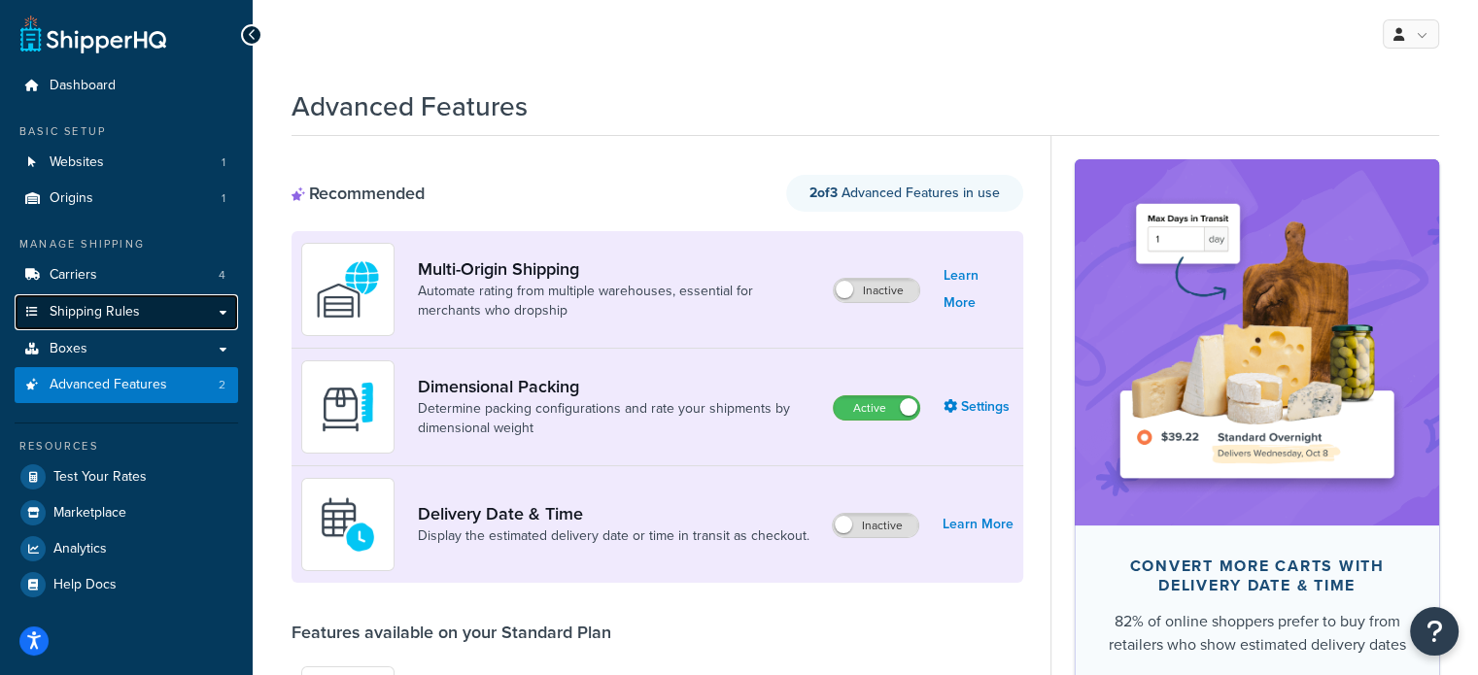
click at [109, 299] on link "Shipping Rules" at bounding box center [126, 312] width 223 height 36
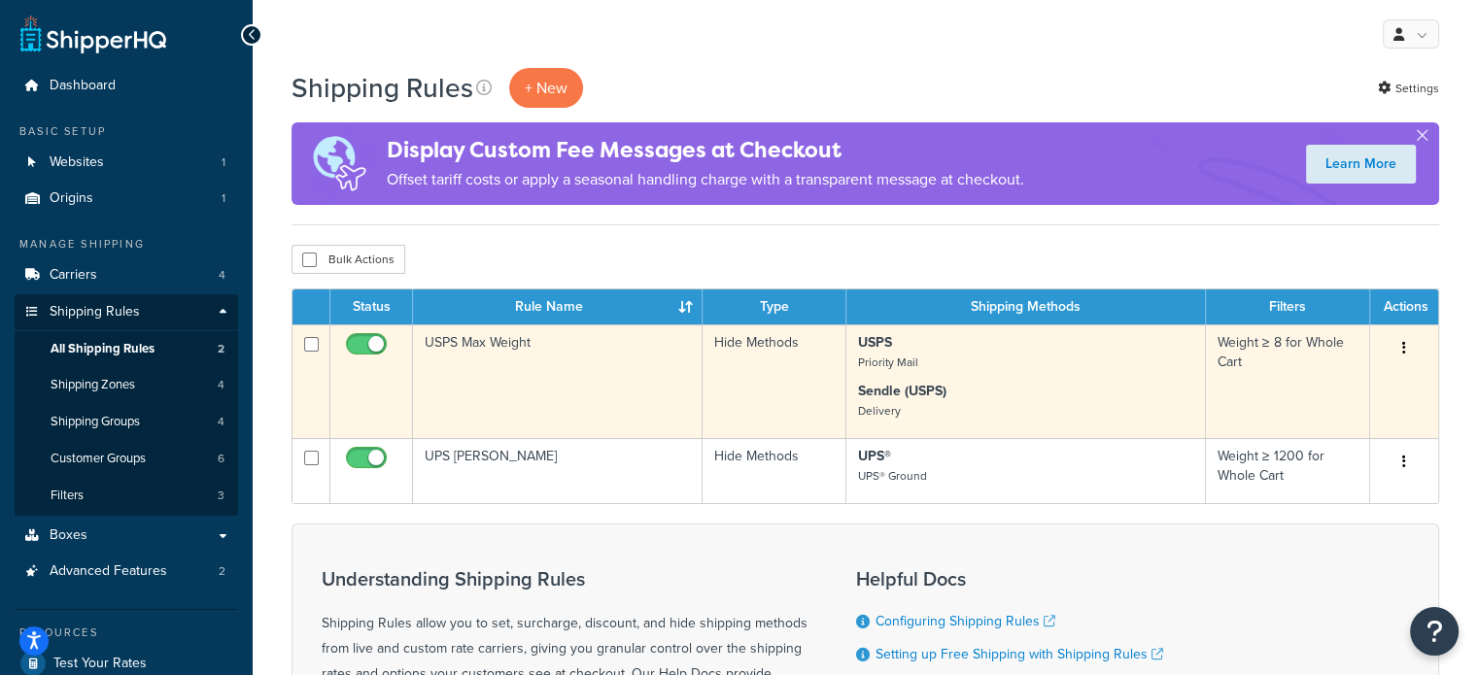
click at [573, 376] on td "USPS Max Weight" at bounding box center [558, 382] width 290 height 114
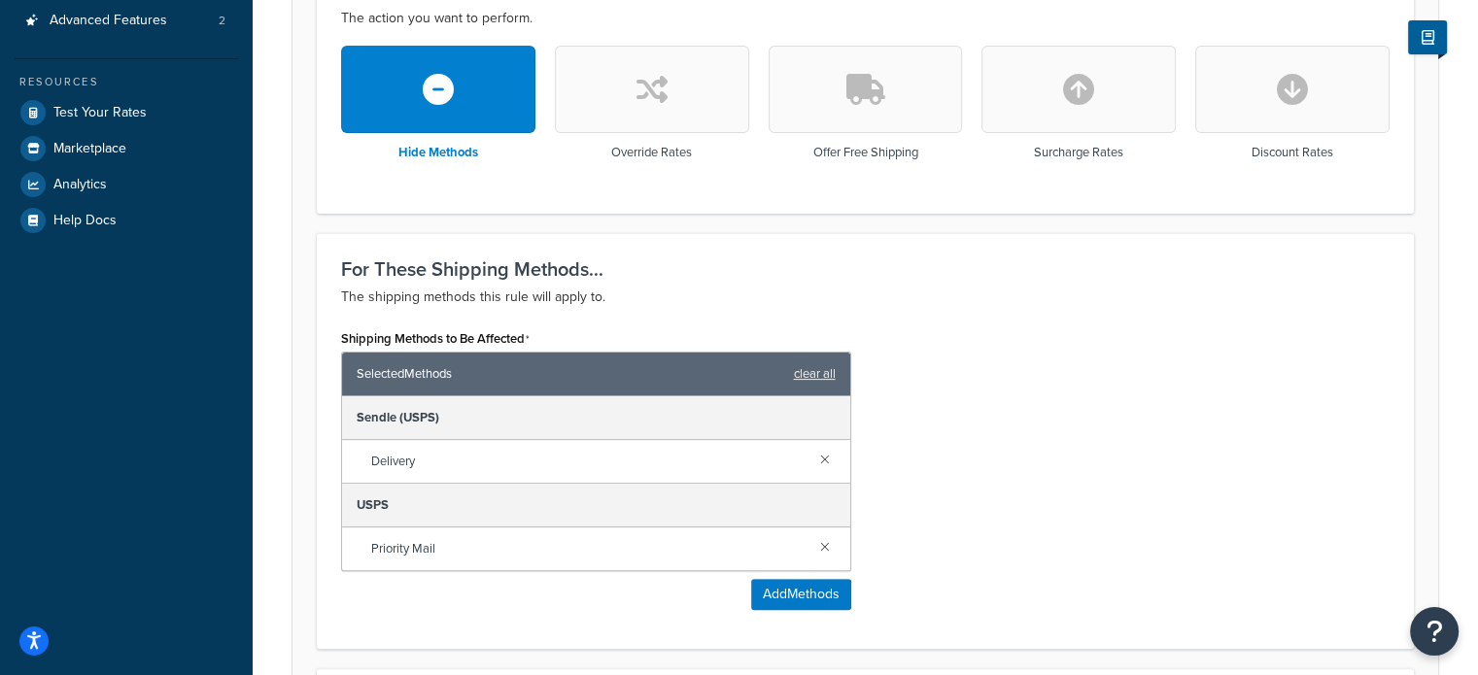
scroll to position [680, 0]
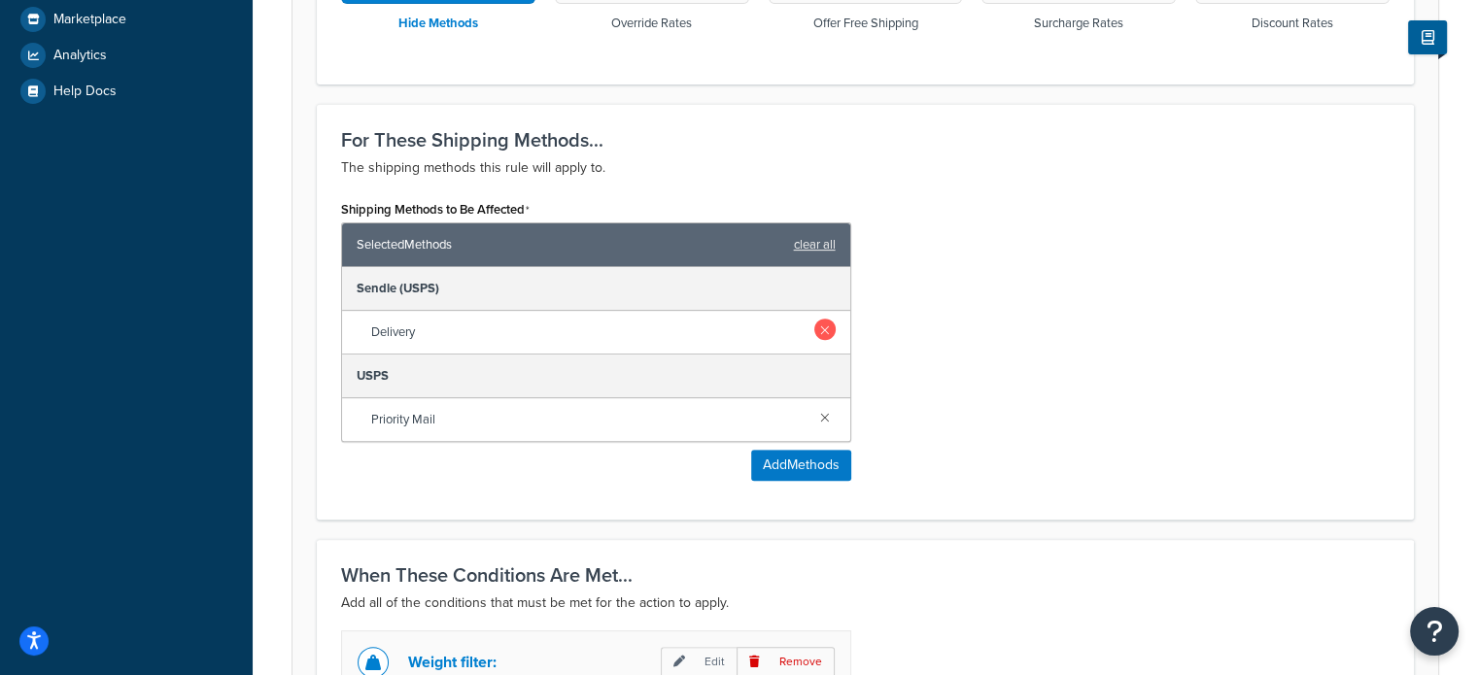
click at [820, 329] on link at bounding box center [824, 329] width 21 height 21
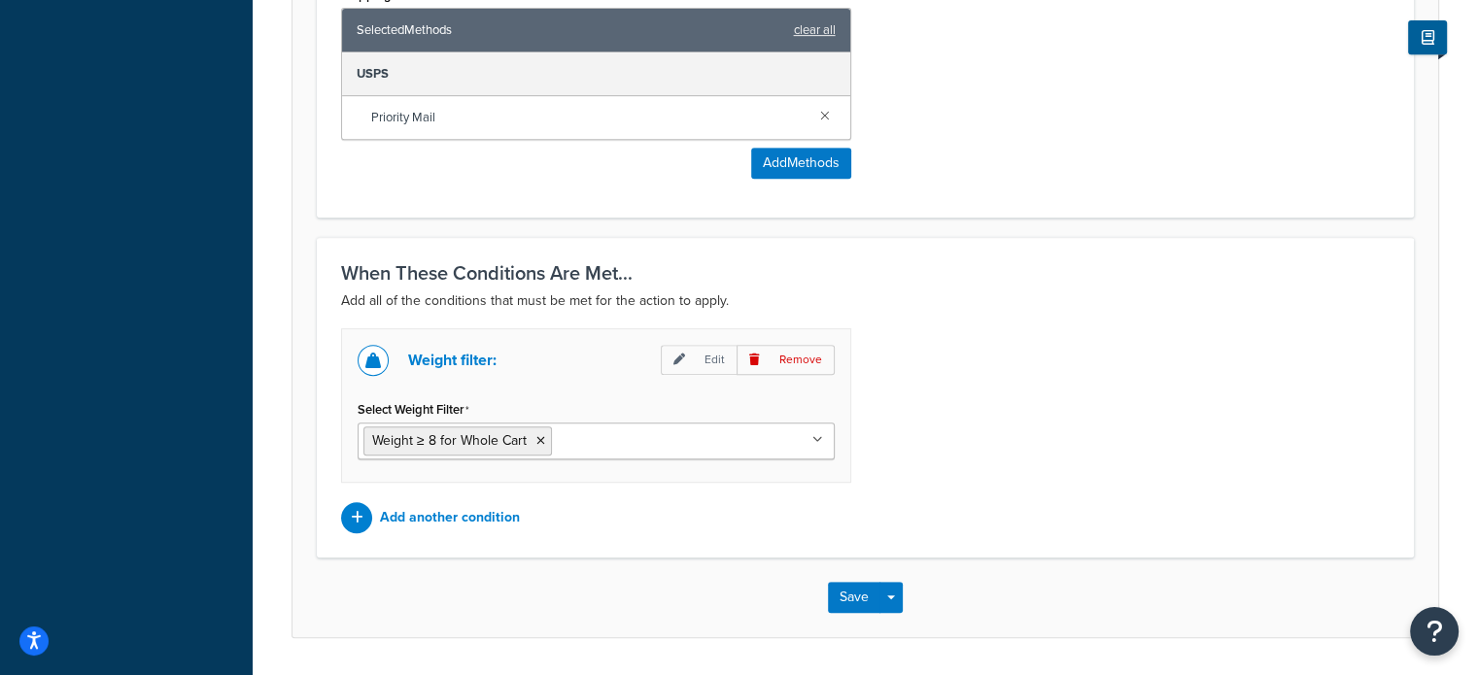
scroll to position [951, 0]
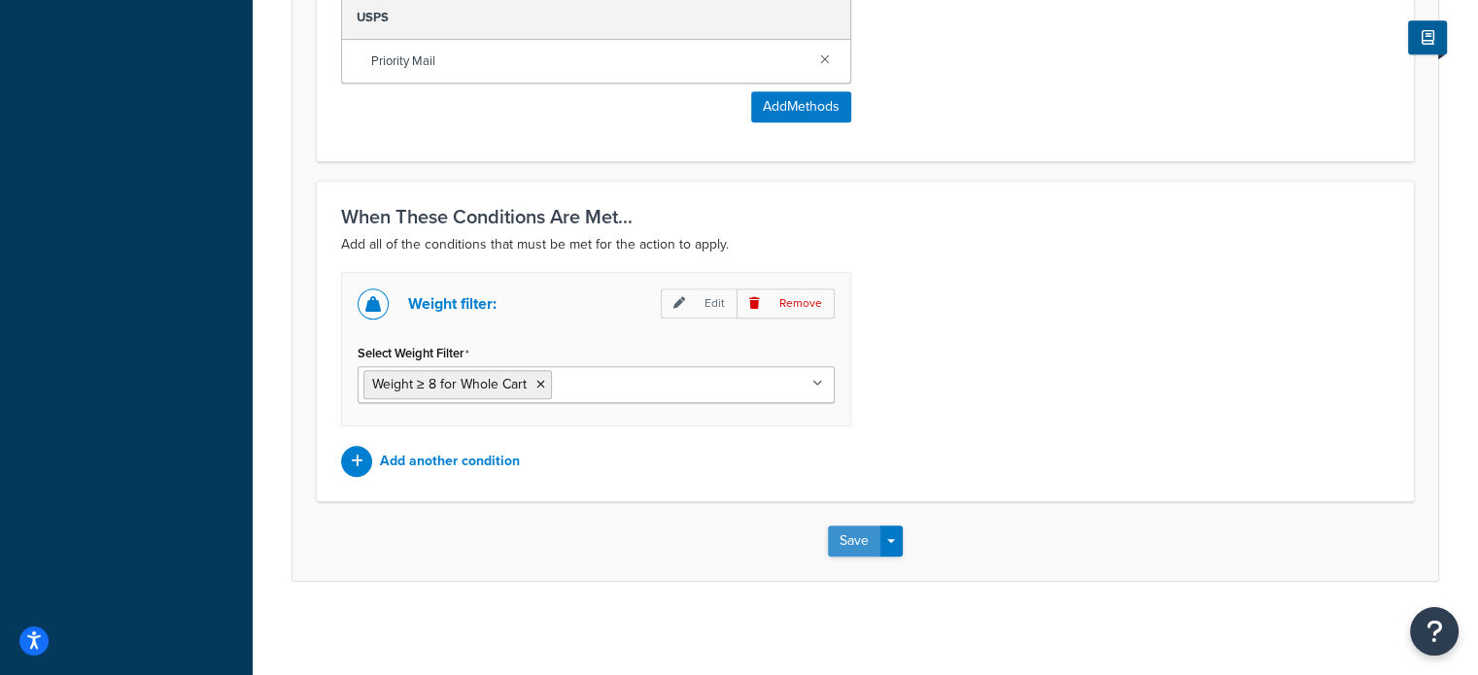
click at [848, 535] on button "Save" at bounding box center [854, 541] width 52 height 31
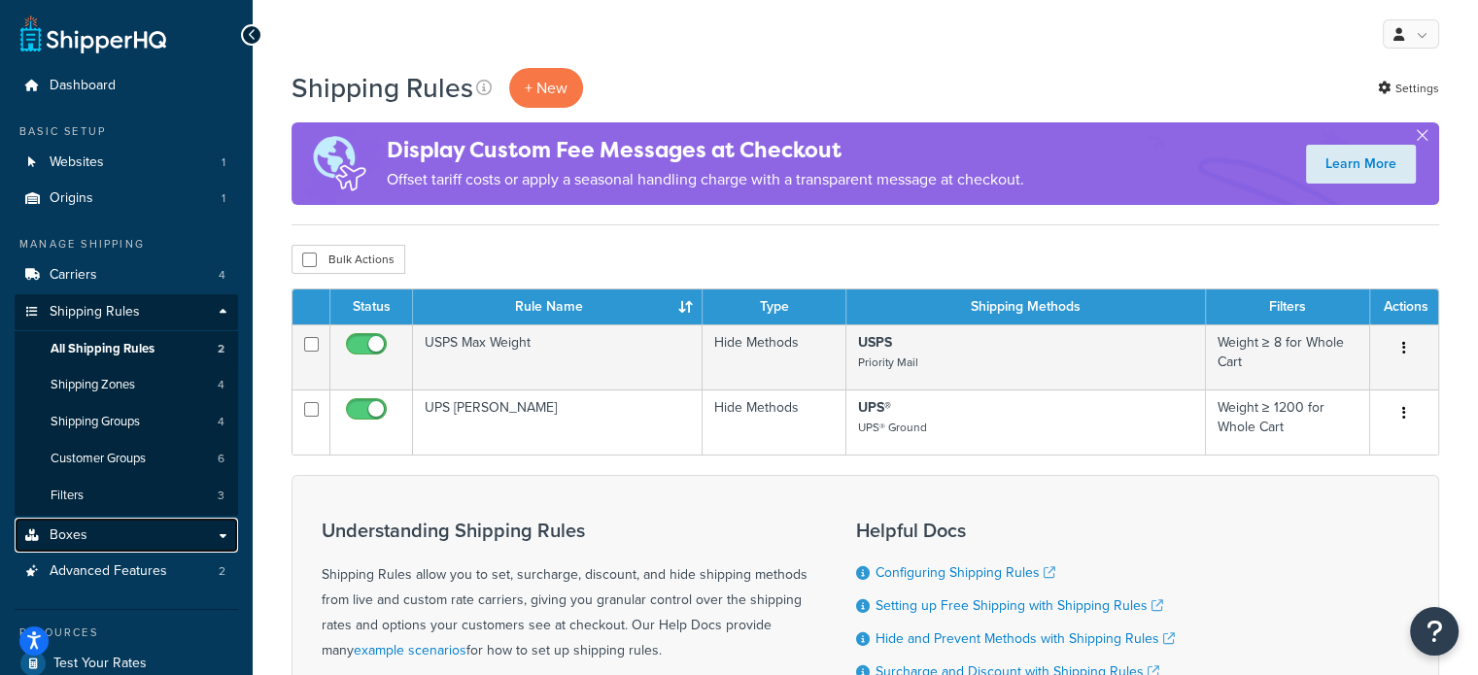
click at [93, 532] on link "Boxes" at bounding box center [126, 536] width 223 height 36
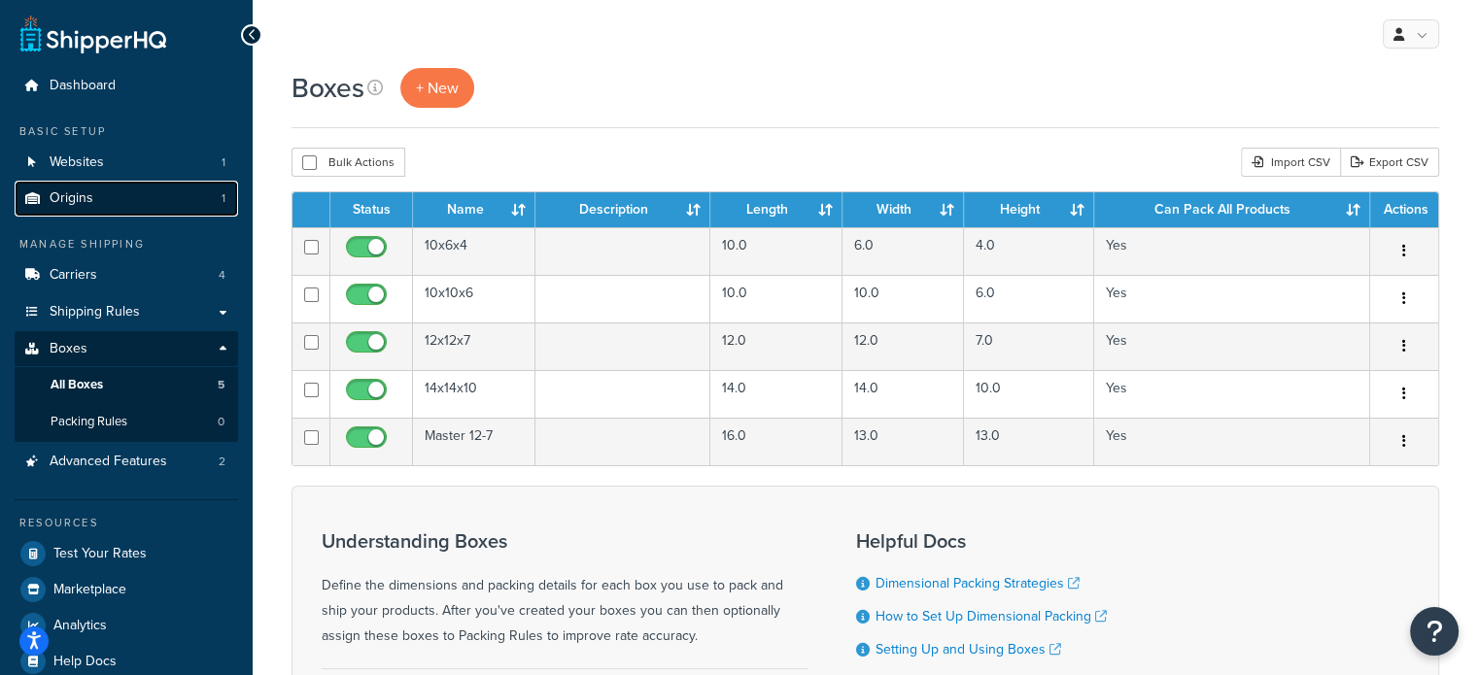
click at [136, 197] on link "Origins 1" at bounding box center [126, 199] width 223 height 36
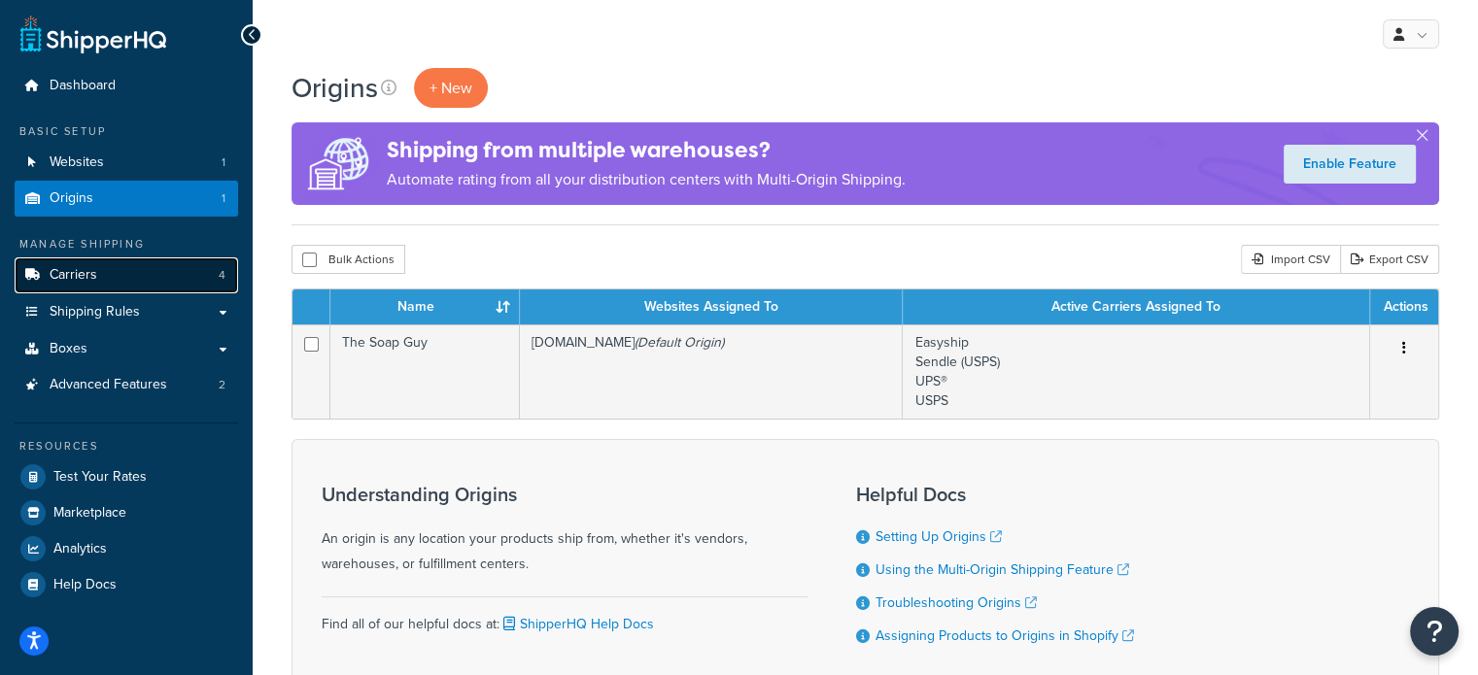
click at [124, 286] on link "Carriers 4" at bounding box center [126, 275] width 223 height 36
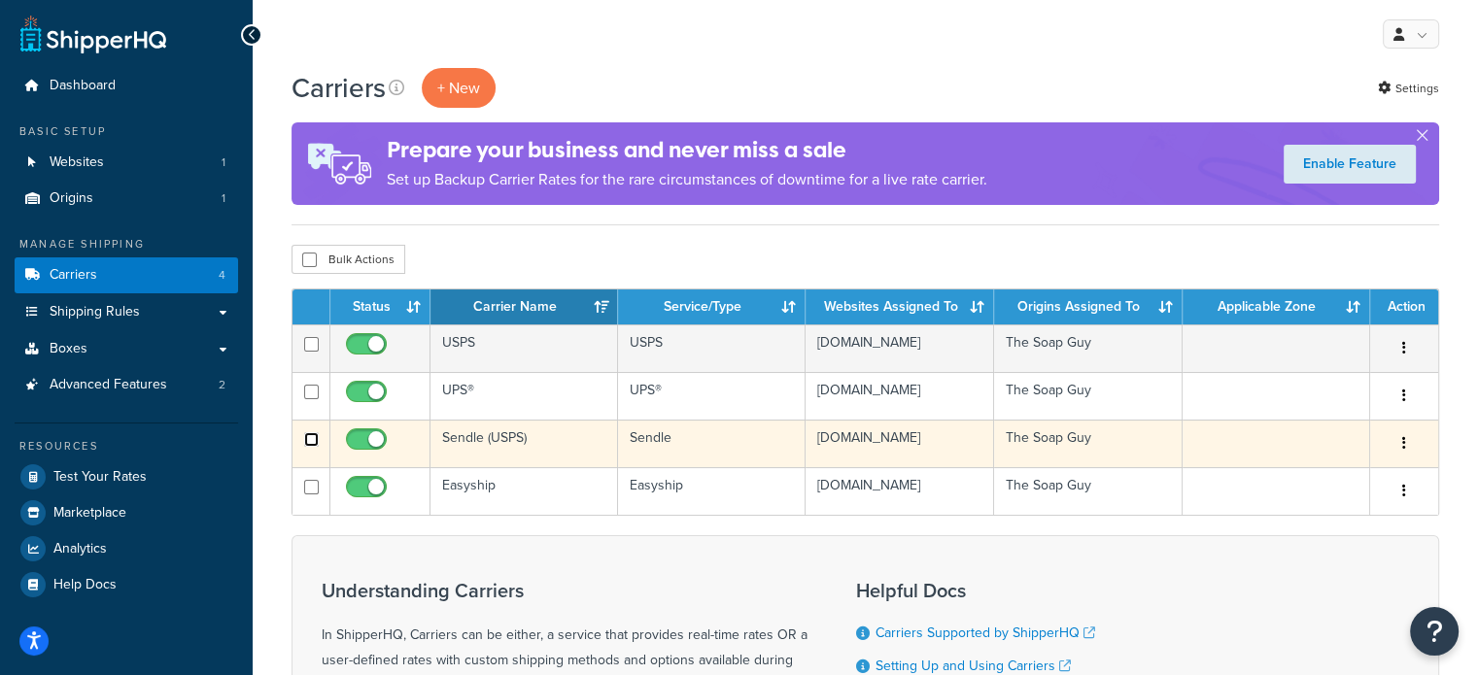
click at [316, 440] on input "checkbox" at bounding box center [311, 439] width 15 height 15
checkbox input "true"
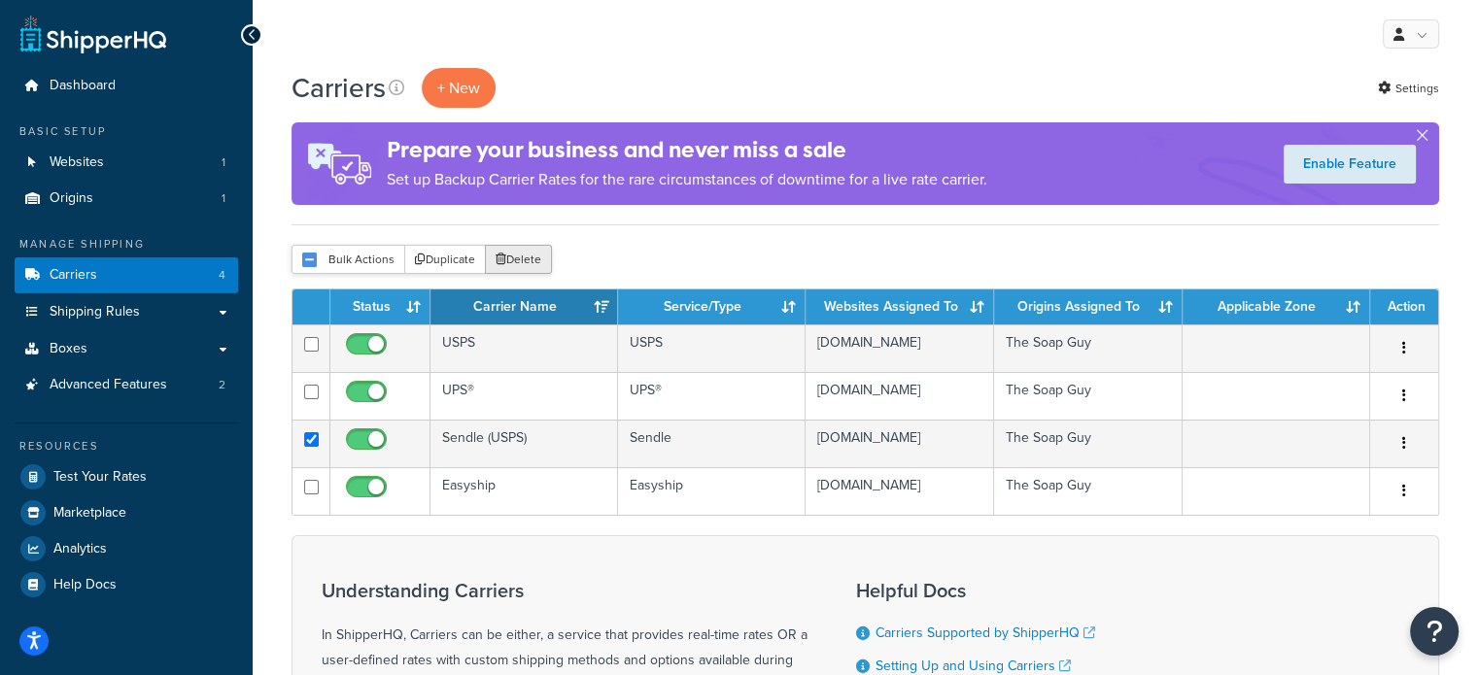
click at [537, 261] on button "Delete" at bounding box center [518, 259] width 67 height 29
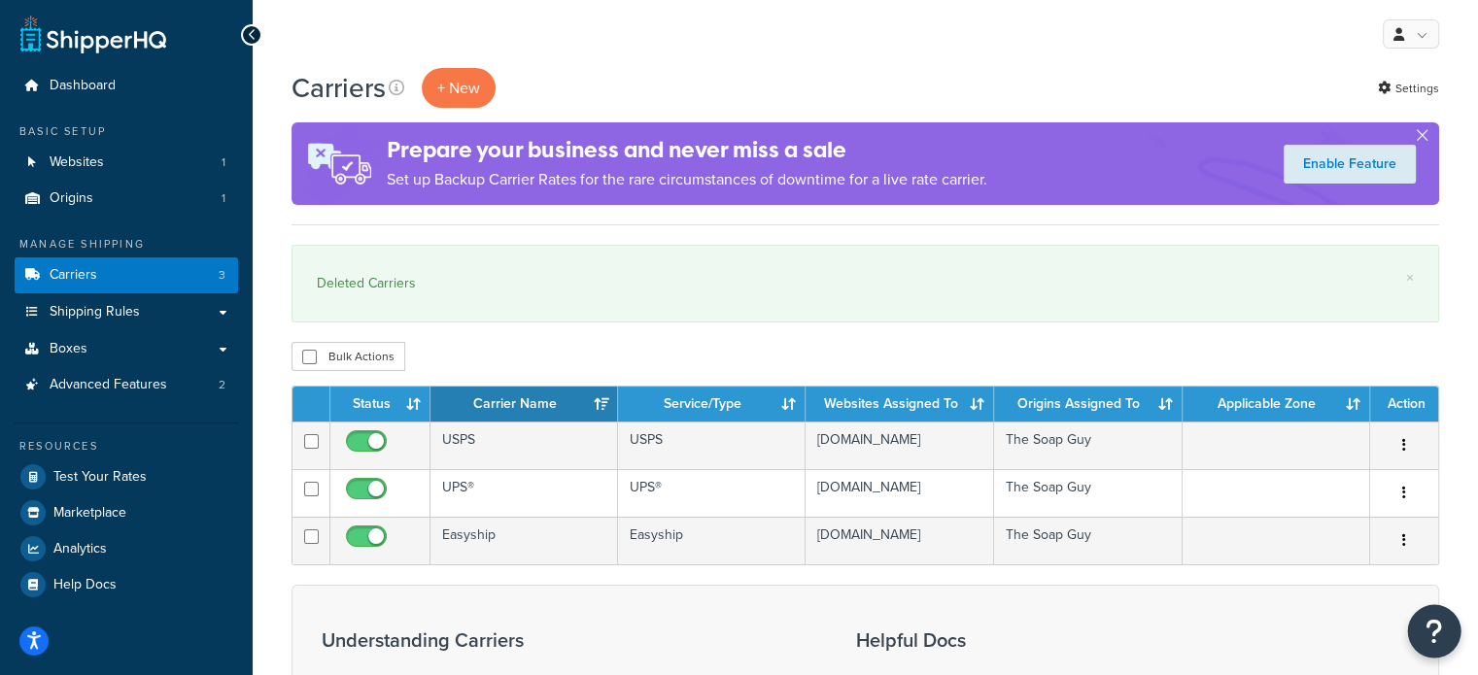
click at [1439, 620] on icon "Open Resource Center" at bounding box center [1434, 631] width 18 height 27
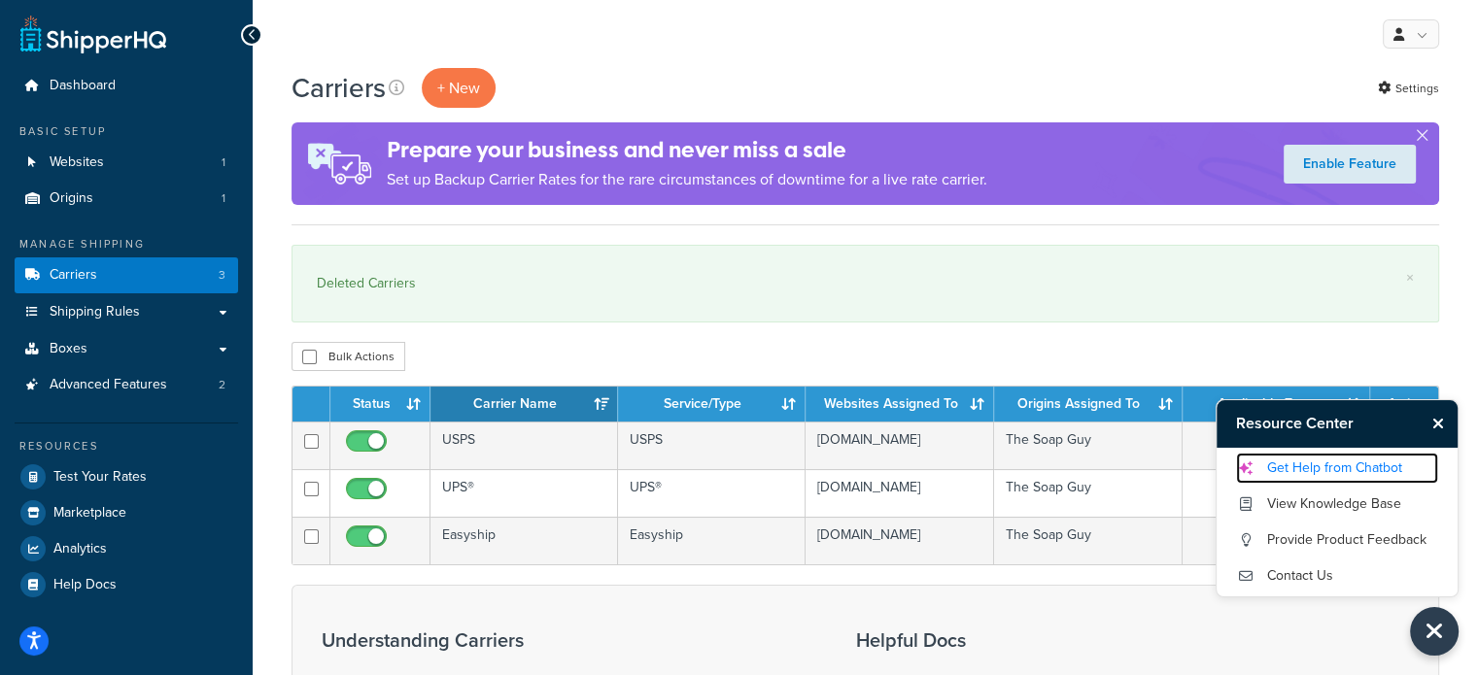
click at [1304, 473] on link "Get Help from Chatbot" at bounding box center [1337, 468] width 202 height 31
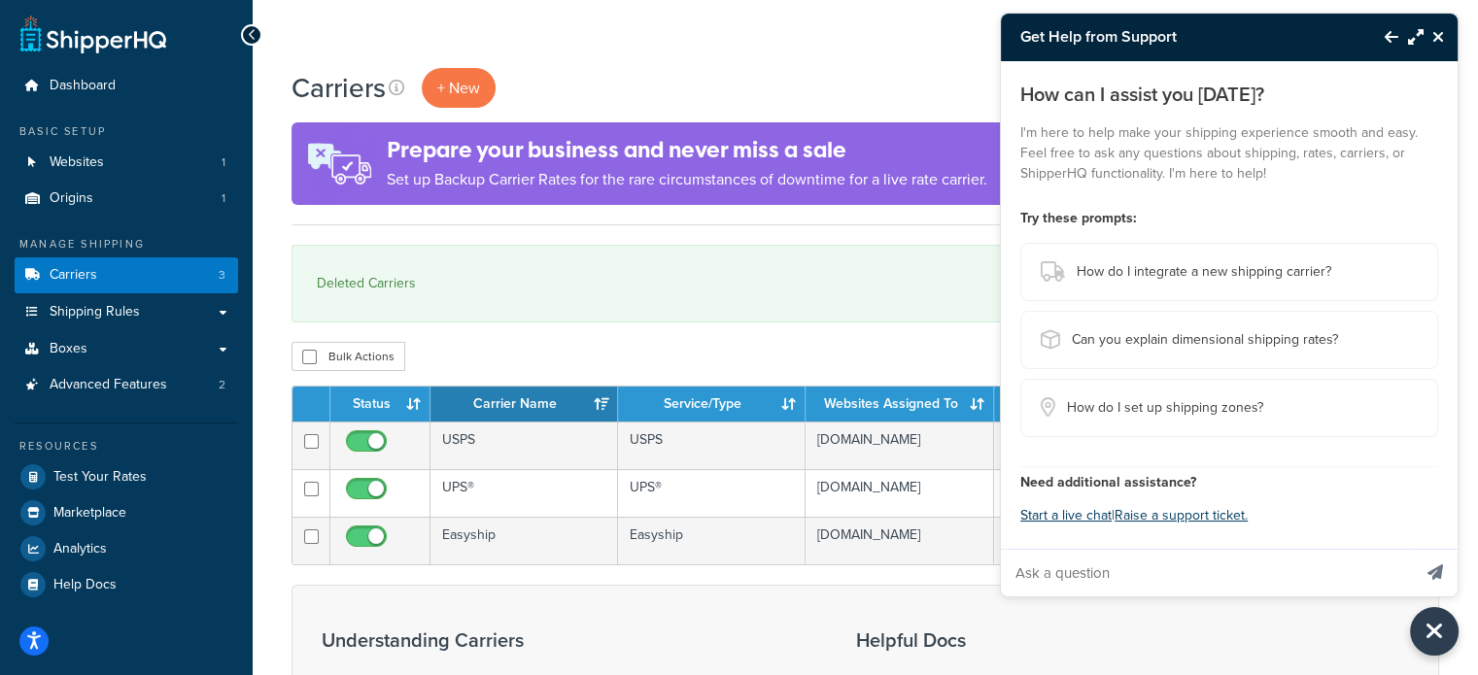
click at [1059, 574] on input "Ask a question" at bounding box center [1206, 573] width 410 height 47
type input "No services are appearing when adding ShipperHQ as a new rate within Shopify. I…"
click at [1413, 549] on button "Send message" at bounding box center [1435, 573] width 45 height 48
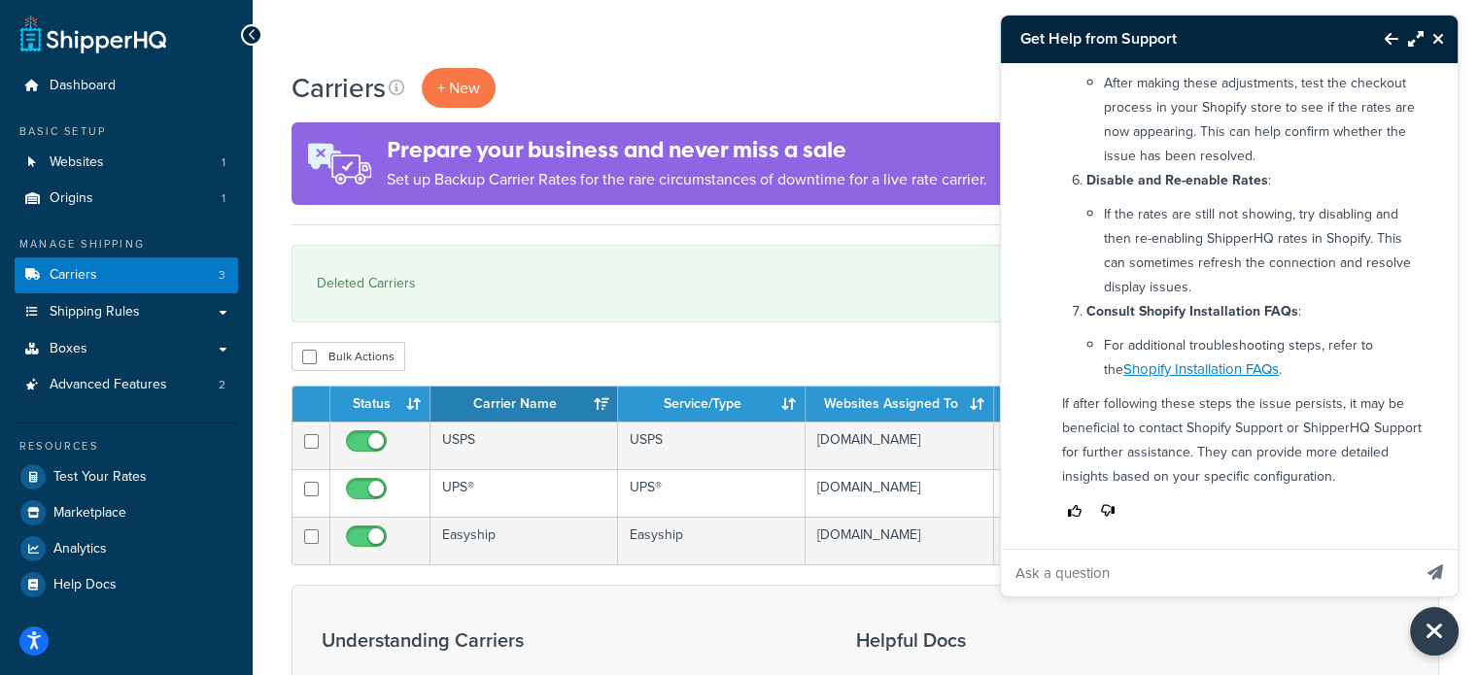
scroll to position [933, 0]
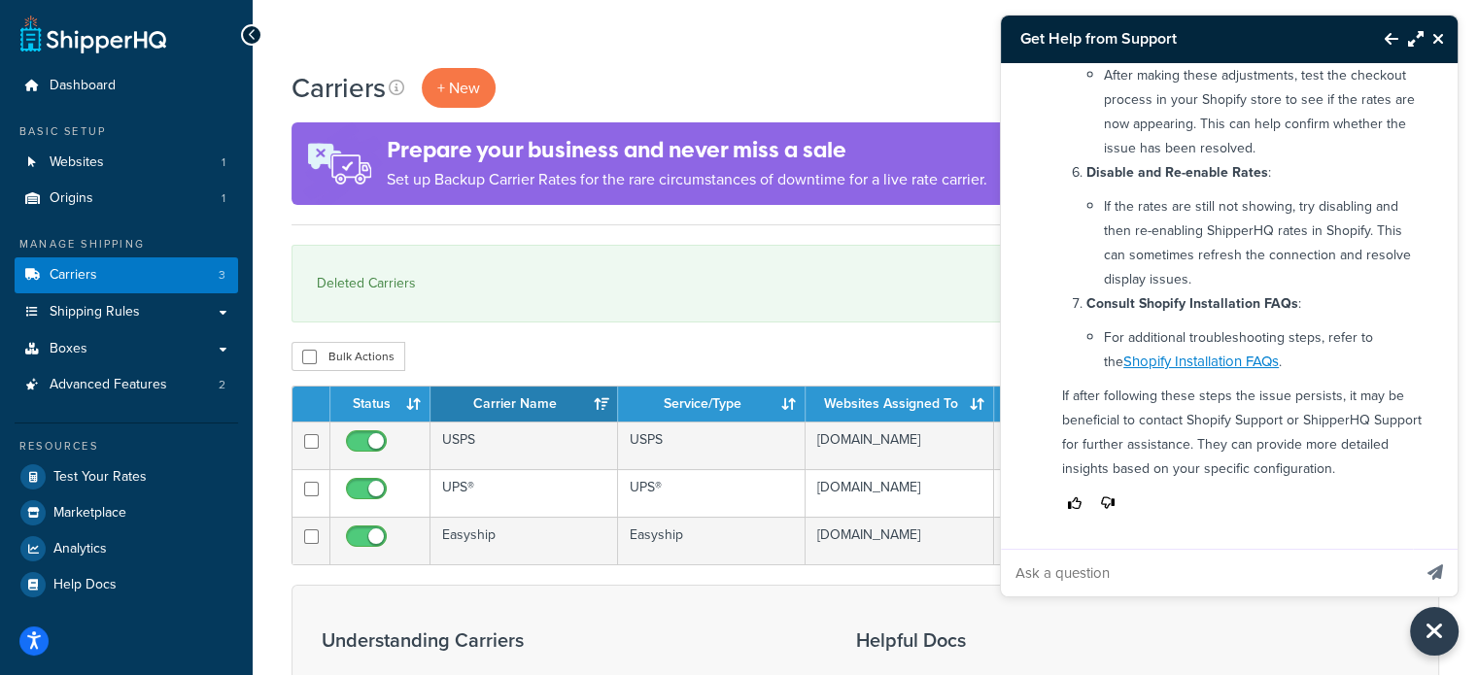
click at [1114, 500] on button "Thumbs down" at bounding box center [1107, 504] width 25 height 26
click at [1112, 500] on icon "Thumbs down" at bounding box center [1108, 504] width 14 height 14
drag, startPoint x: 1196, startPoint y: 502, endPoint x: 1150, endPoint y: 500, distance: 45.7
click at [1189, 502] on div at bounding box center [1242, 504] width 361 height 26
click at [1105, 499] on icon "Thumbs down" at bounding box center [1108, 504] width 14 height 14
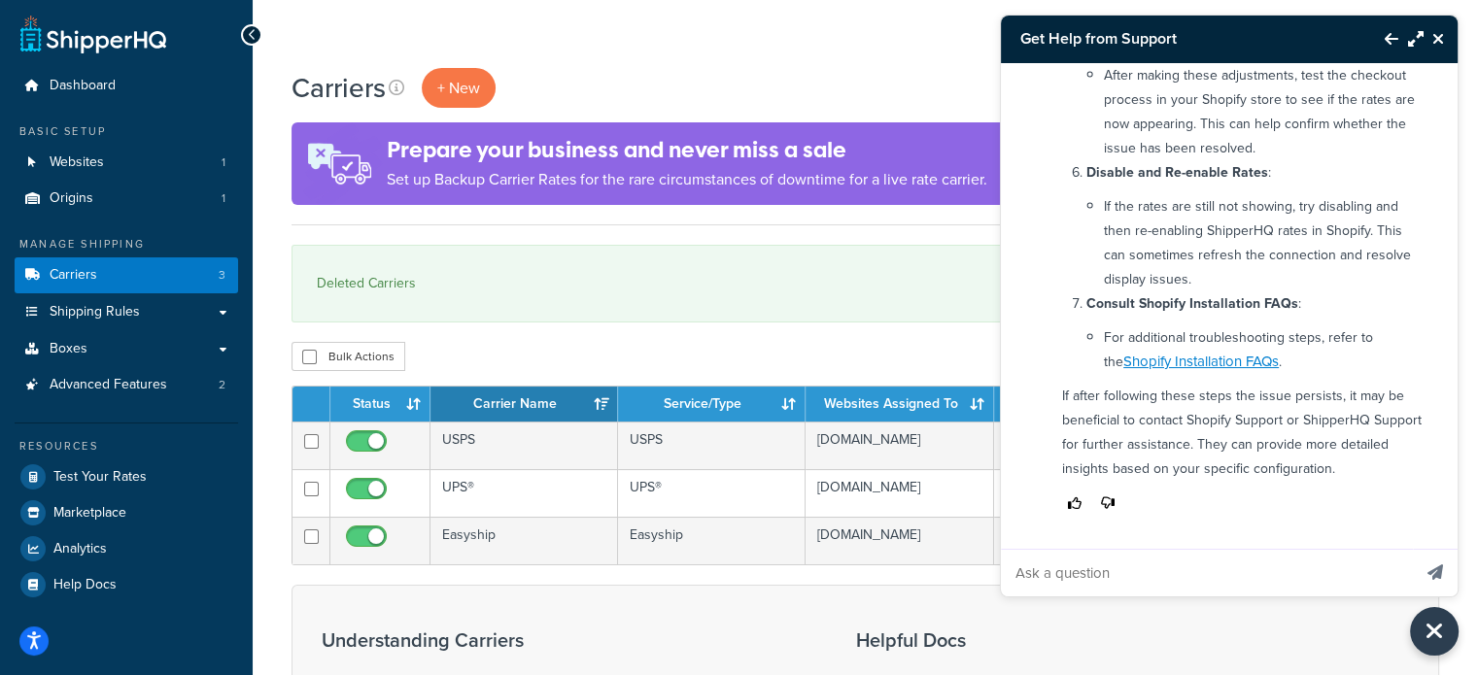
click at [1105, 499] on icon "Thumbs down" at bounding box center [1108, 504] width 14 height 14
drag, startPoint x: 1105, startPoint y: 499, endPoint x: 1144, endPoint y: 512, distance: 40.9
click at [1105, 500] on icon "Thumbs down" at bounding box center [1108, 504] width 14 height 14
click at [1131, 566] on input "Ask a question" at bounding box center [1206, 573] width 410 height 47
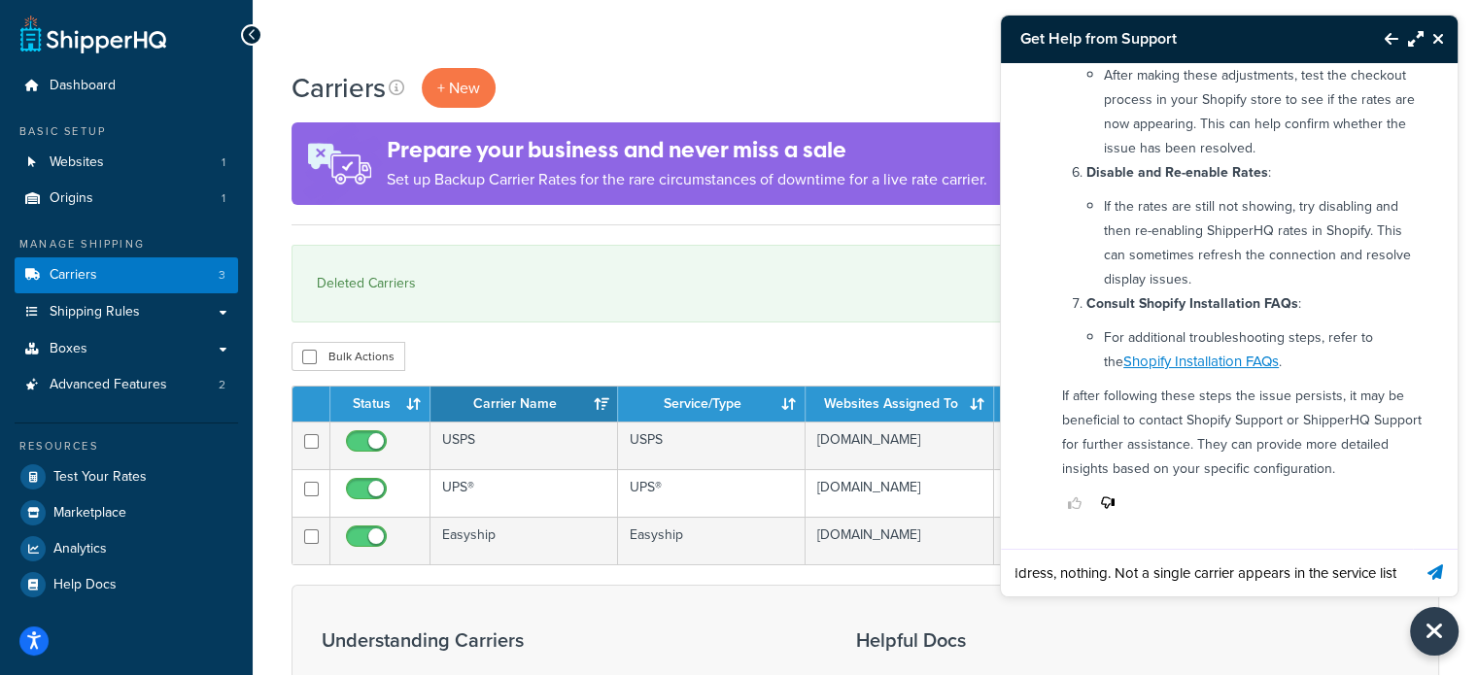
scroll to position [0, 1335]
type input "I followed all of these steps but still not a single carrier appears. I have se…"
click at [1413, 549] on button "Send message" at bounding box center [1435, 573] width 45 height 48
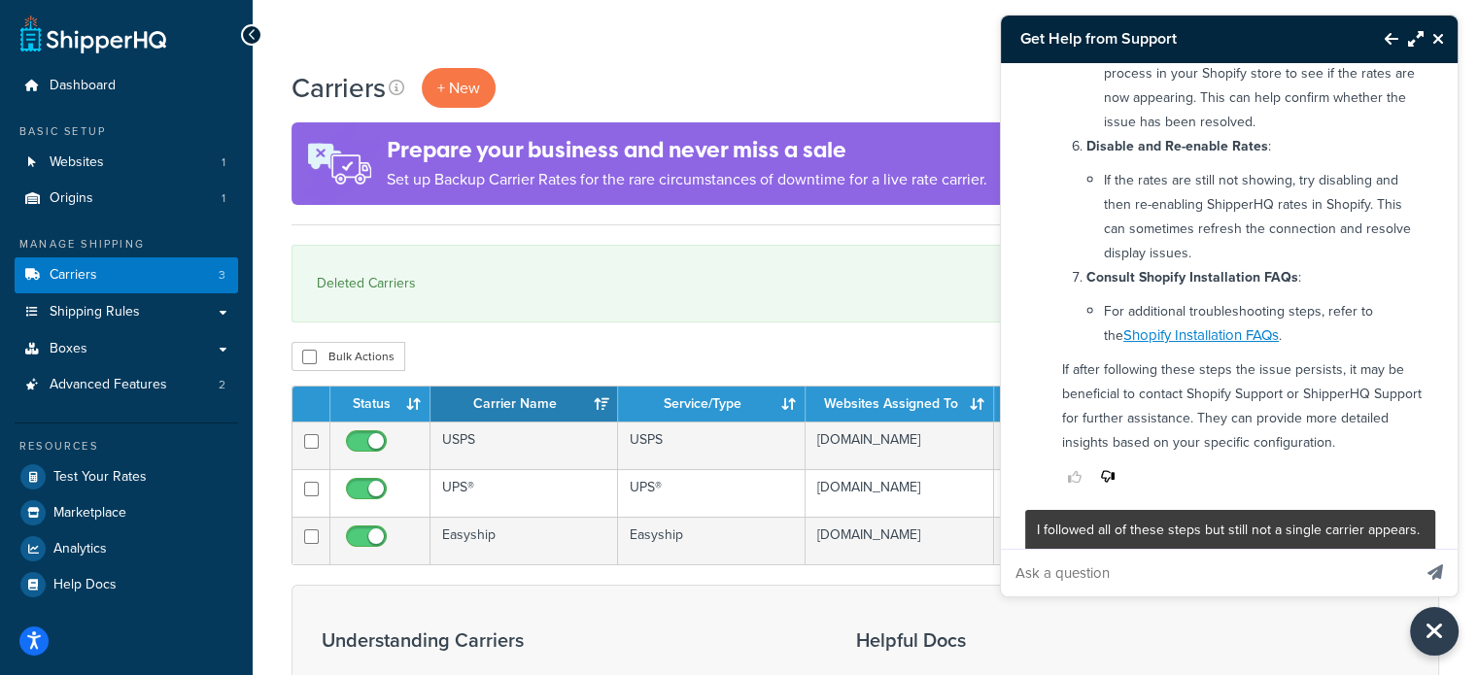
scroll to position [1140, 0]
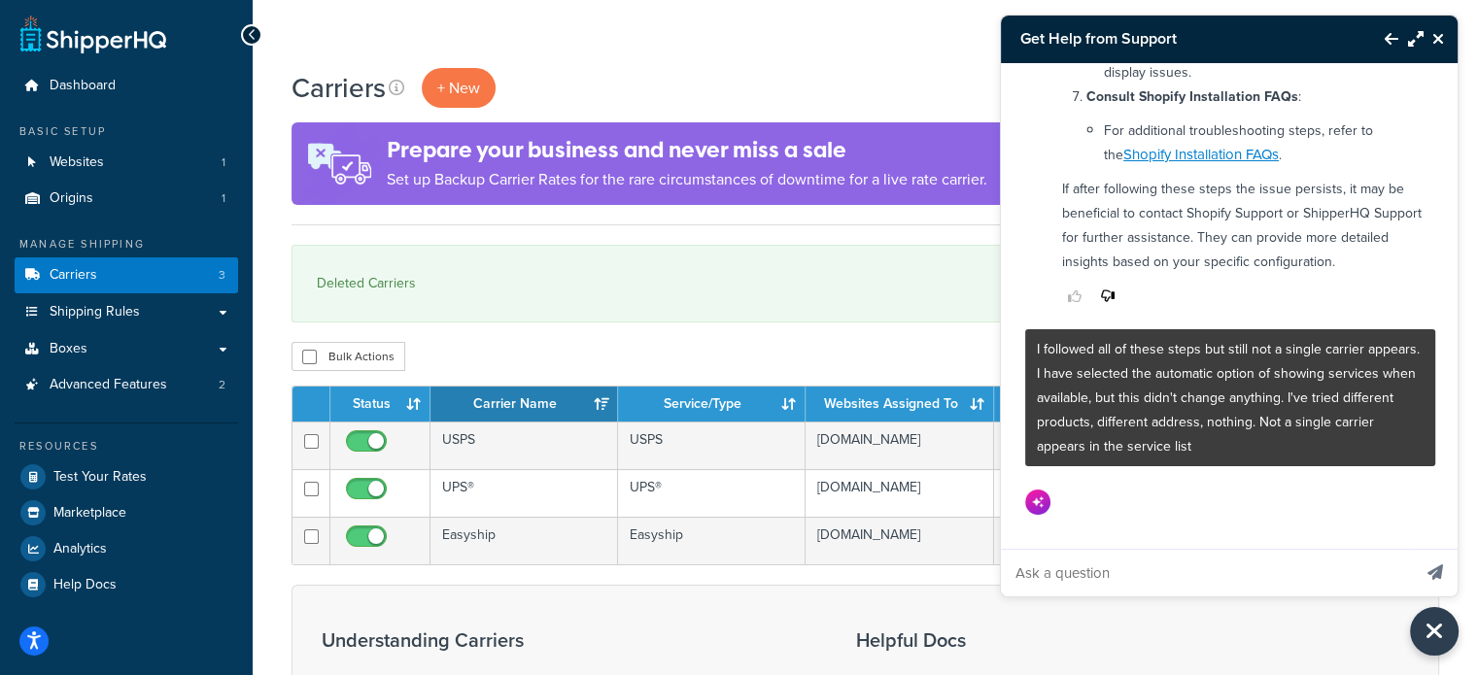
click at [873, 351] on div "Bulk Actions Duplicate Delete" at bounding box center [865, 356] width 1148 height 29
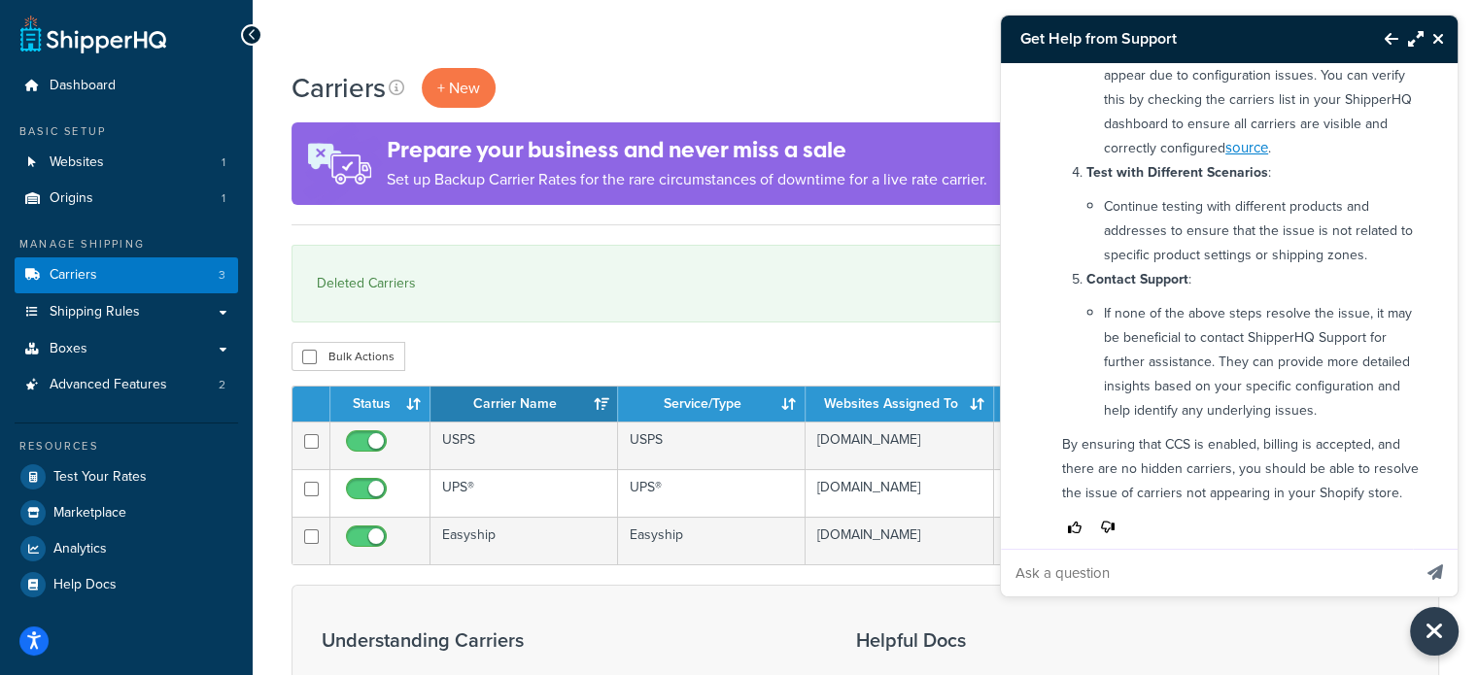
scroll to position [2162, 0]
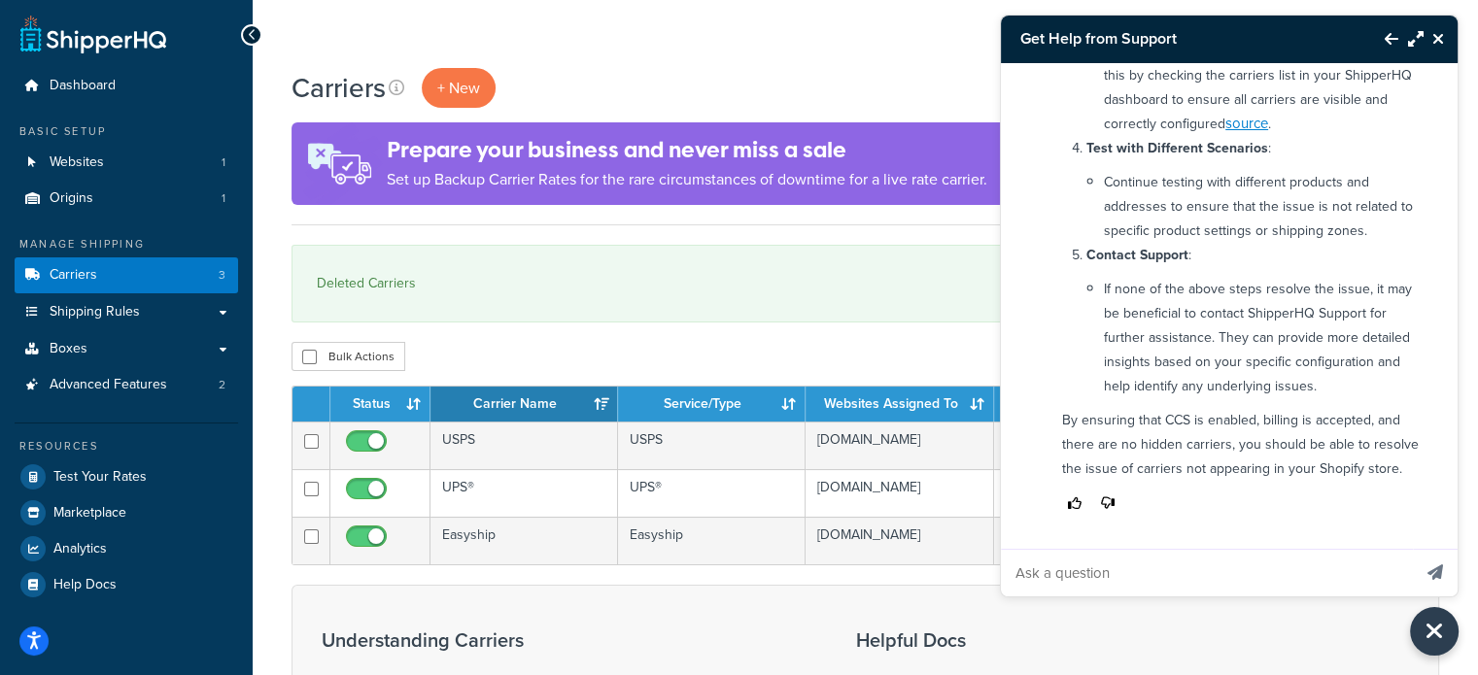
click at [1140, 564] on input "Ask a question" at bounding box center [1206, 573] width 410 height 47
type input "I am on the advanced plan and can't receive rates from other 3rd parties, but n…"
click at [1413, 549] on button "Send message" at bounding box center [1435, 573] width 45 height 48
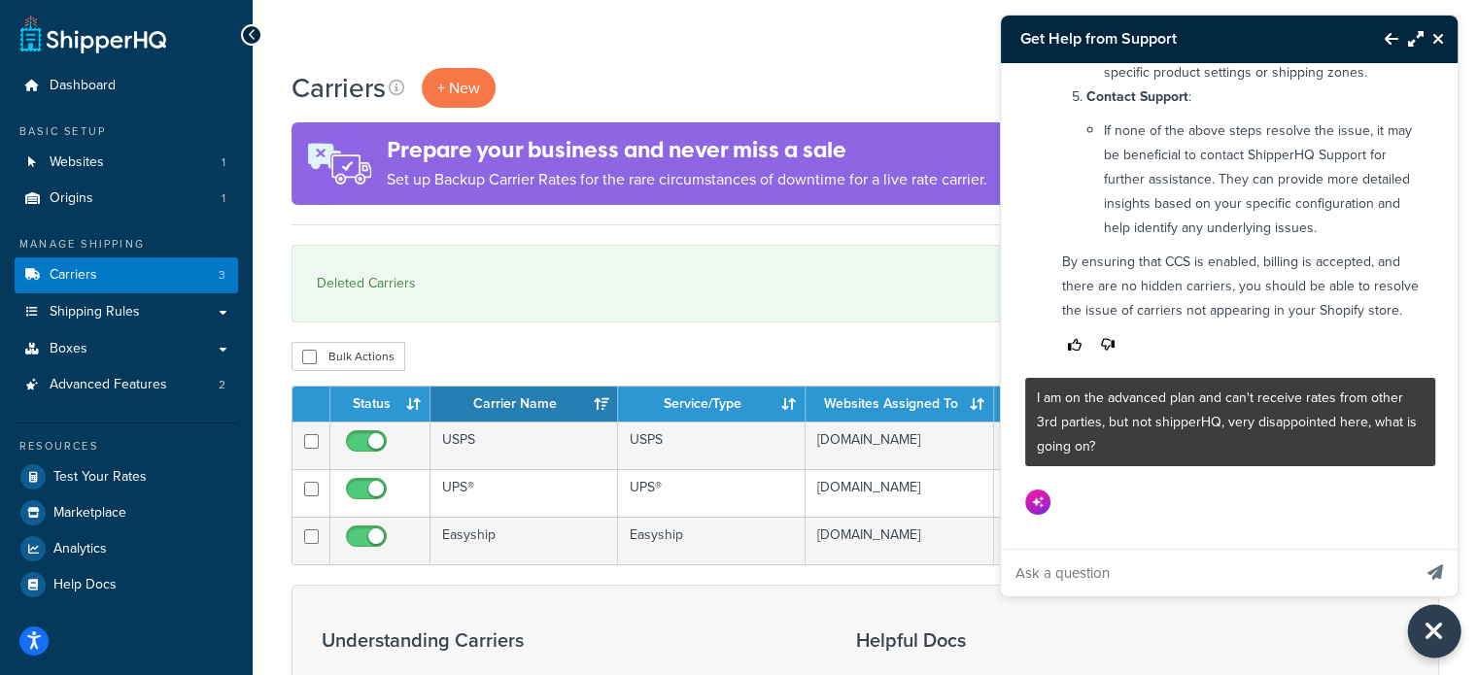
click at [1430, 625] on icon "Close Resource Center" at bounding box center [1433, 631] width 21 height 27
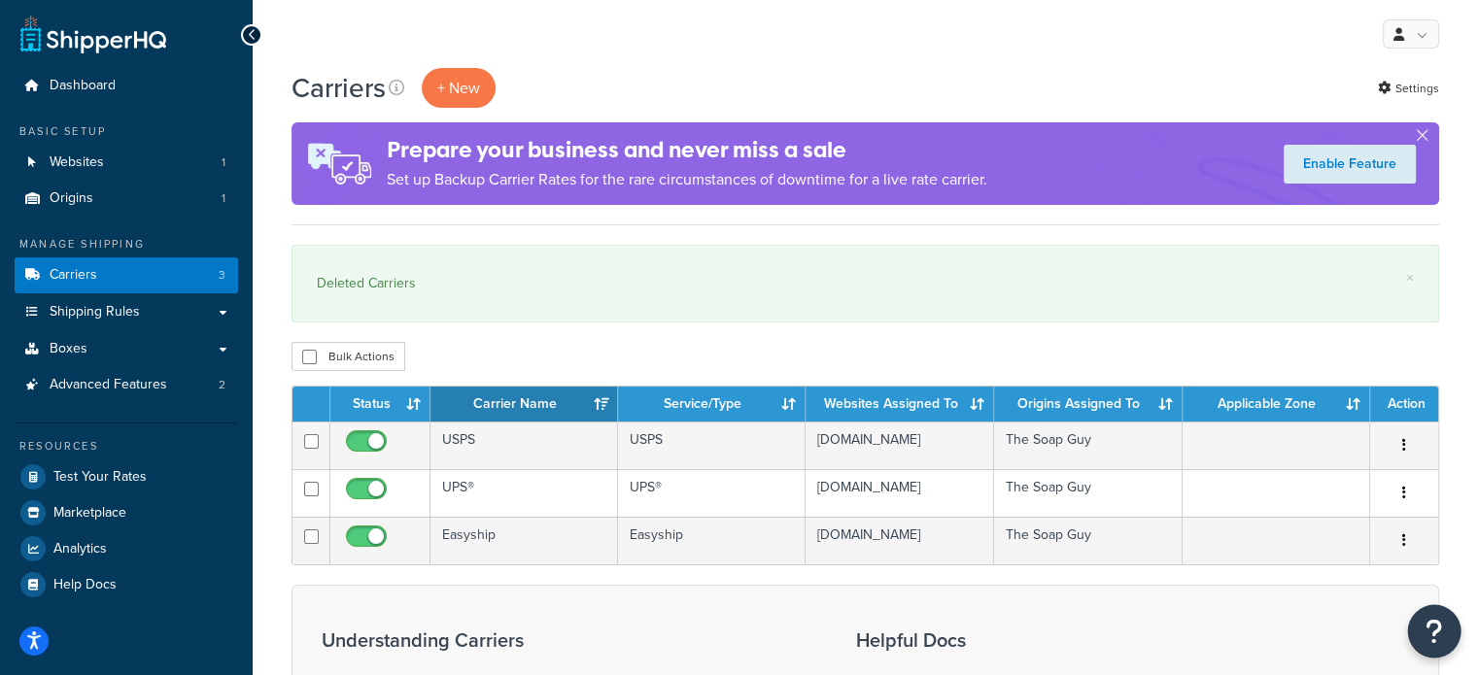
click at [1430, 625] on icon "Open Resource Center" at bounding box center [1434, 631] width 18 height 27
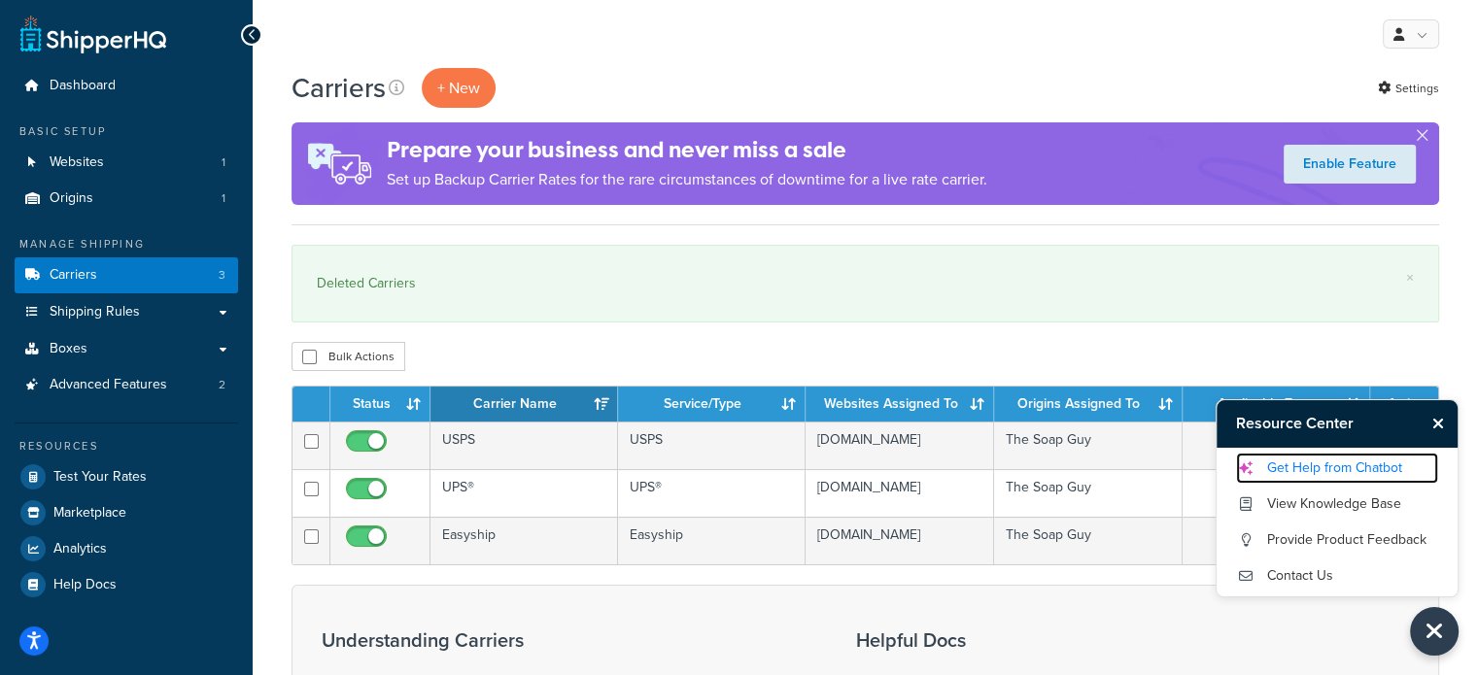
click at [1321, 462] on link "Get Help from Chatbot" at bounding box center [1337, 468] width 202 height 31
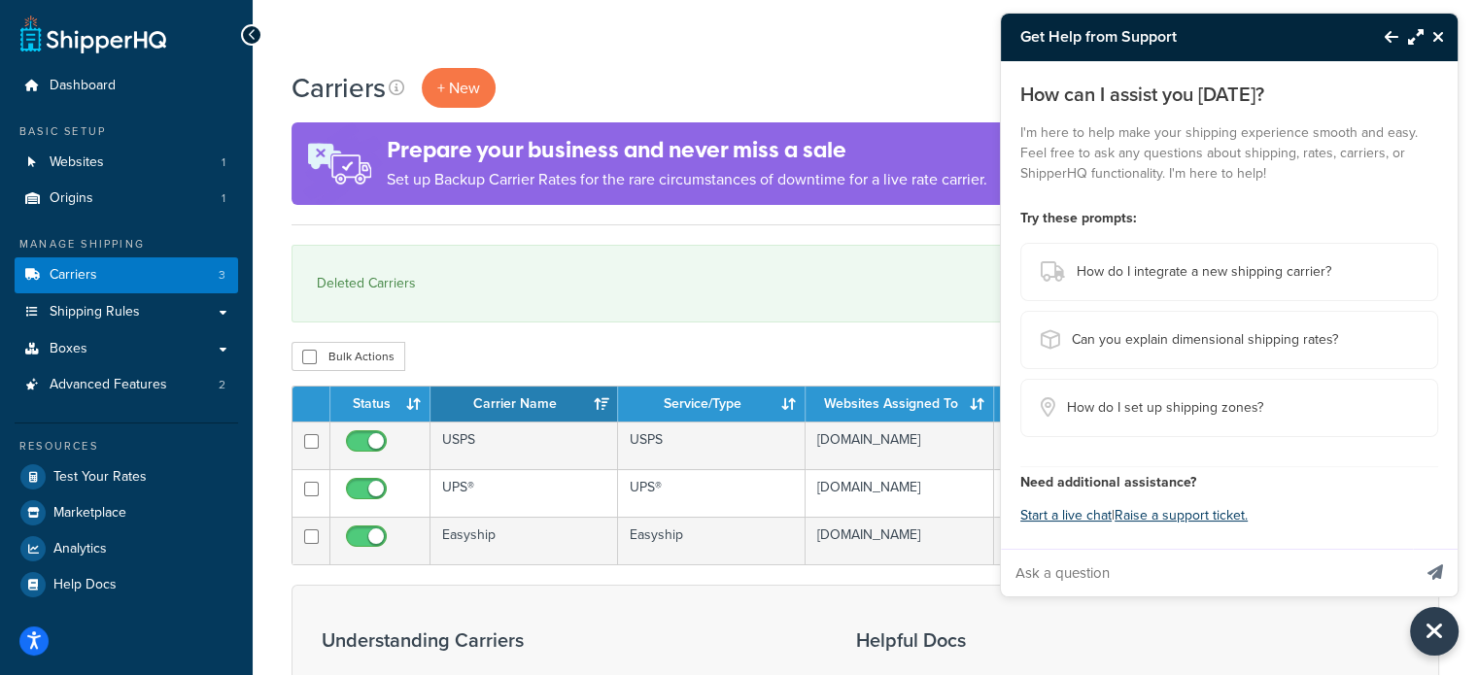
click at [1111, 566] on input "Ask a question" at bounding box center [1206, 573] width 410 height 47
click at [1064, 516] on button "Start a live chat" at bounding box center [1065, 515] width 91 height 27
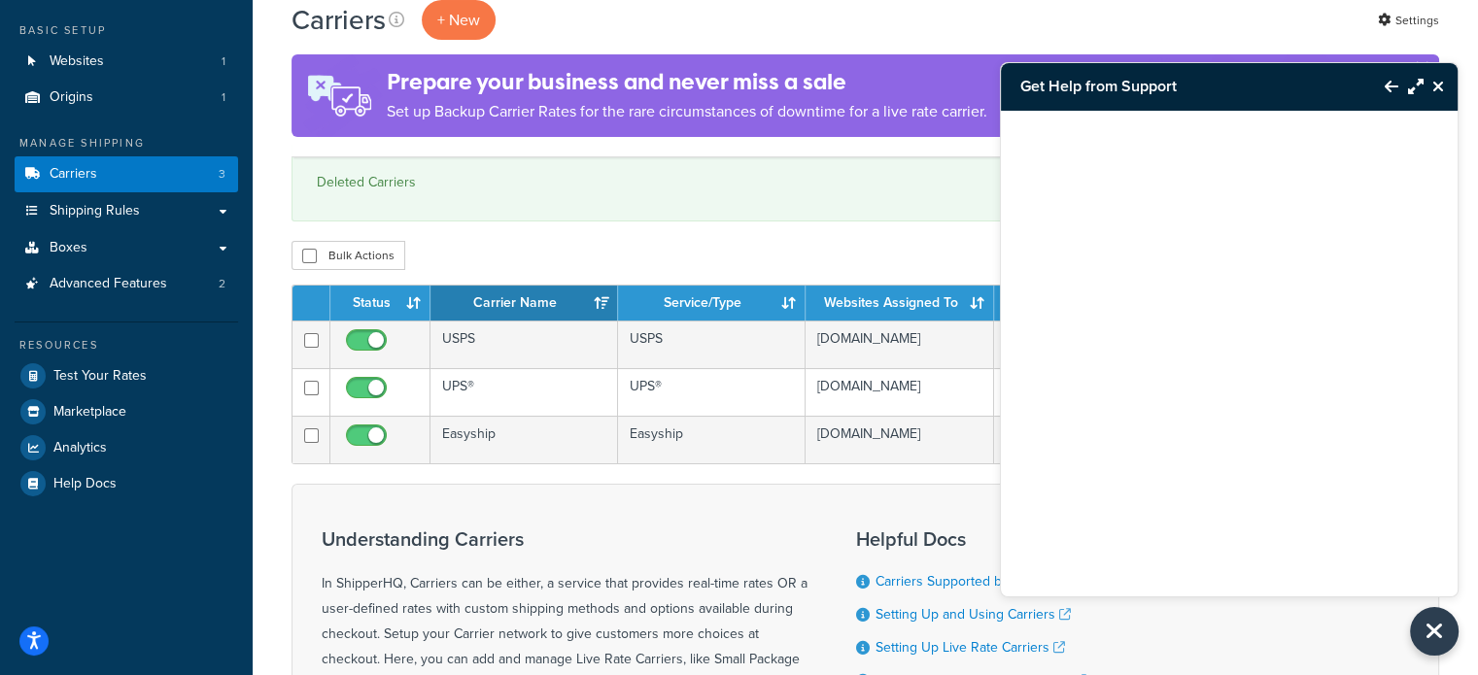
scroll to position [194, 0]
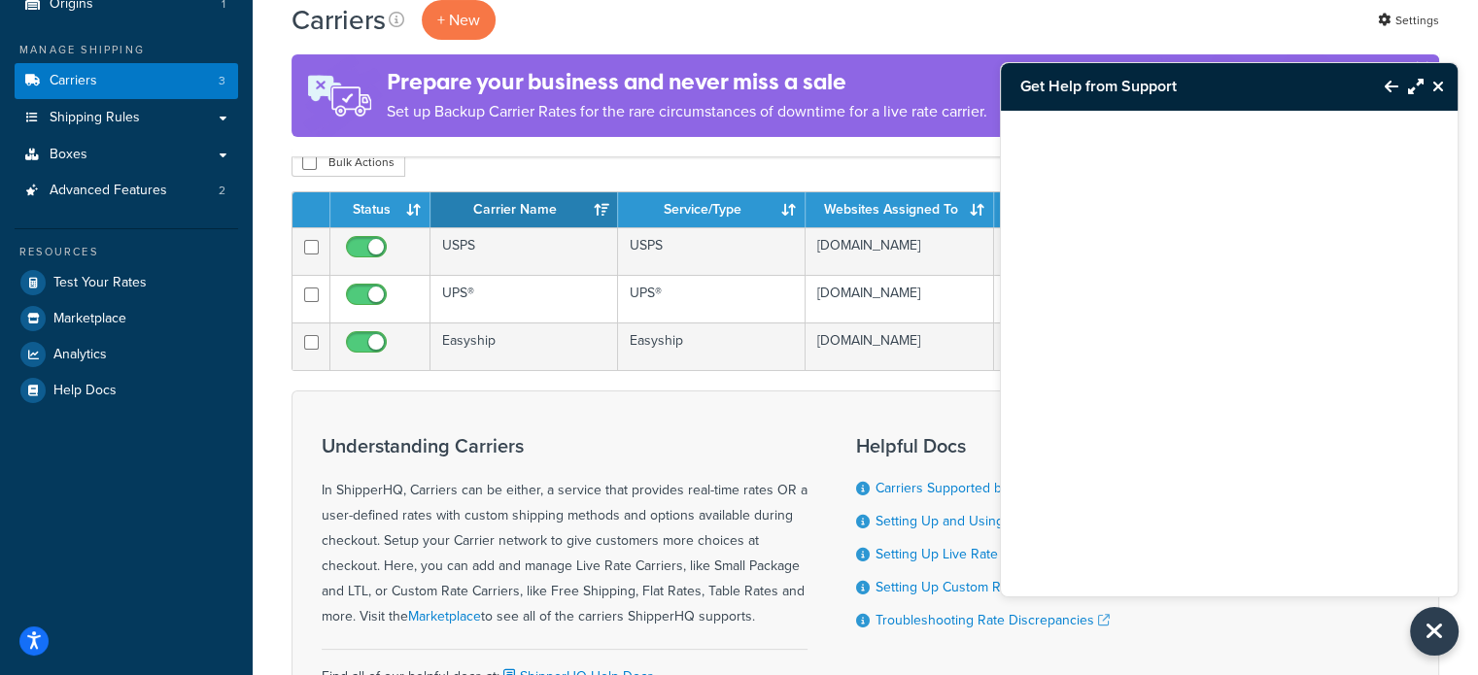
click at [280, 379] on div "Carriers + New Settings Prepare your business and never miss a sale Set up Back…" at bounding box center [865, 345] width 1225 height 943
click at [1436, 90] on icon "Close Resource Center" at bounding box center [1438, 87] width 12 height 16
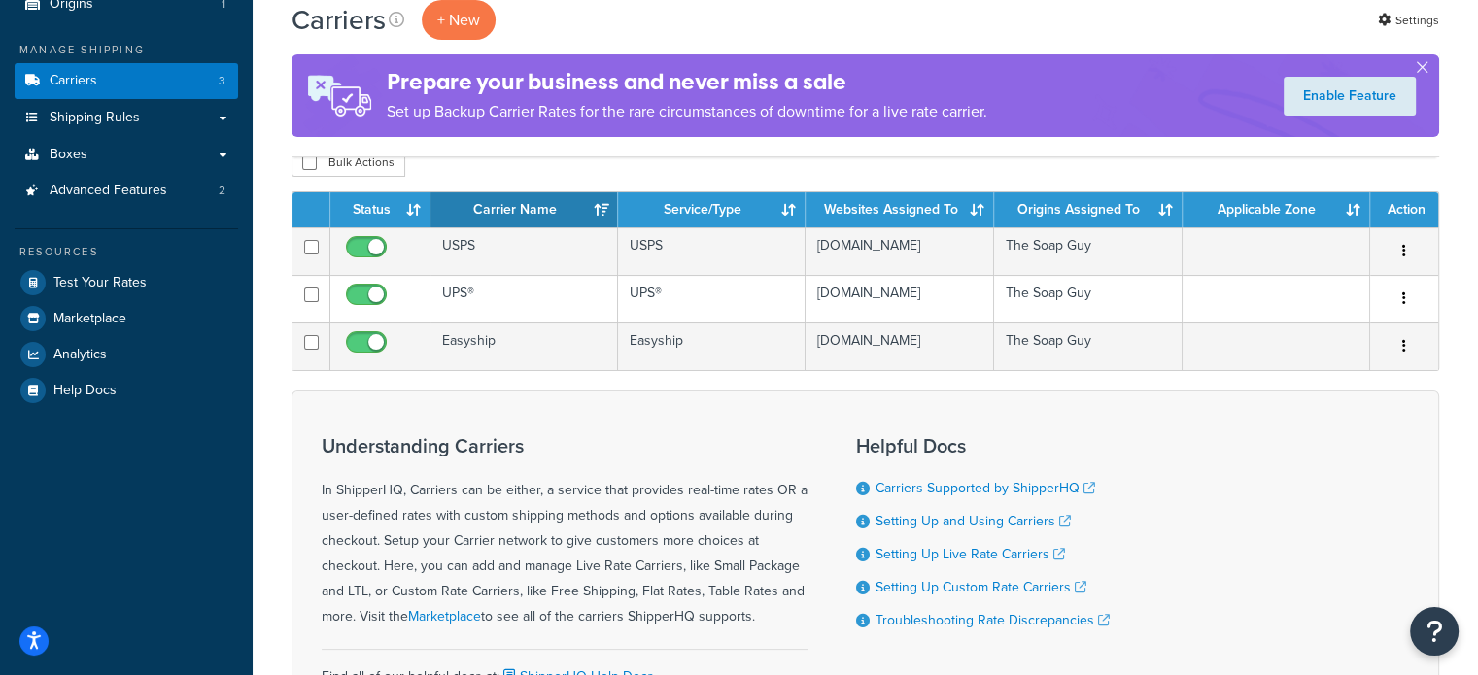
click at [1080, 382] on form "Status Carrier Name Service/Type Websites Assigned To Origins Assigned To Appli…" at bounding box center [865, 470] width 1148 height 558
click at [1430, 634] on icon "Open Resource Center" at bounding box center [1434, 631] width 18 height 27
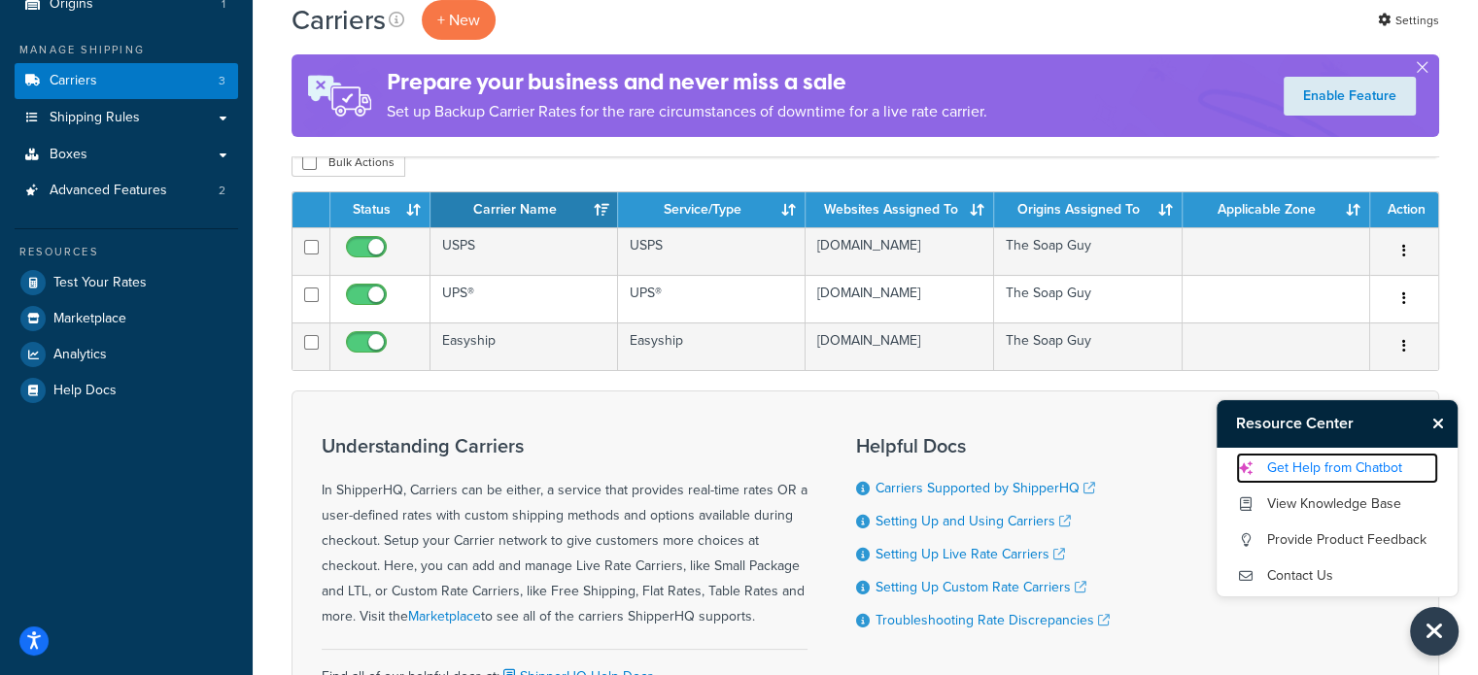
click at [1340, 466] on link "Get Help from Chatbot" at bounding box center [1337, 468] width 202 height 31
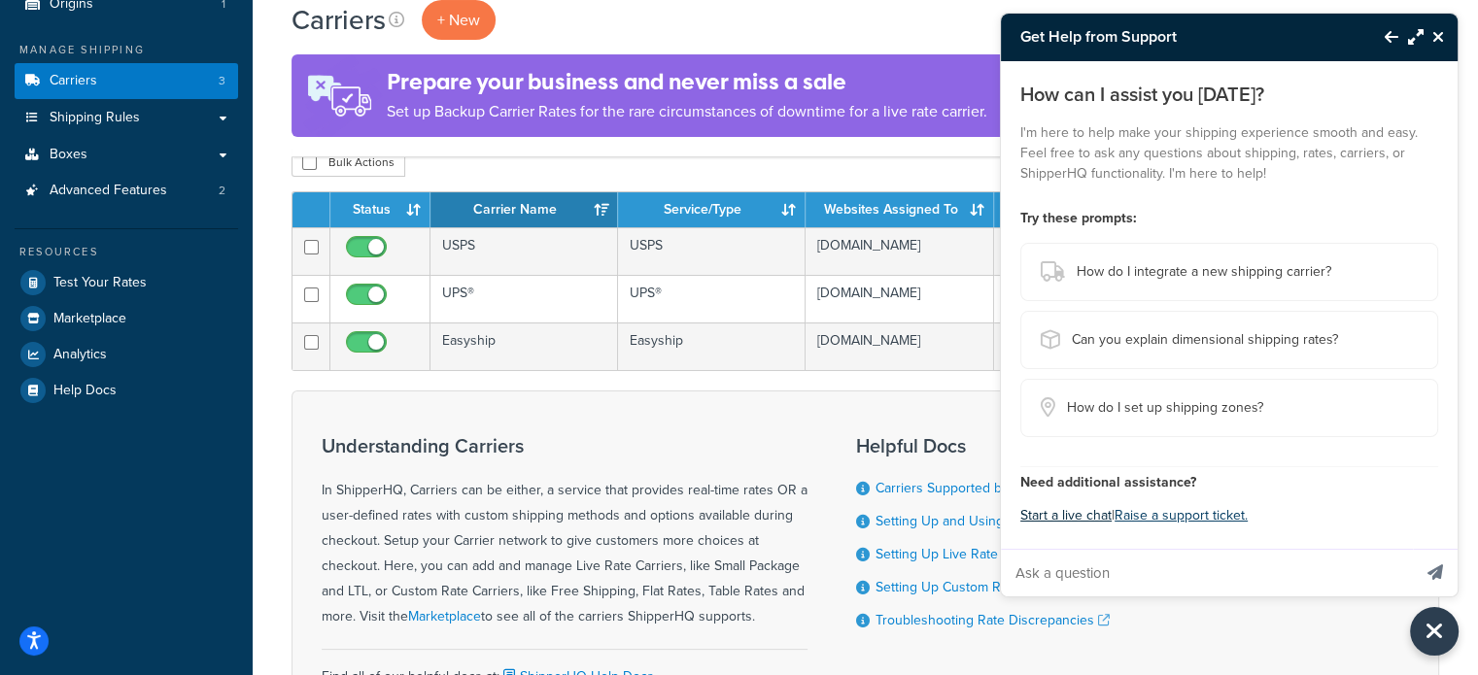
click at [1071, 515] on button "Start a live chat" at bounding box center [1065, 515] width 91 height 27
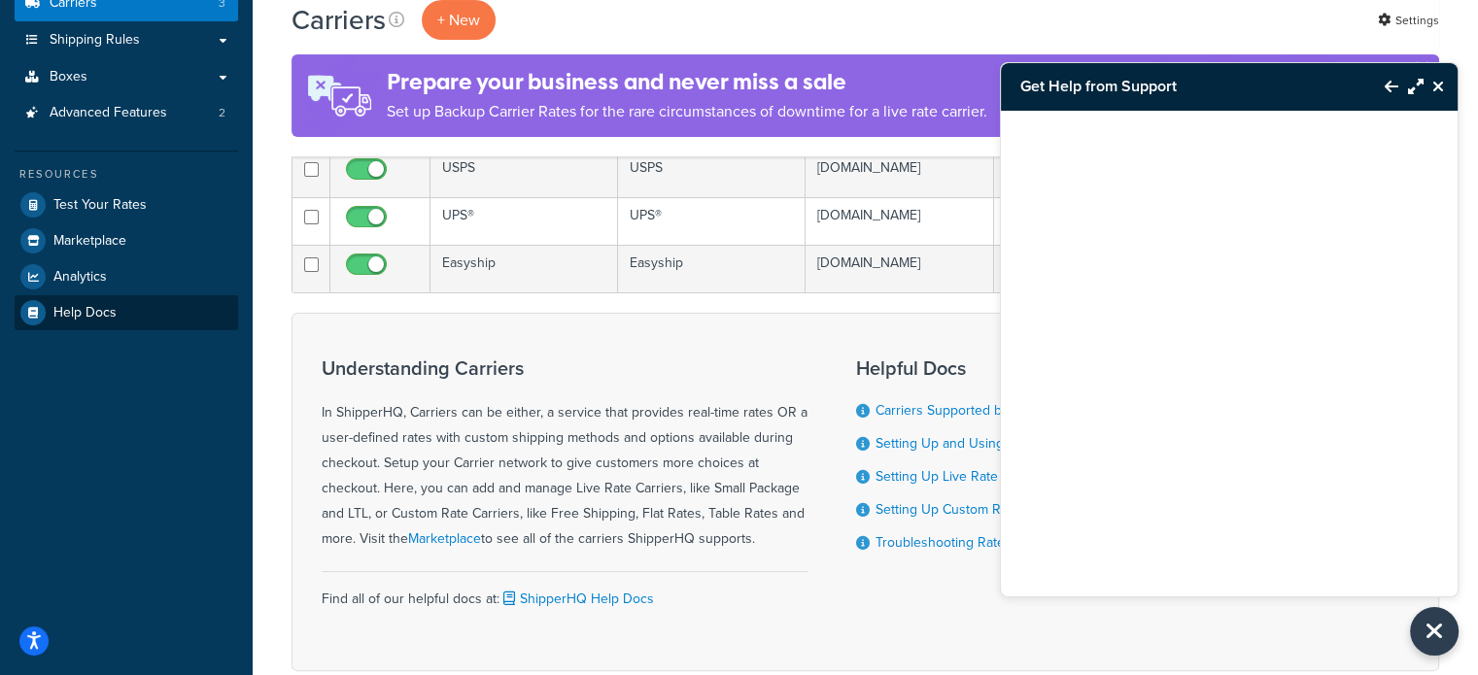
scroll to position [189, 0]
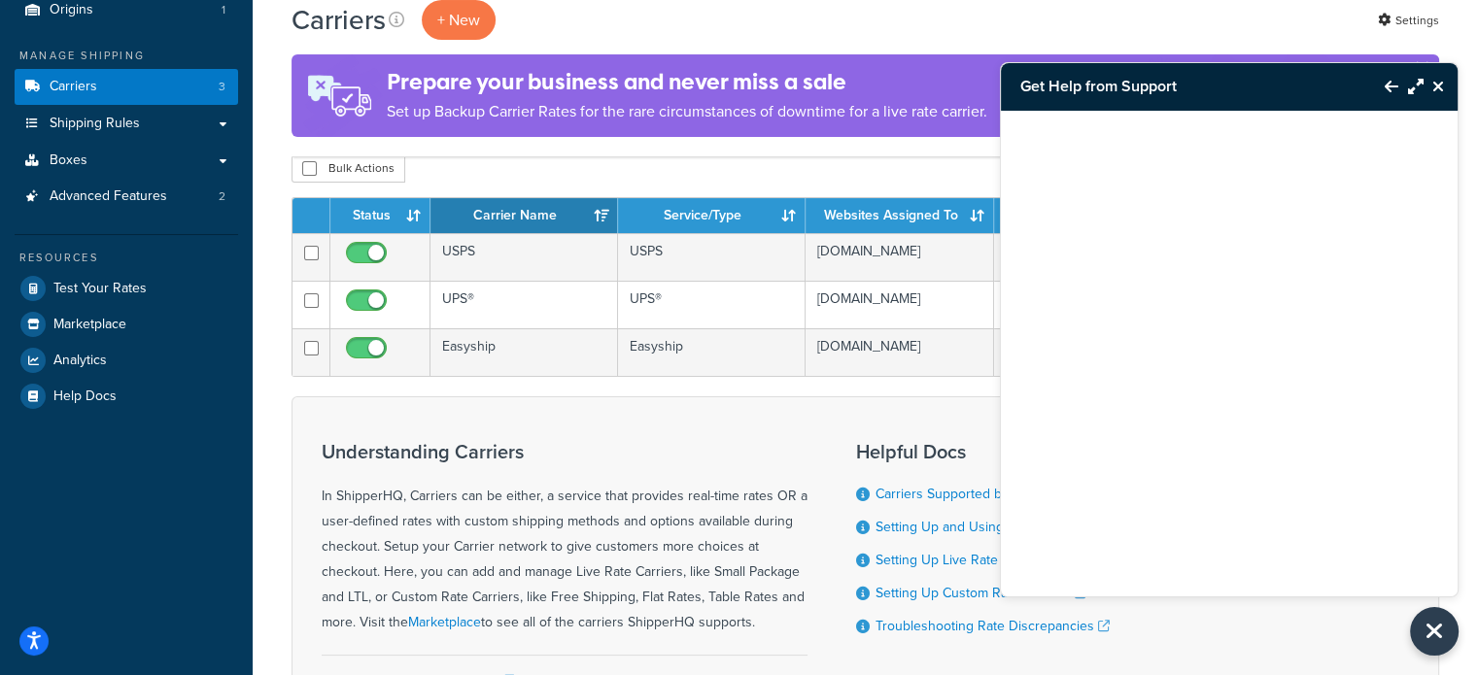
click at [806, 170] on div "Bulk Actions Duplicate Delete" at bounding box center [865, 168] width 1148 height 29
click at [270, 398] on div "Carriers + New Settings Prepare your business and never miss a sale Set up Back…" at bounding box center [865, 351] width 1225 height 943
click at [1440, 89] on icon "Close Resource Center" at bounding box center [1438, 87] width 12 height 16
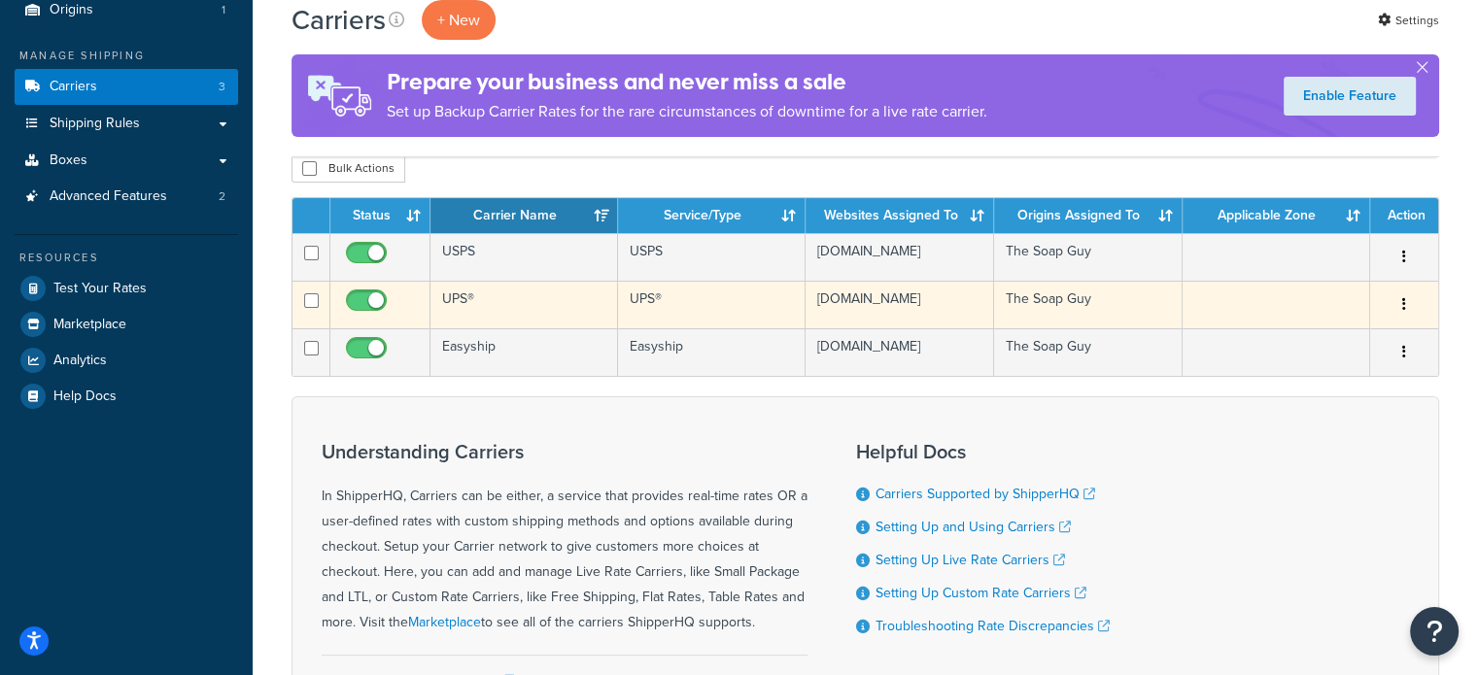
click at [490, 299] on td "UPS®" at bounding box center [524, 305] width 188 height 48
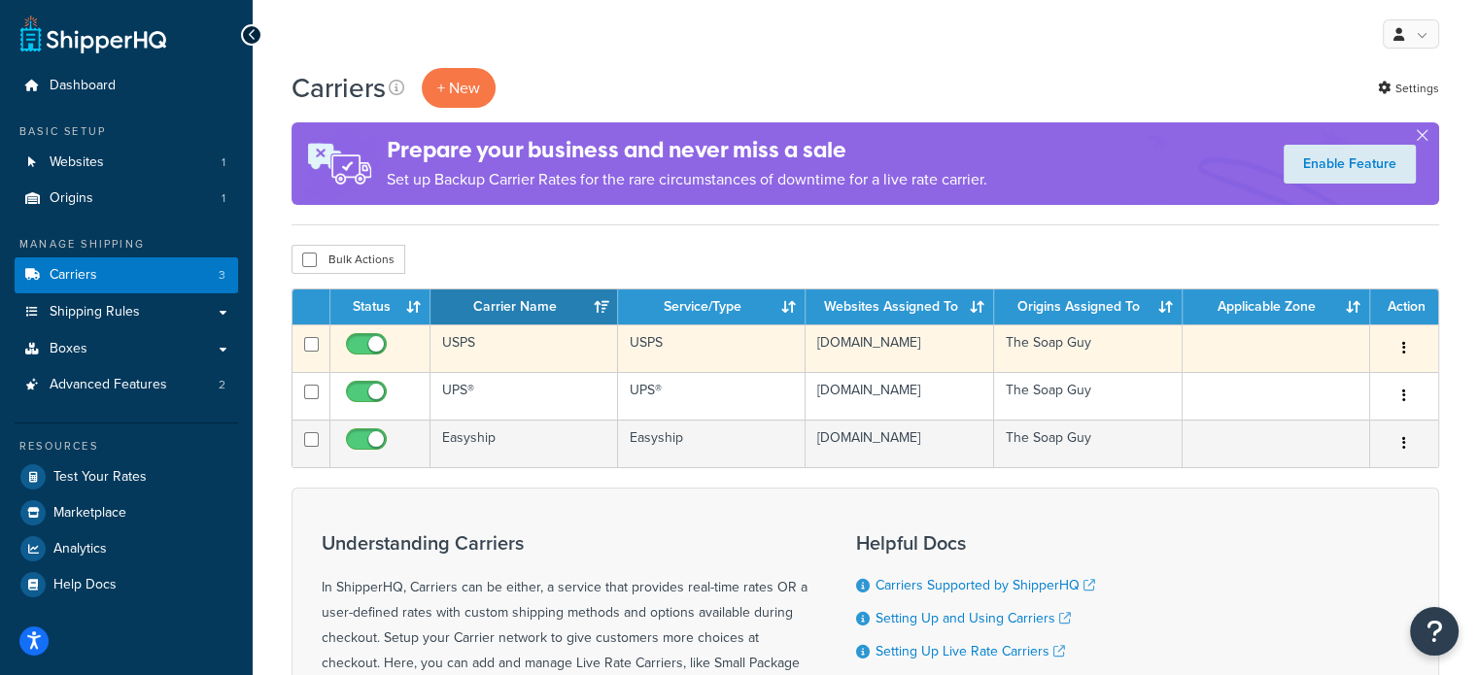
click at [378, 345] on input "checkbox" at bounding box center [368, 349] width 53 height 24
checkbox input "false"
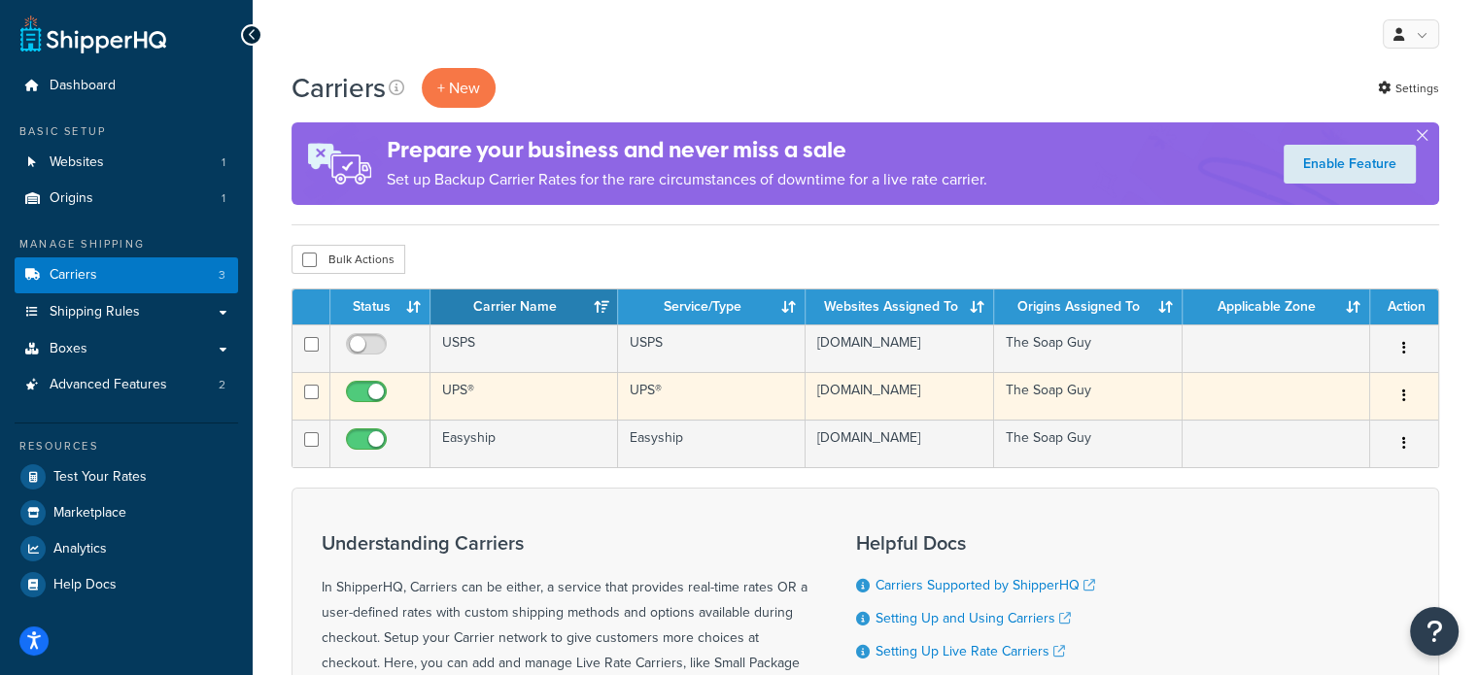
click at [374, 385] on input "checkbox" at bounding box center [368, 397] width 53 height 24
checkbox input "false"
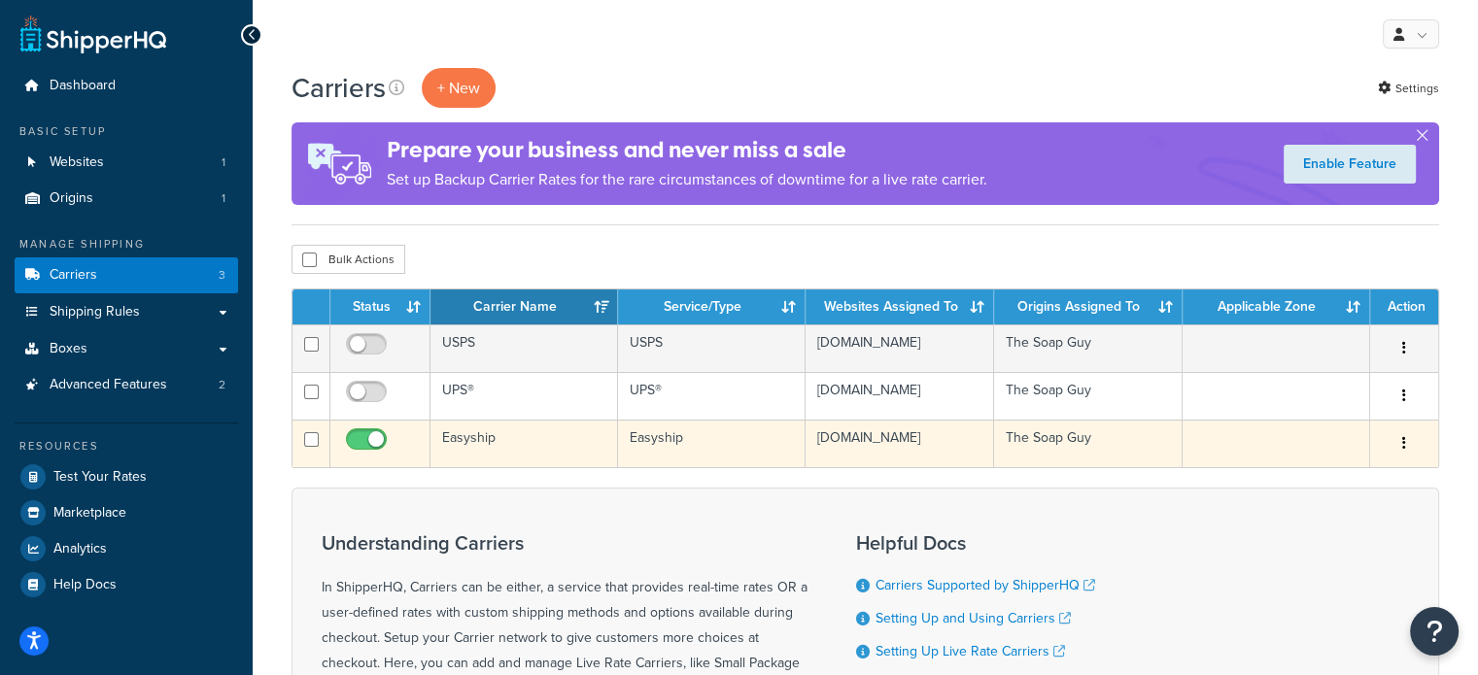
click at [372, 448] on input "checkbox" at bounding box center [368, 444] width 53 height 24
checkbox input "false"
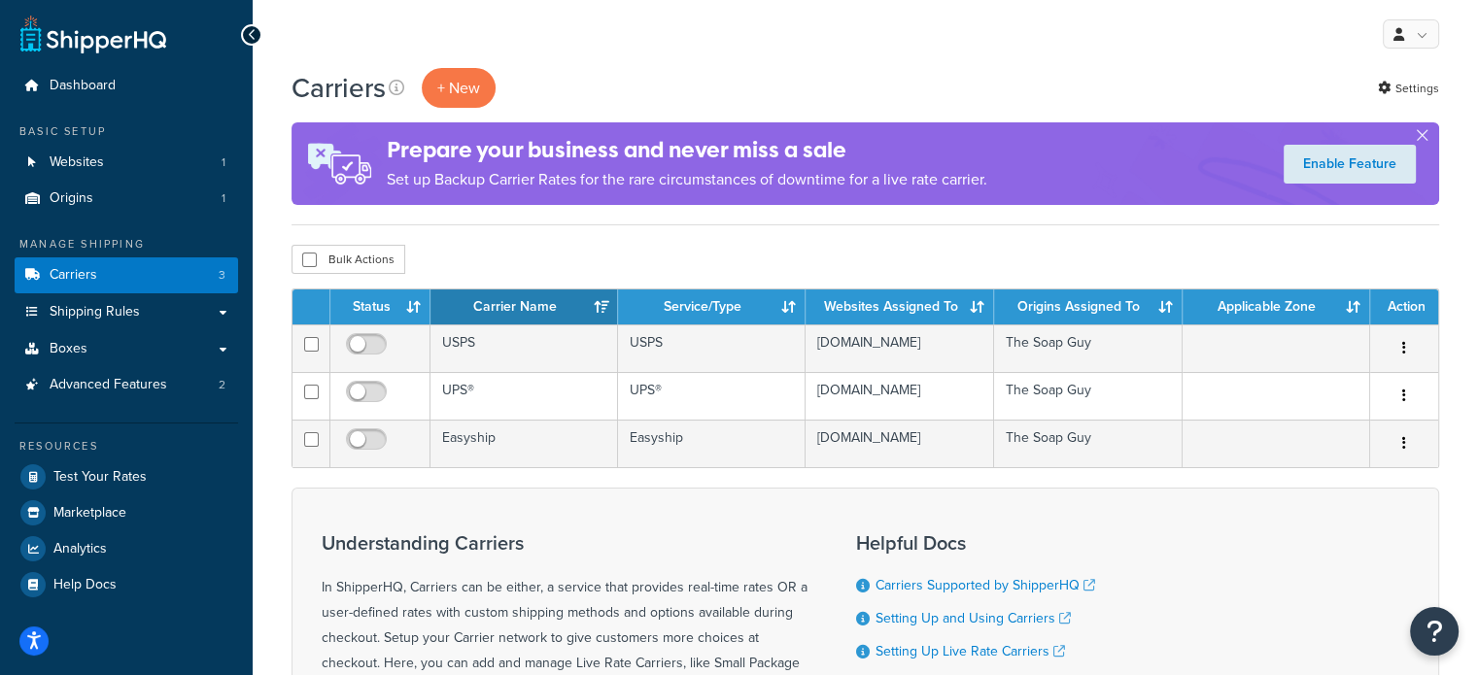
click at [604, 59] on div "My Profile Billing Global Settings Contact Us Logout" at bounding box center [865, 34] width 1225 height 68
click at [90, 157] on span "Websites" at bounding box center [77, 162] width 54 height 17
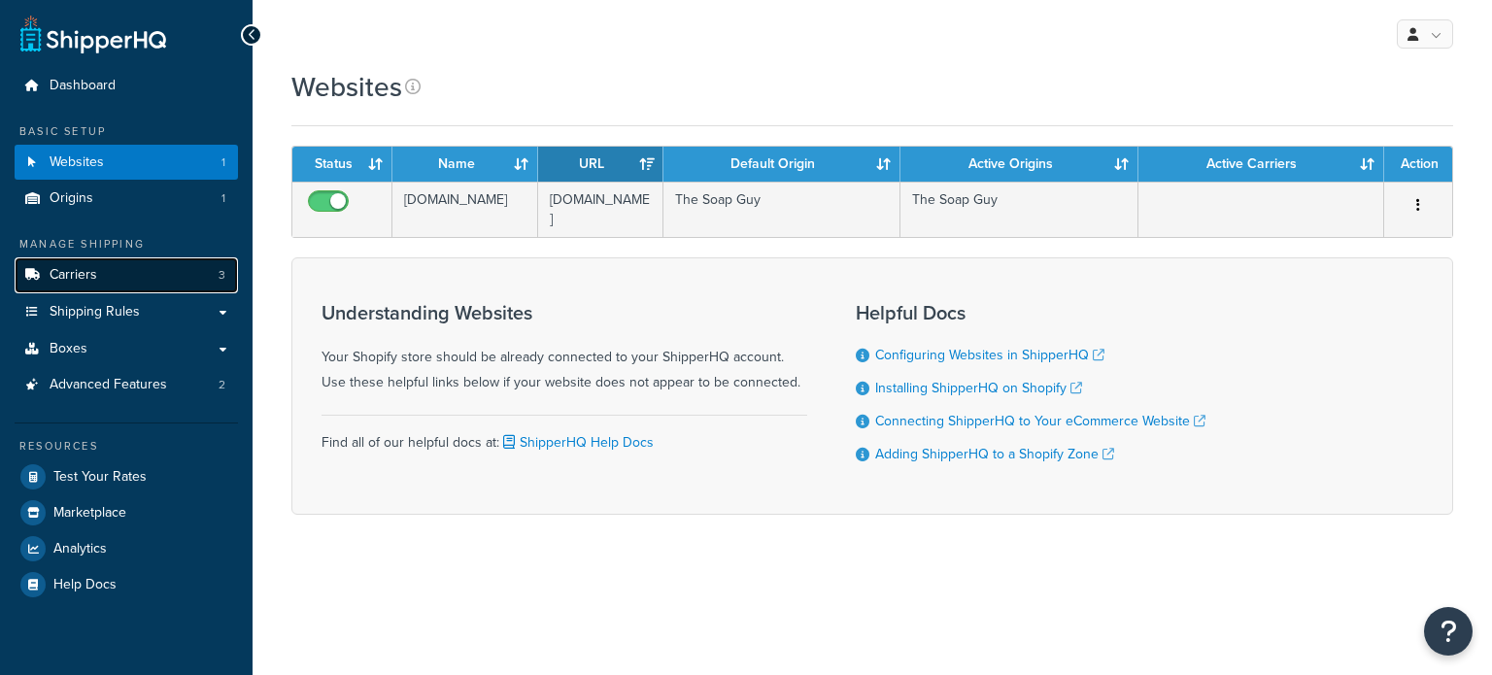
click at [105, 286] on link "Carriers 3" at bounding box center [126, 275] width 223 height 36
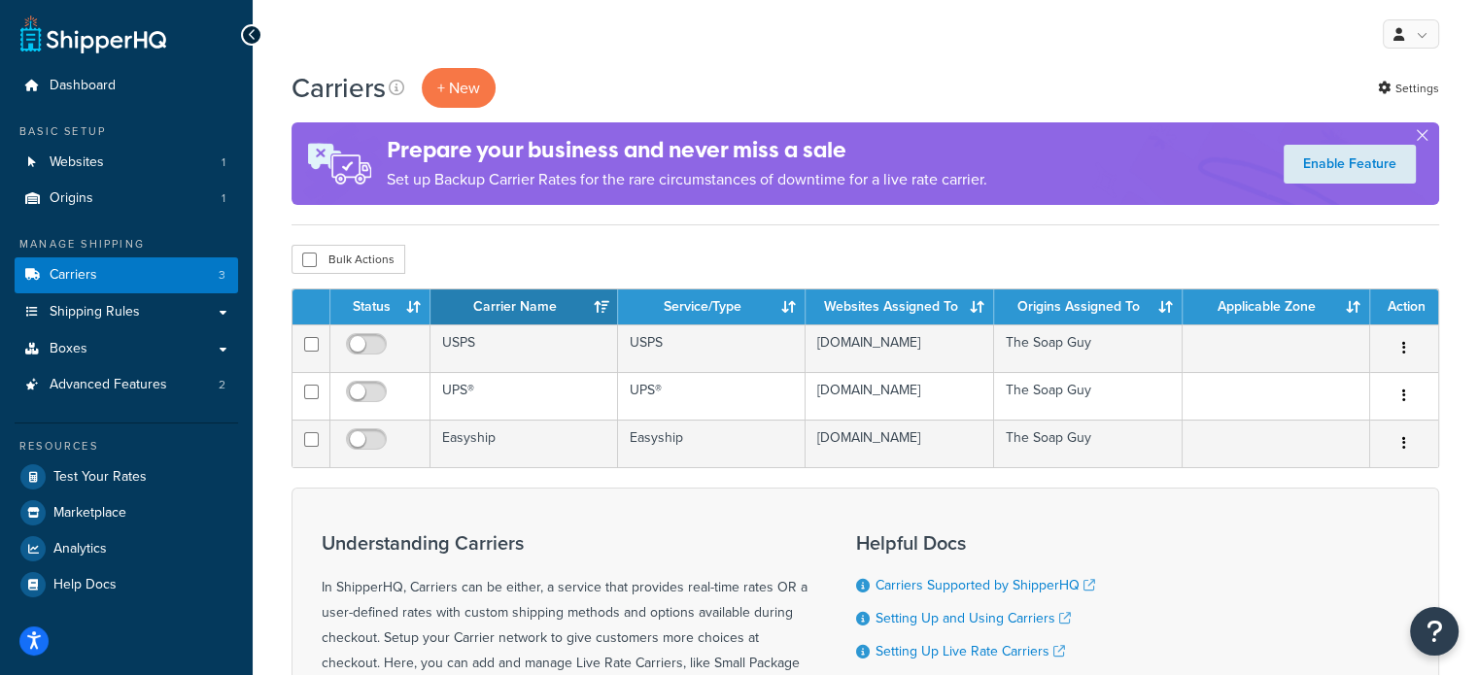
click at [449, 236] on div "Carriers + New Settings Prepare your business and never miss a sale Set up Back…" at bounding box center [865, 491] width 1225 height 846
click at [604, 52] on div "My Profile Billing Global Settings Contact Us Logout" at bounding box center [865, 34] width 1225 height 68
click at [645, 46] on div "My Profile Billing Global Settings Contact Us Logout" at bounding box center [865, 34] width 1225 height 68
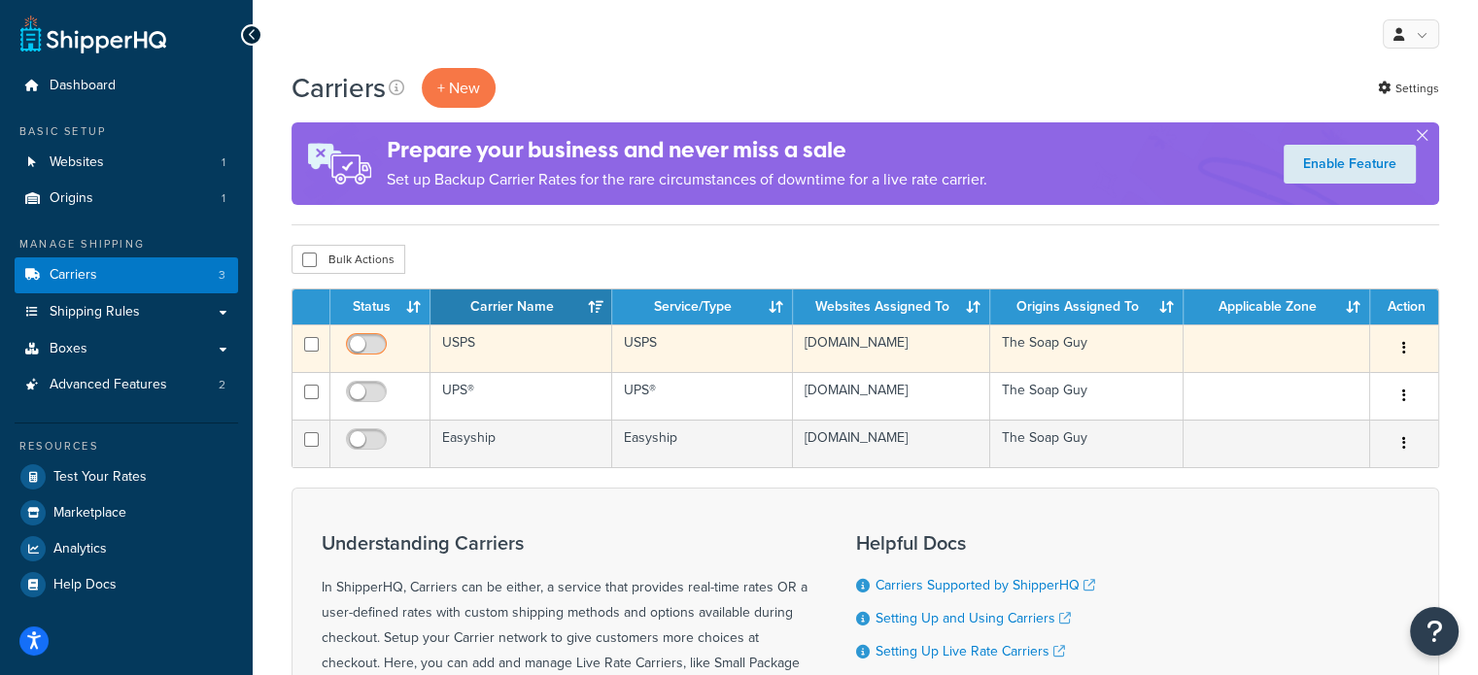
click at [364, 347] on input "checkbox" at bounding box center [368, 349] width 53 height 24
checkbox input "true"
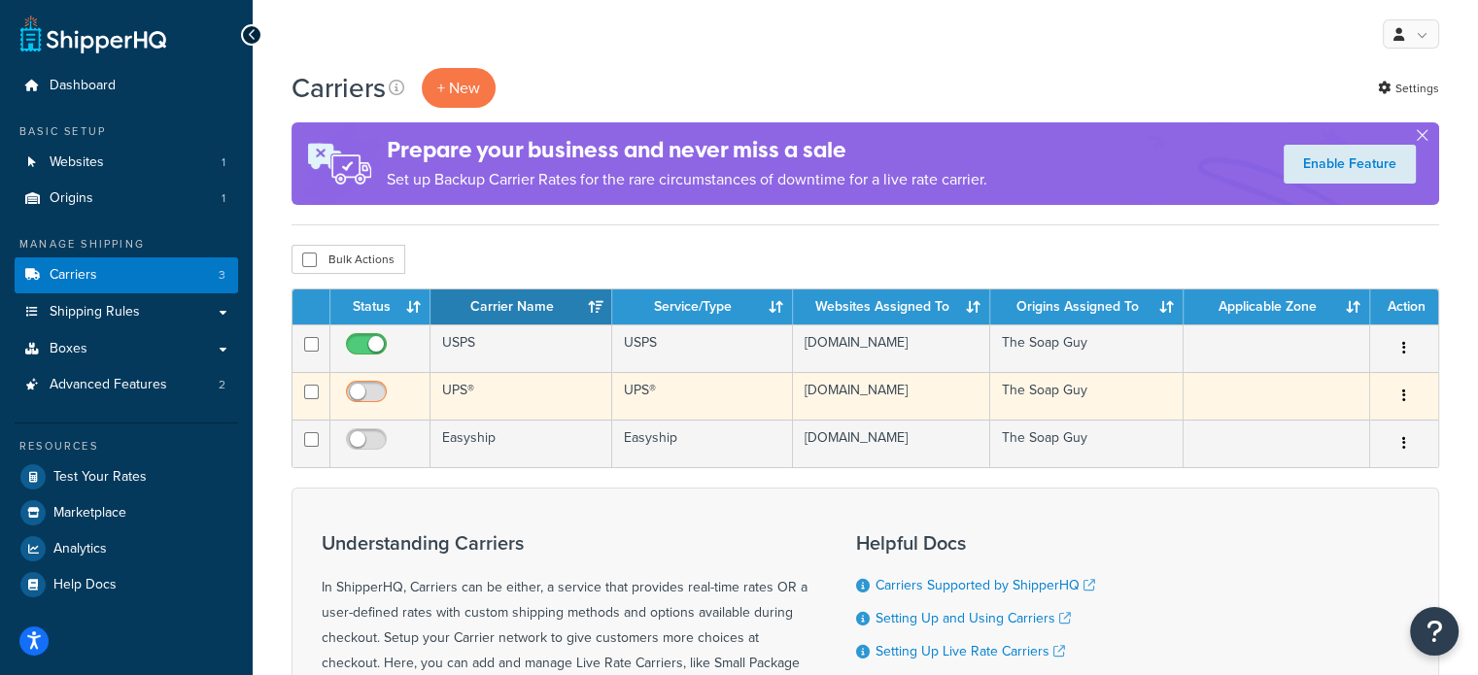
click at [360, 398] on input "checkbox" at bounding box center [368, 397] width 53 height 24
checkbox input "true"
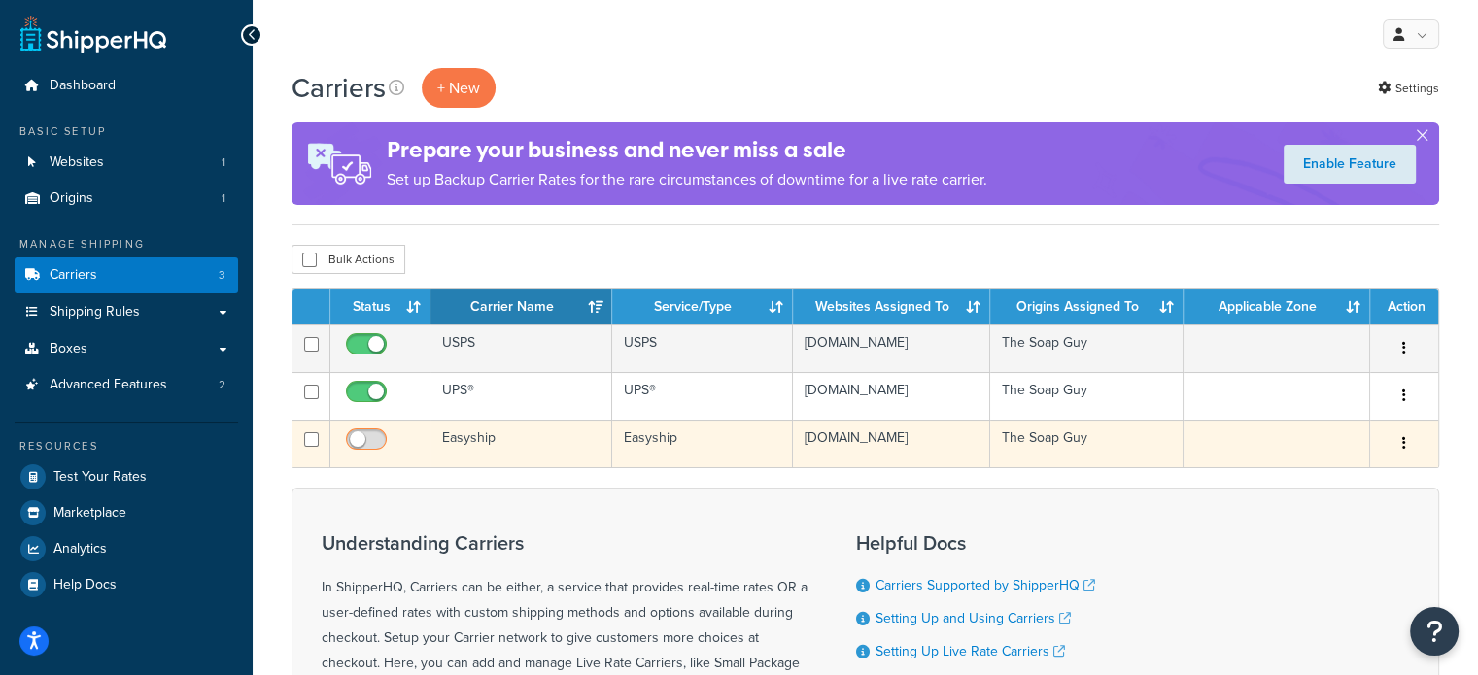
click at [373, 435] on input "checkbox" at bounding box center [368, 444] width 53 height 24
checkbox input "true"
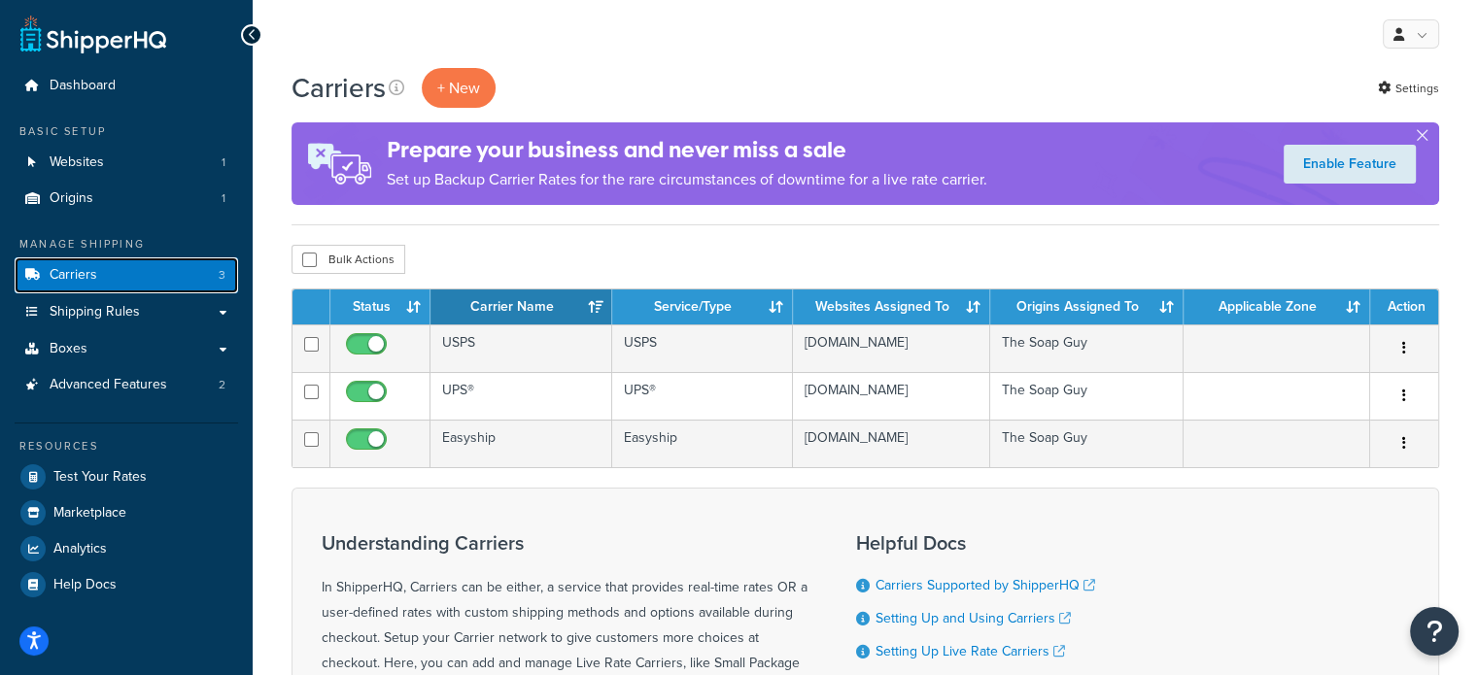
click at [140, 275] on link "Carriers 3" at bounding box center [126, 275] width 223 height 36
drag, startPoint x: 0, startPoint y: 0, endPoint x: 140, endPoint y: 275, distance: 308.5
click at [140, 275] on link "Carriers 3" at bounding box center [126, 275] width 223 height 36
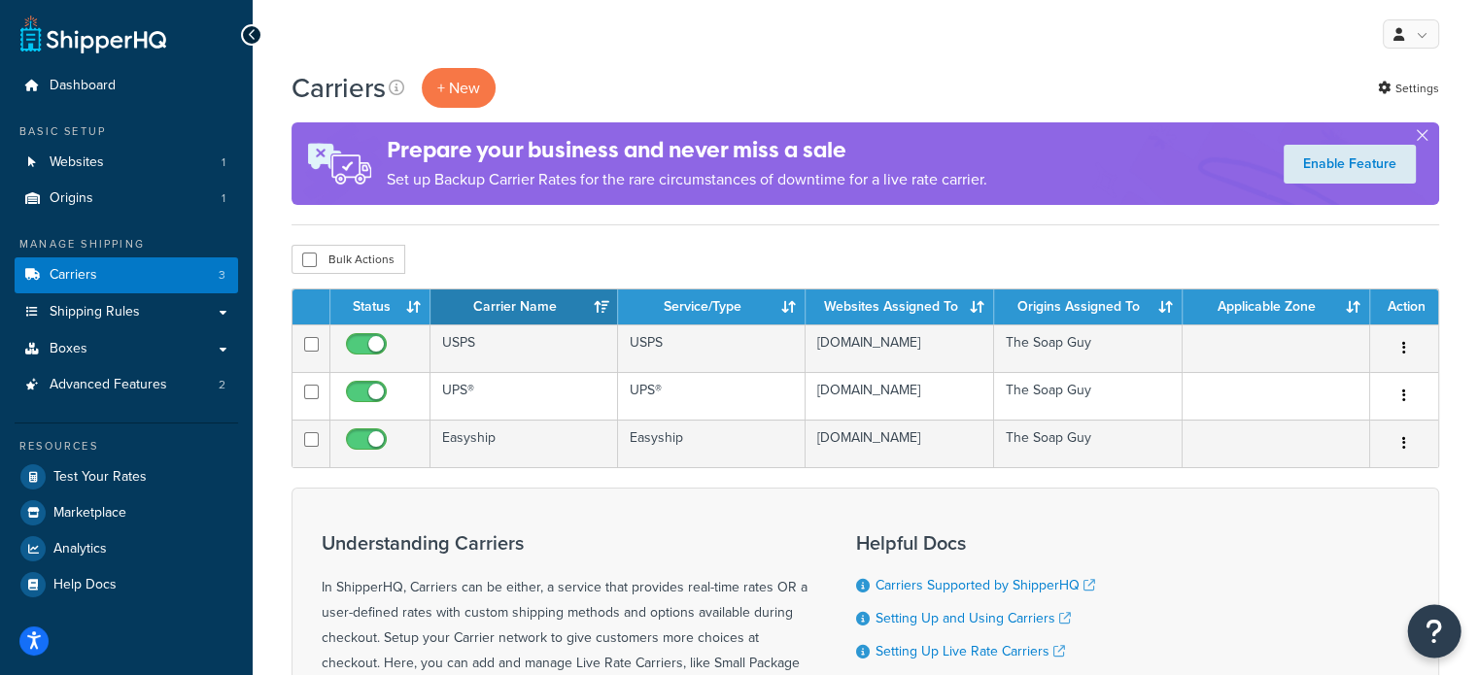
click at [1430, 625] on icon "Open Resource Center" at bounding box center [1434, 631] width 18 height 27
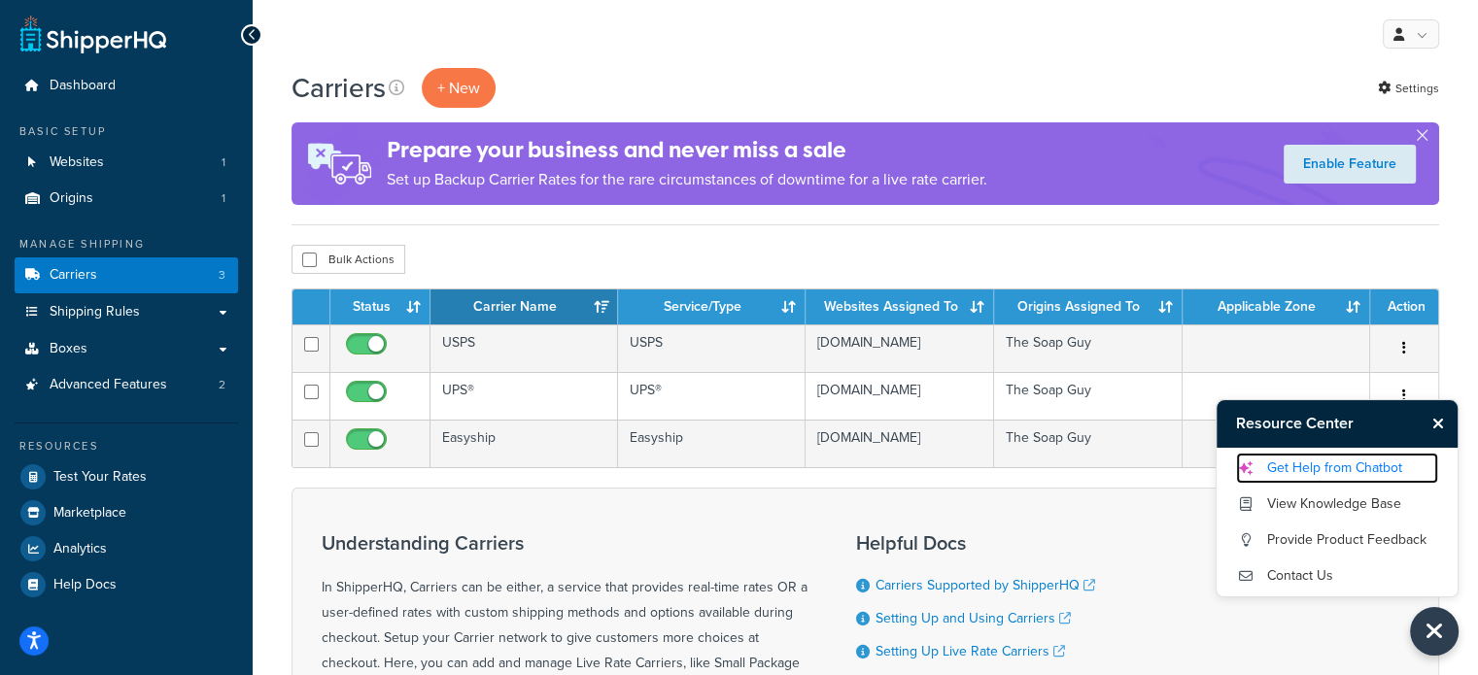
click at [1320, 466] on link "Get Help from Chatbot" at bounding box center [1337, 468] width 202 height 31
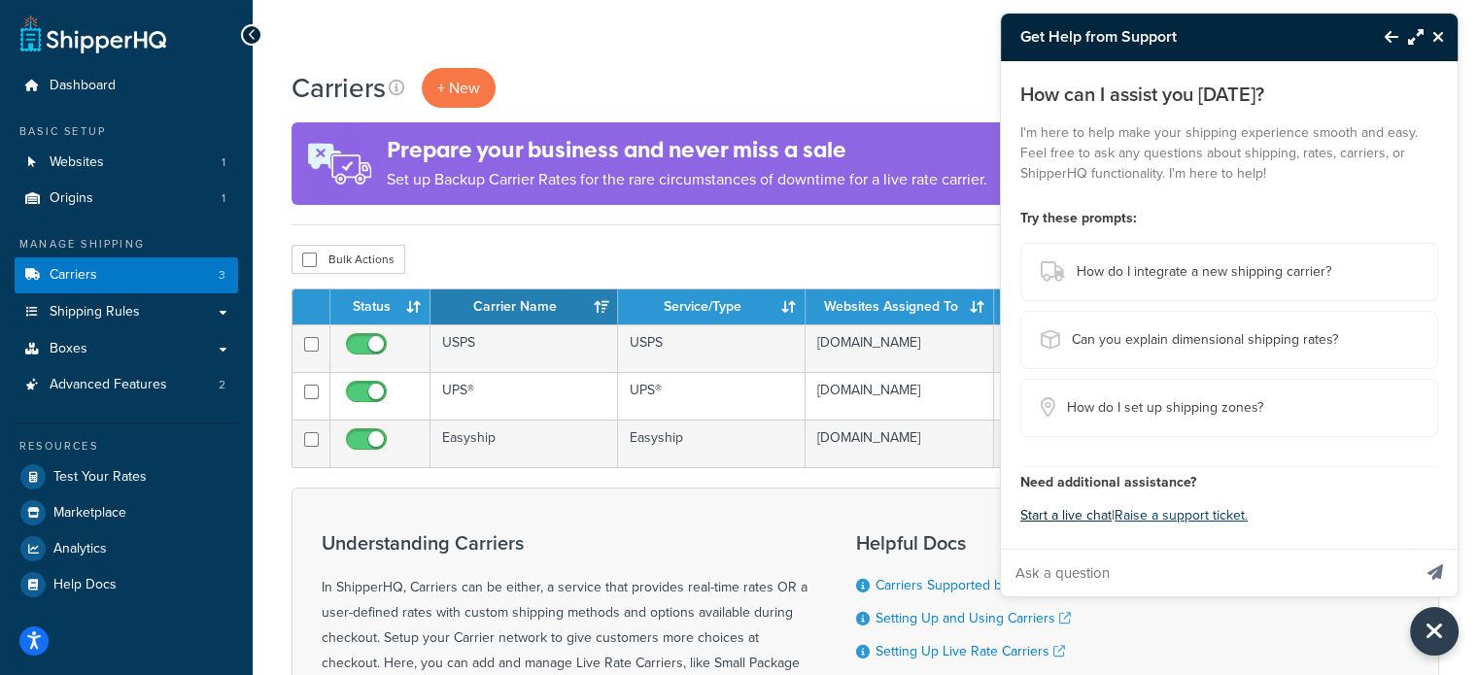
click at [1079, 516] on button "Start a live chat" at bounding box center [1065, 515] width 91 height 27
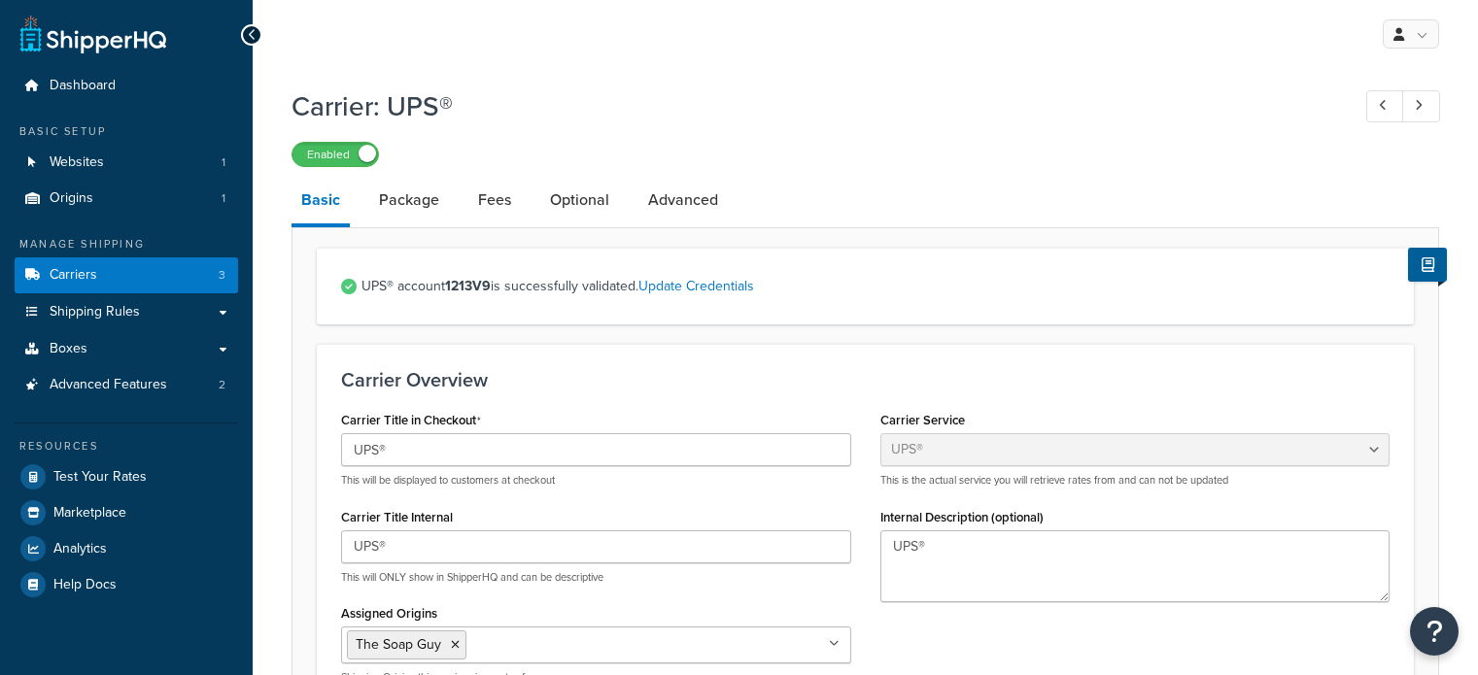
select select "ups"
click at [497, 189] on link "Fees" at bounding box center [494, 200] width 52 height 47
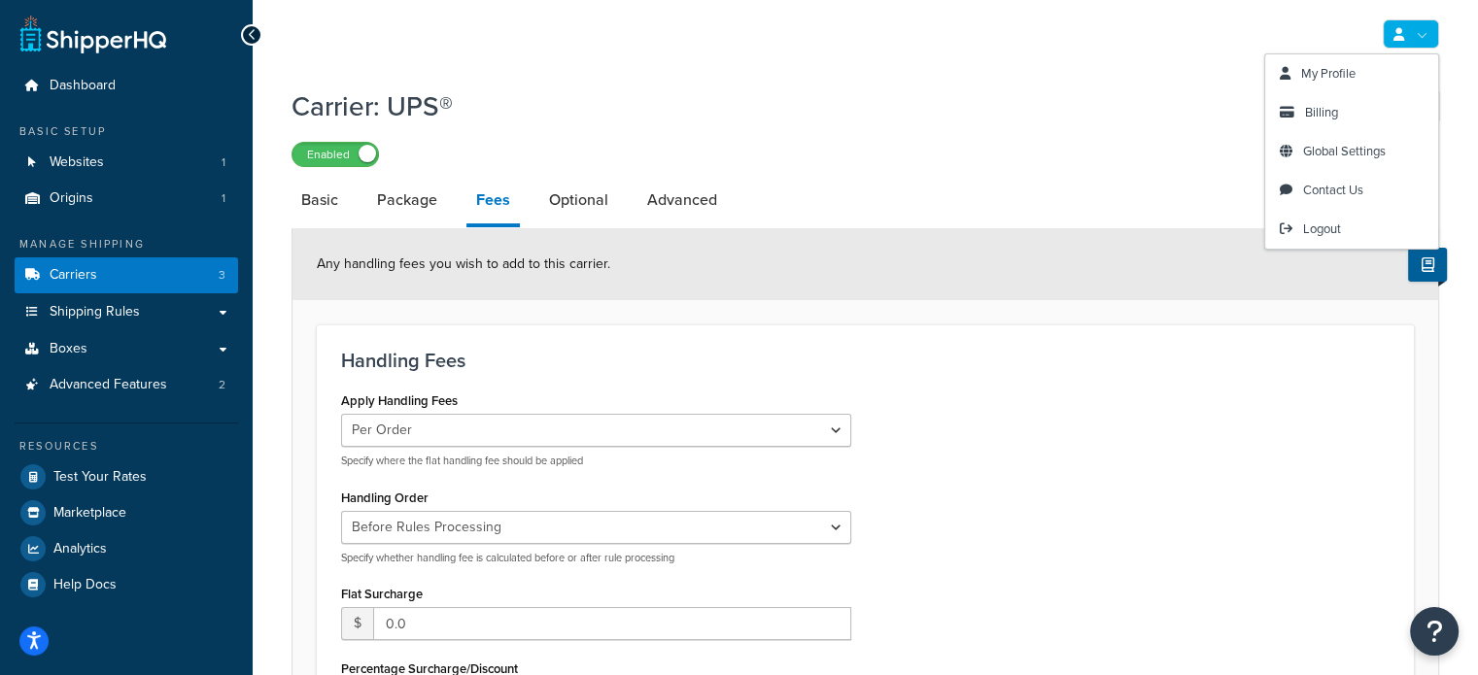
click at [1419, 34] on link at bounding box center [1411, 33] width 56 height 29
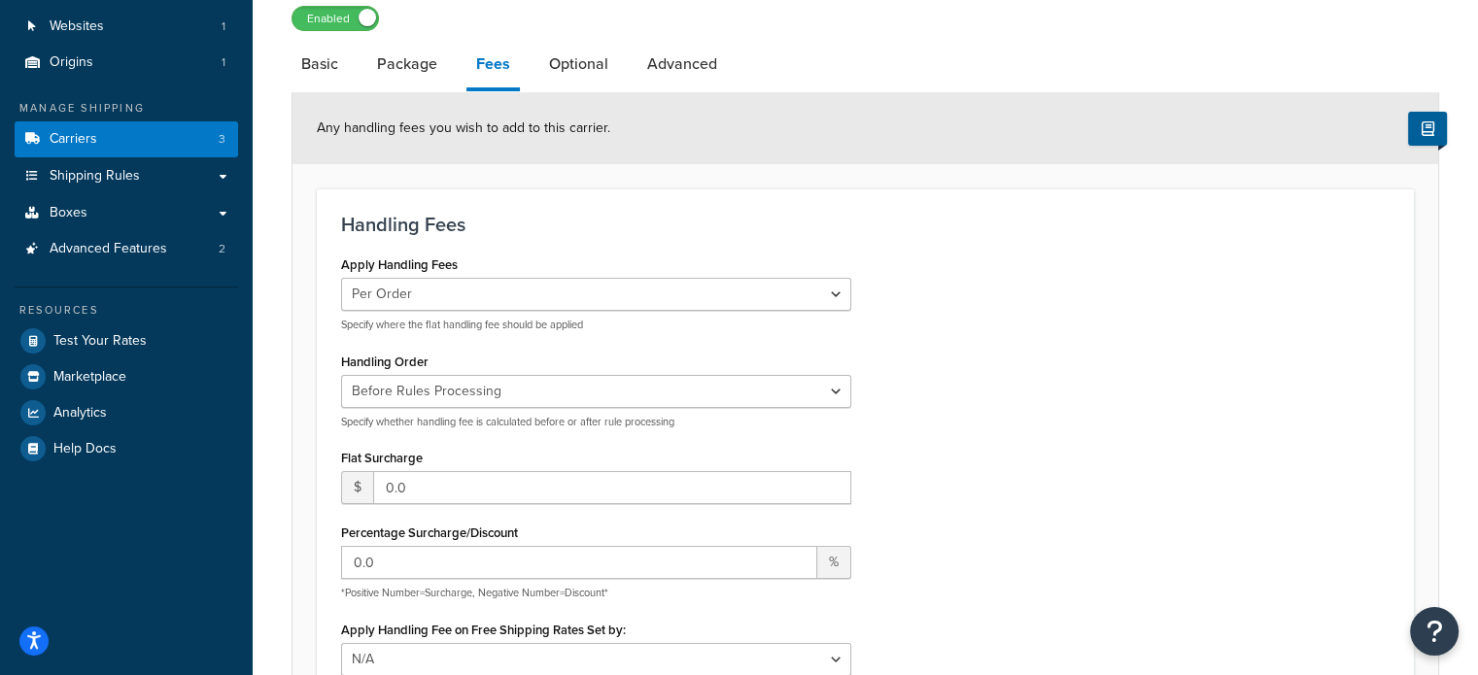
scroll to position [389, 0]
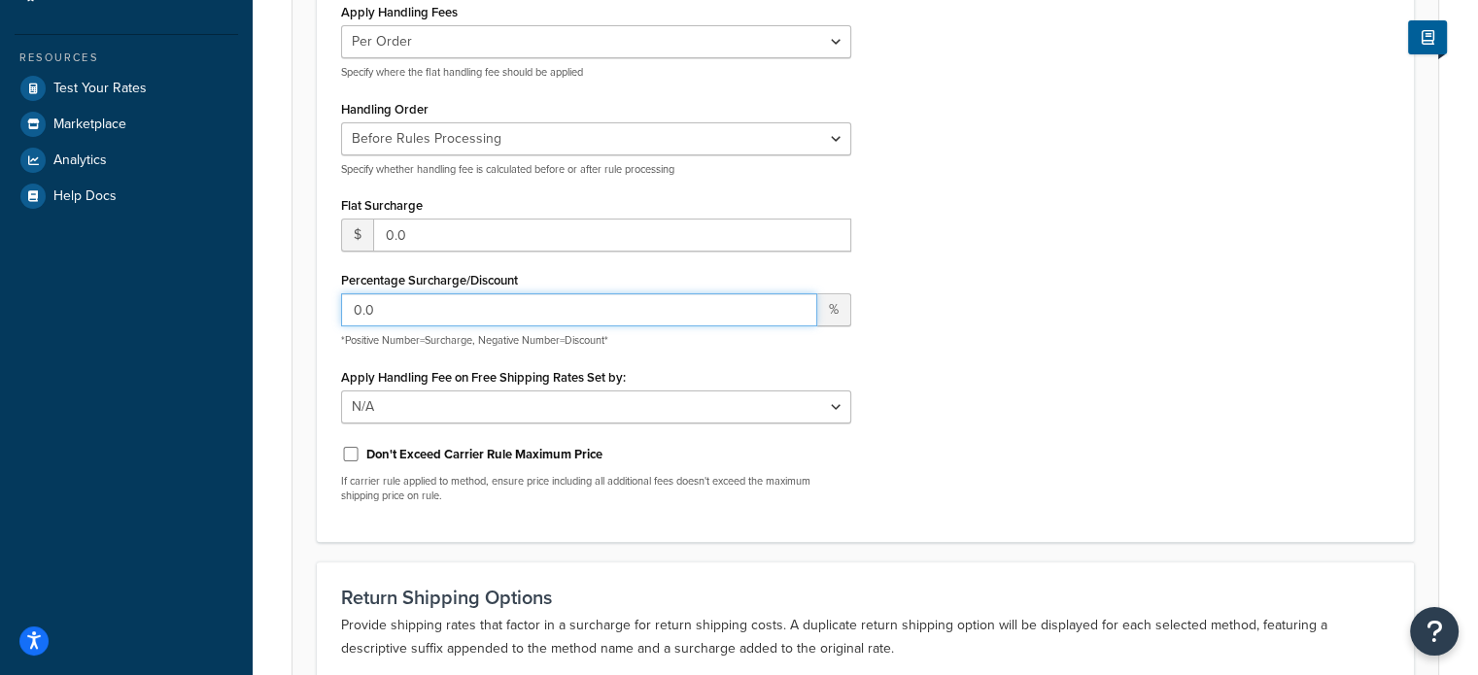
drag, startPoint x: 227, startPoint y: 309, endPoint x: 198, endPoint y: 305, distance: 29.4
click at [198, 305] on div "Dashboard Basic Setup Websites 1 Origins 1 Manage Shipping Carriers 3 Shipping …" at bounding box center [739, 261] width 1478 height 1300
type input "10"
click at [1190, 259] on div "Apply Handling Fees Per Order Per Item Per Package Specify where the flat handl…" at bounding box center [865, 258] width 1078 height 520
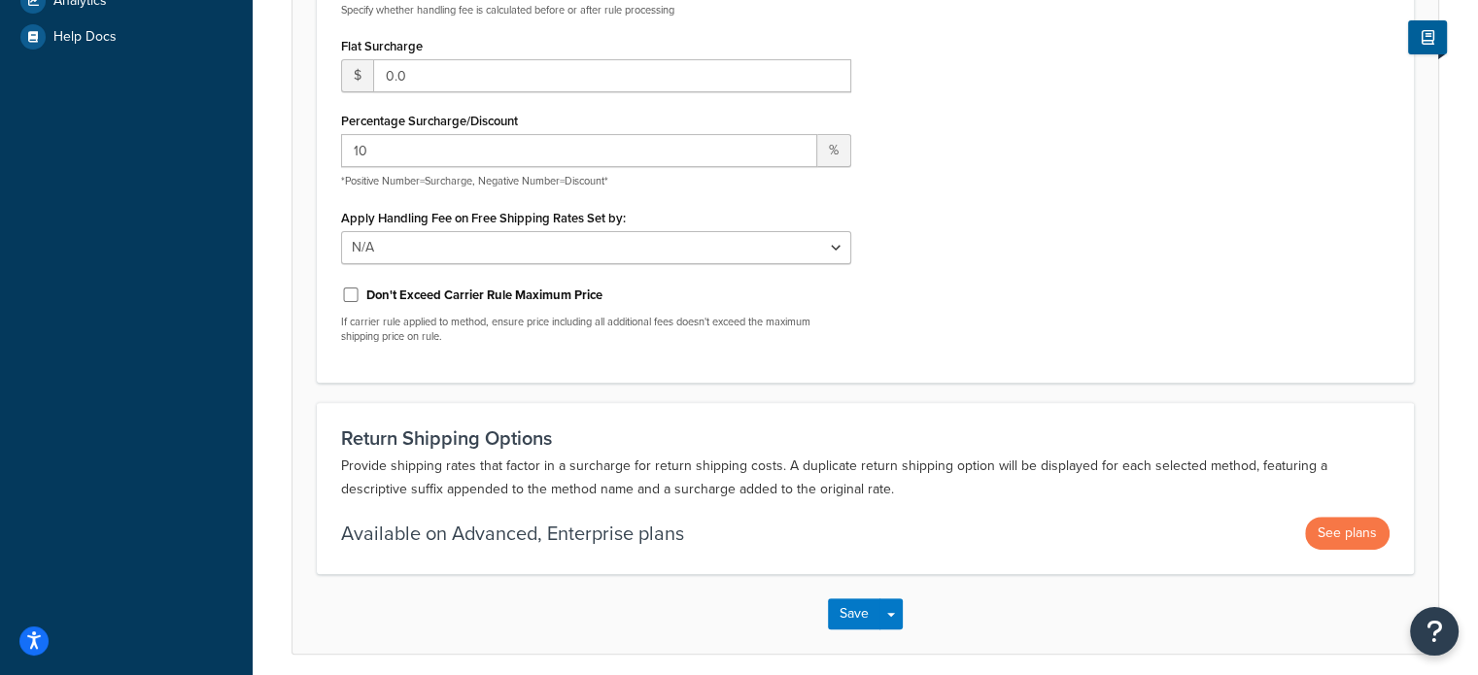
scroll to position [624, 0]
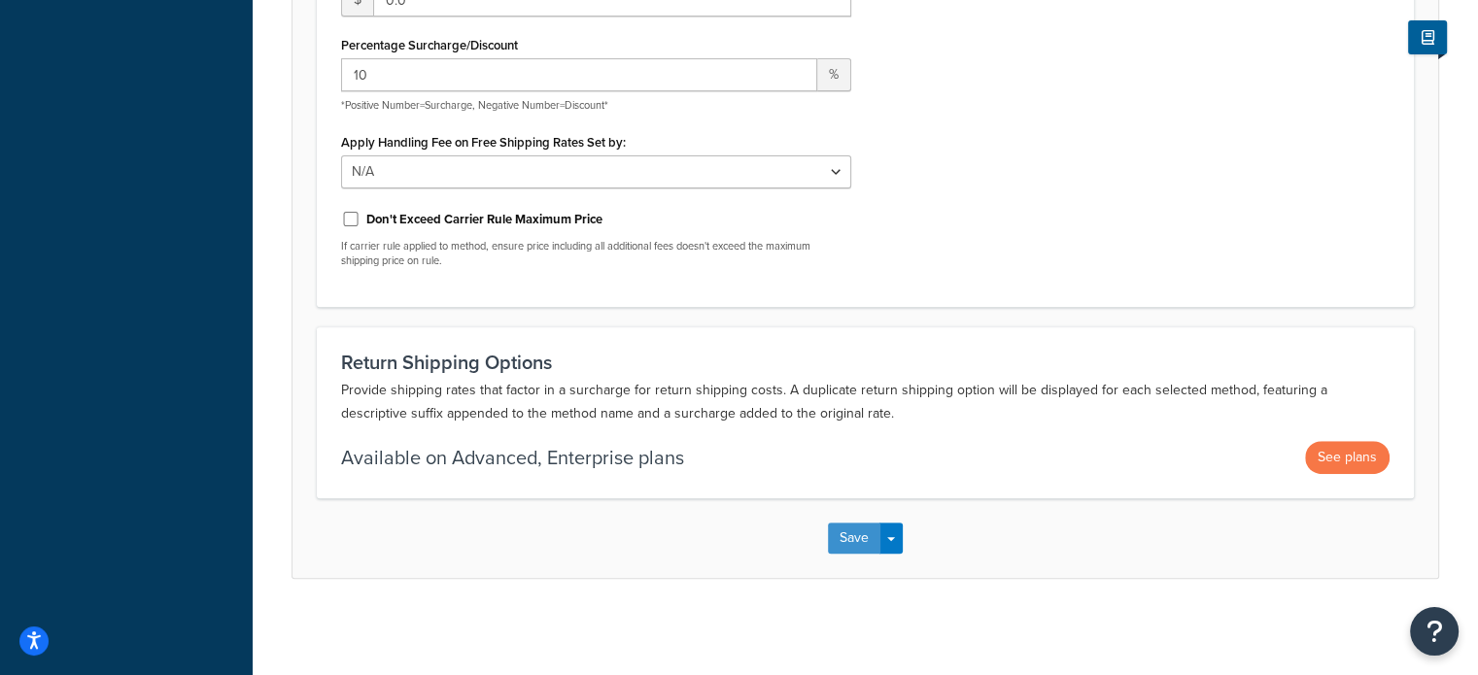
click at [839, 534] on button "Save" at bounding box center [854, 538] width 52 height 31
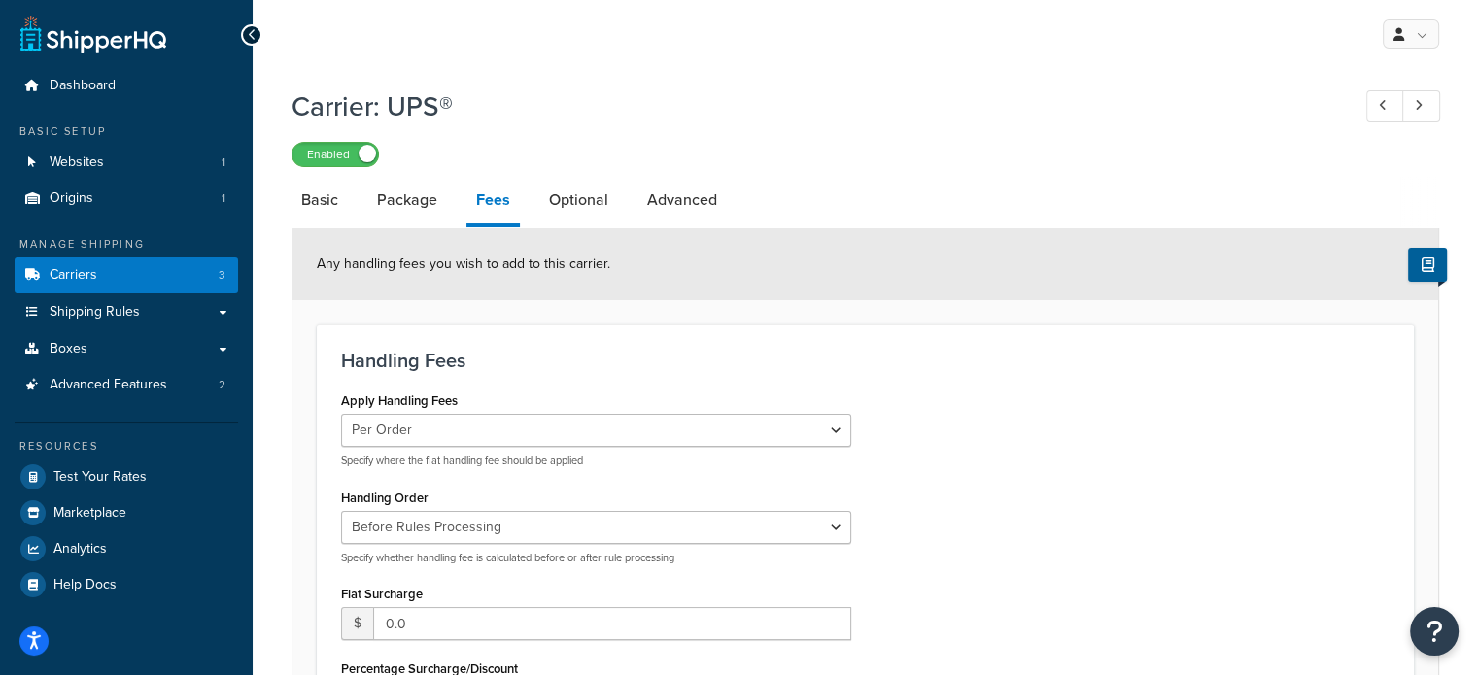
scroll to position [548, 0]
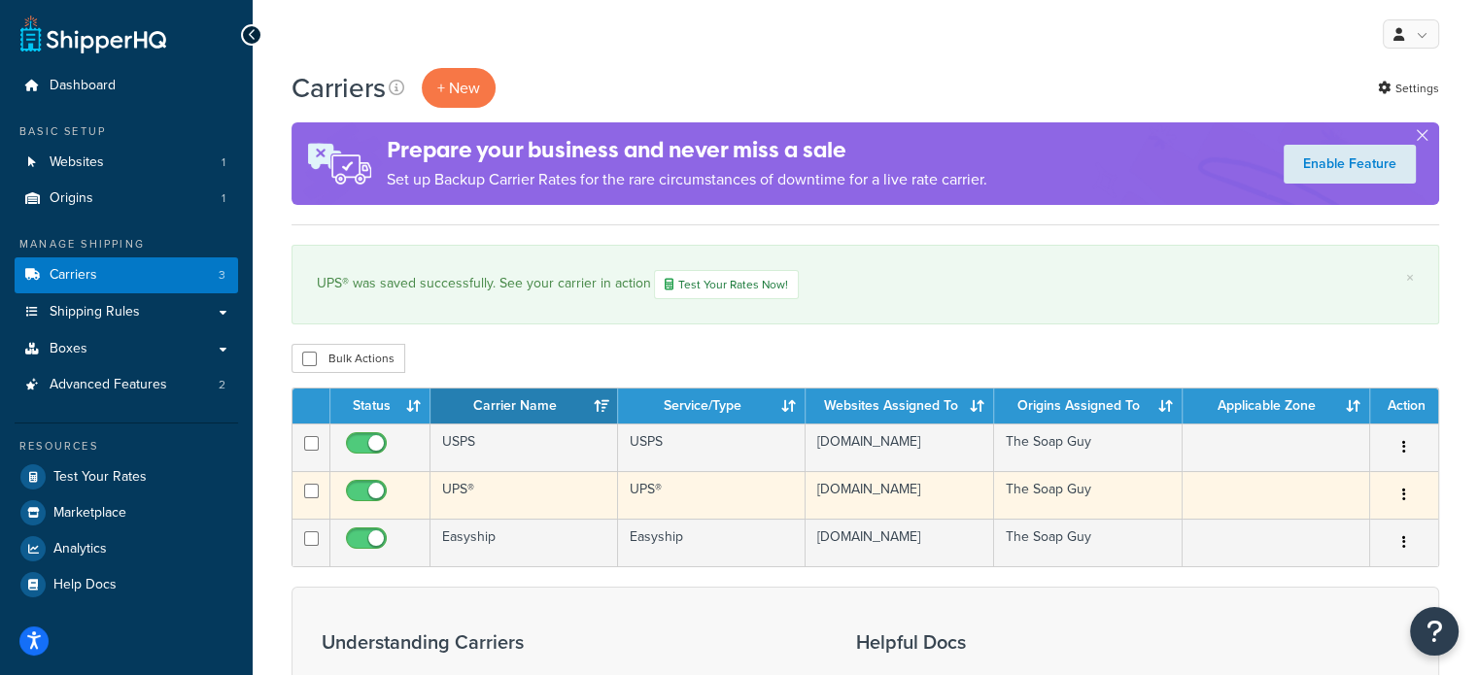
click at [489, 513] on td "UPS®" at bounding box center [524, 495] width 188 height 48
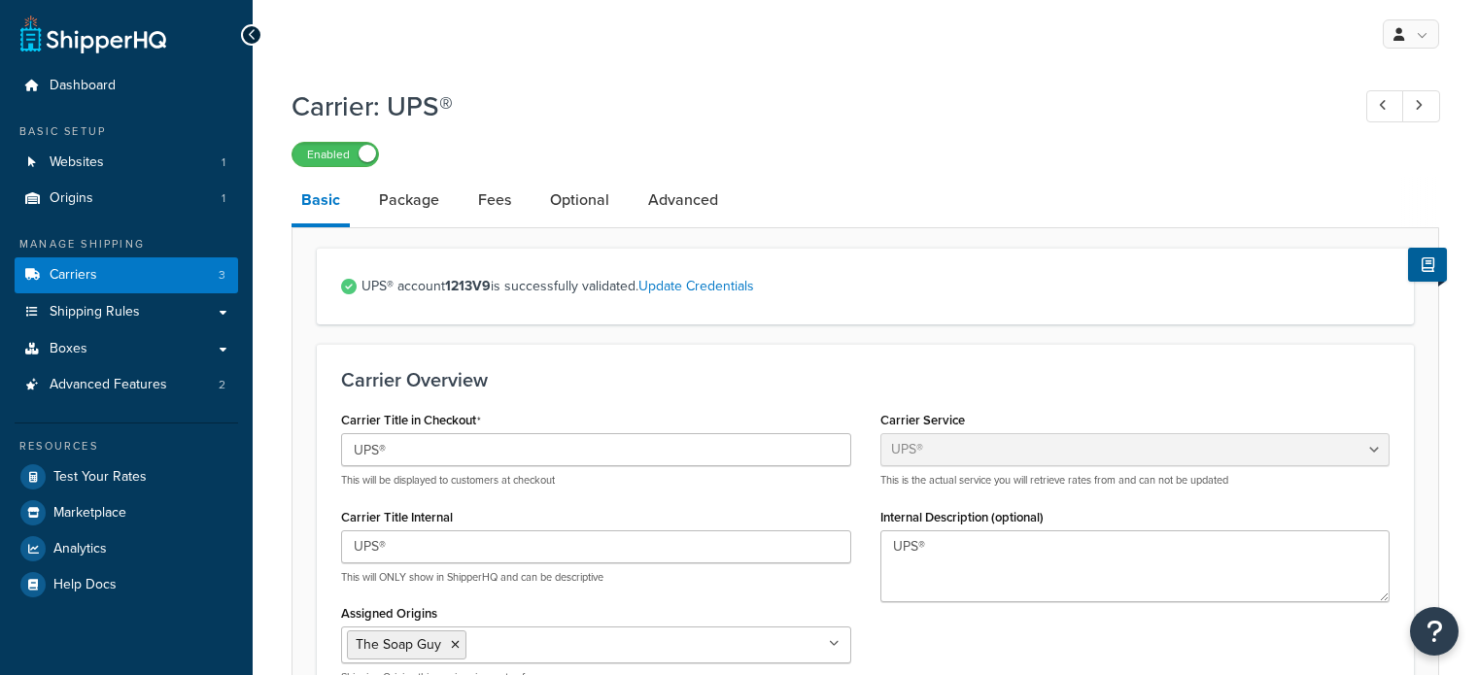
select select "ups"
click at [480, 210] on link "Fees" at bounding box center [494, 200] width 52 height 47
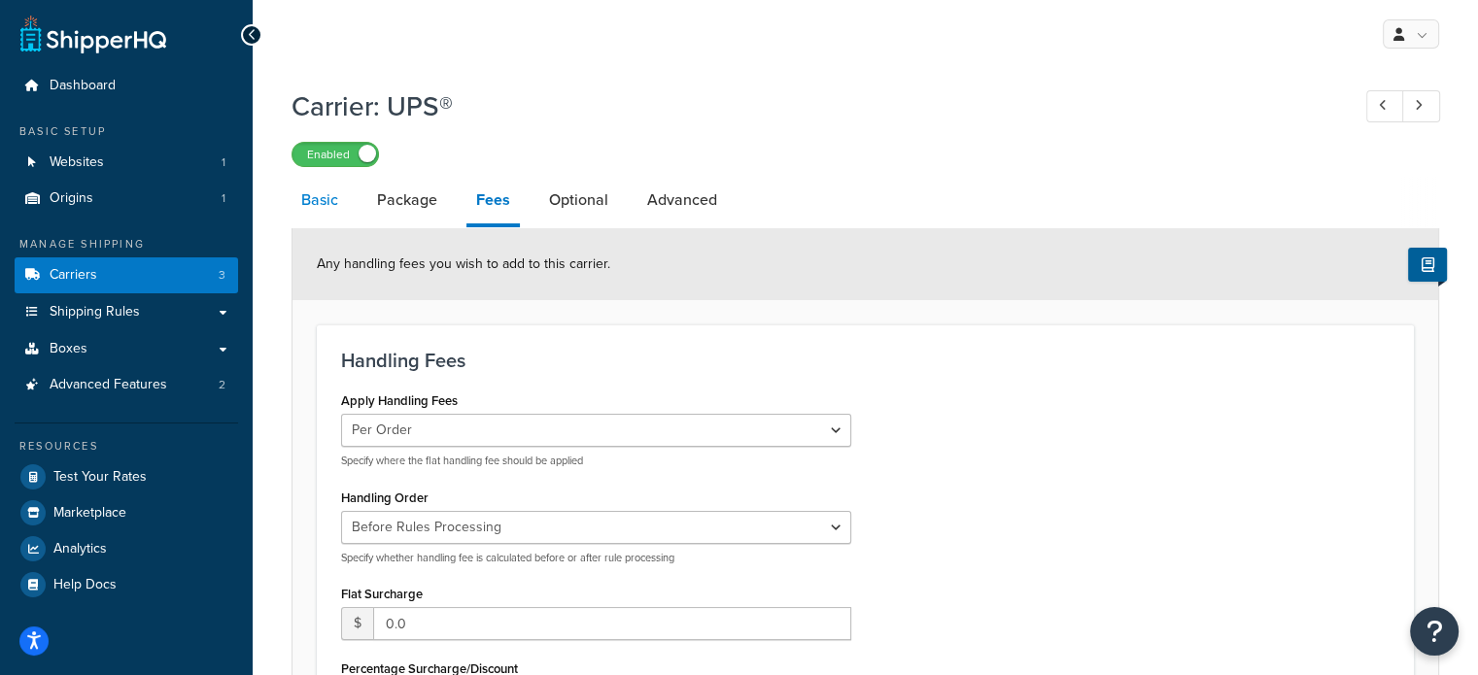
click at [320, 201] on link "Basic" at bounding box center [319, 200] width 56 height 47
select select "ups"
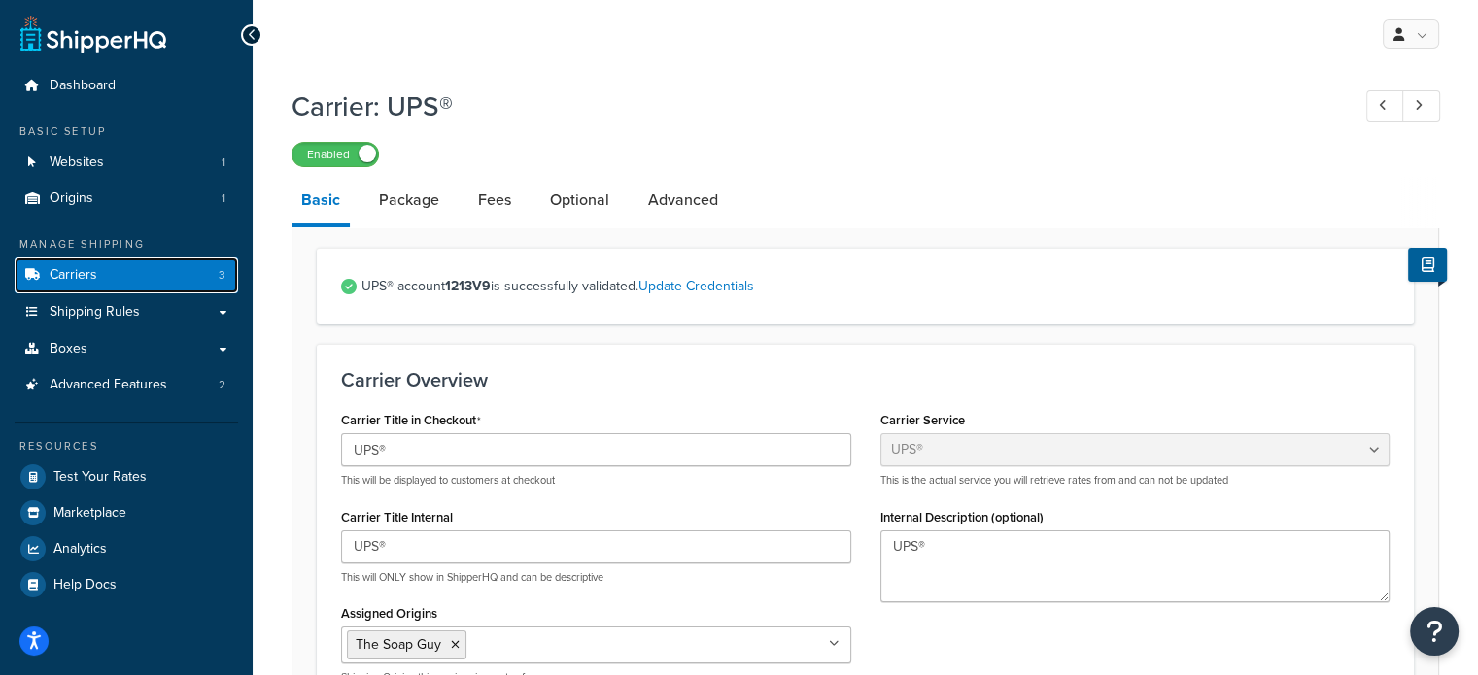
click at [143, 274] on link "Carriers 3" at bounding box center [126, 275] width 223 height 36
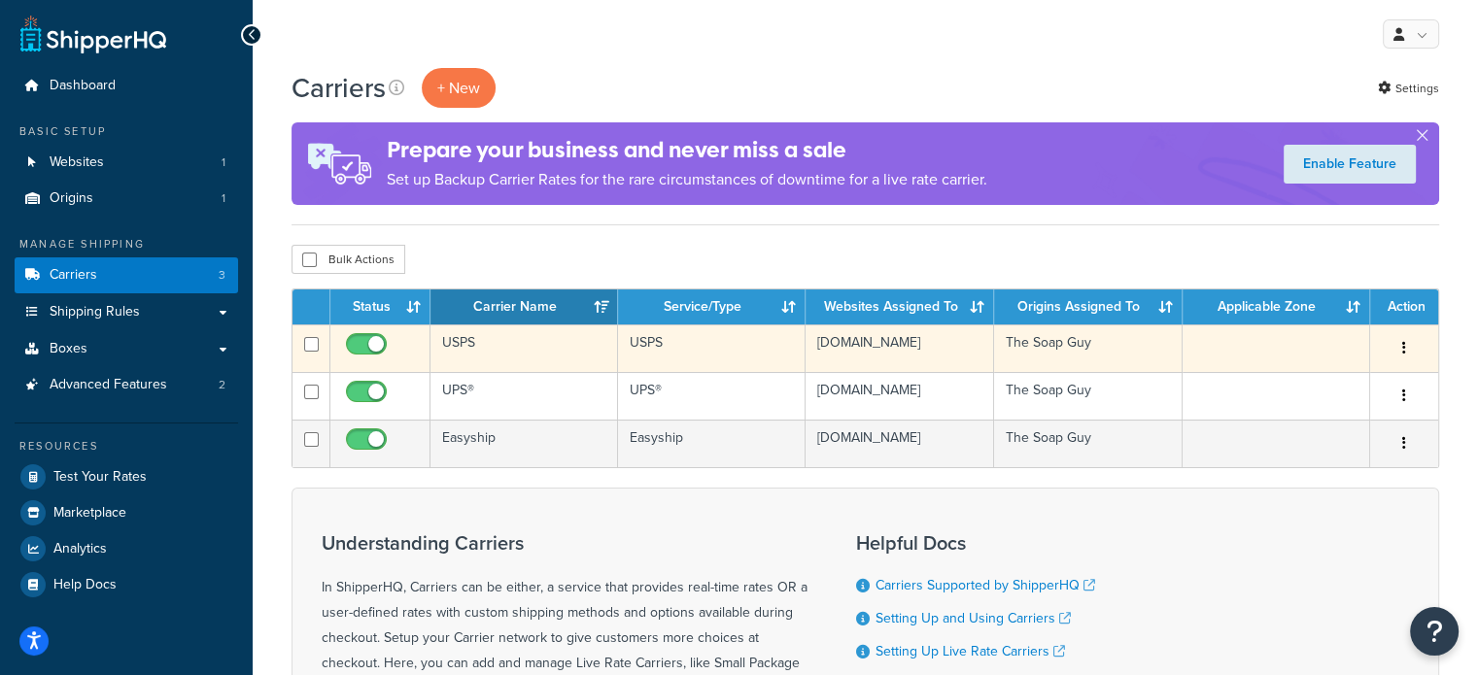
click at [475, 348] on td "USPS" at bounding box center [524, 349] width 188 height 48
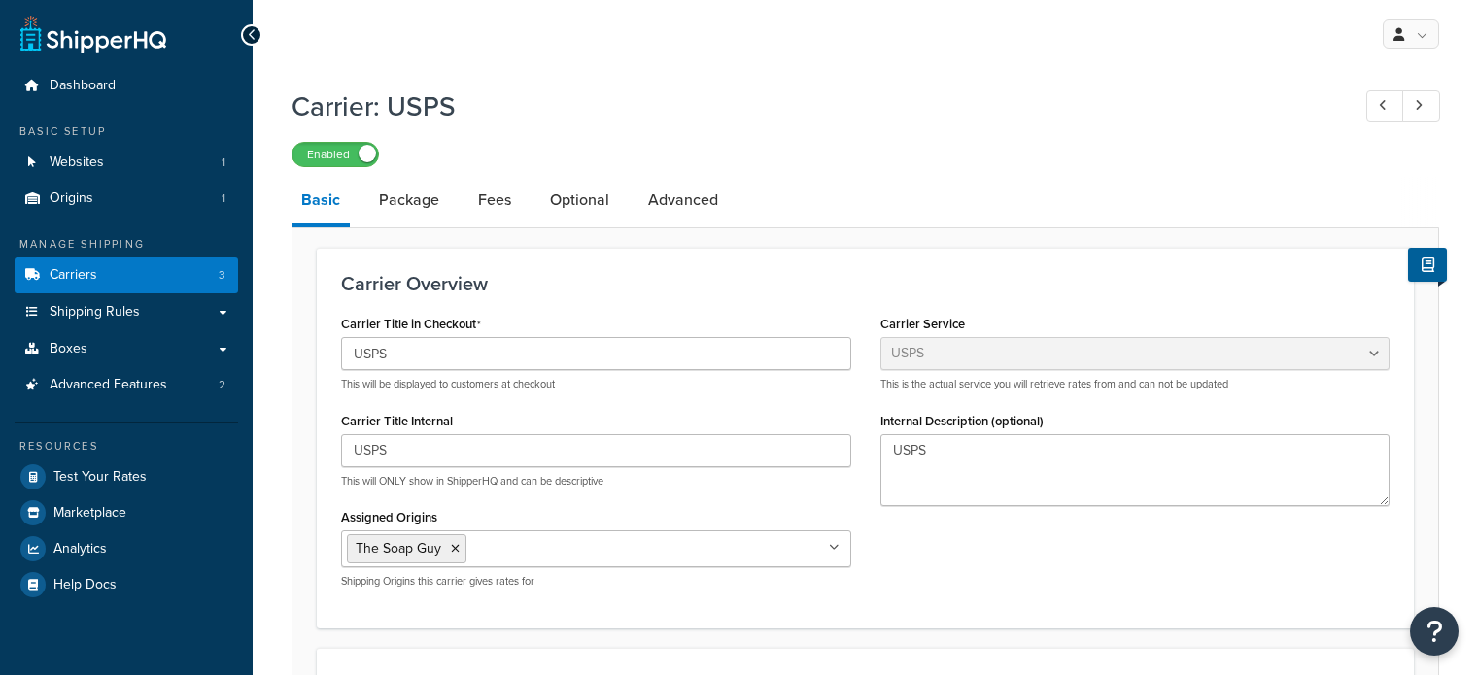
select select "usps"
select select "ONLINE"
click at [498, 216] on link "Fees" at bounding box center [494, 200] width 52 height 47
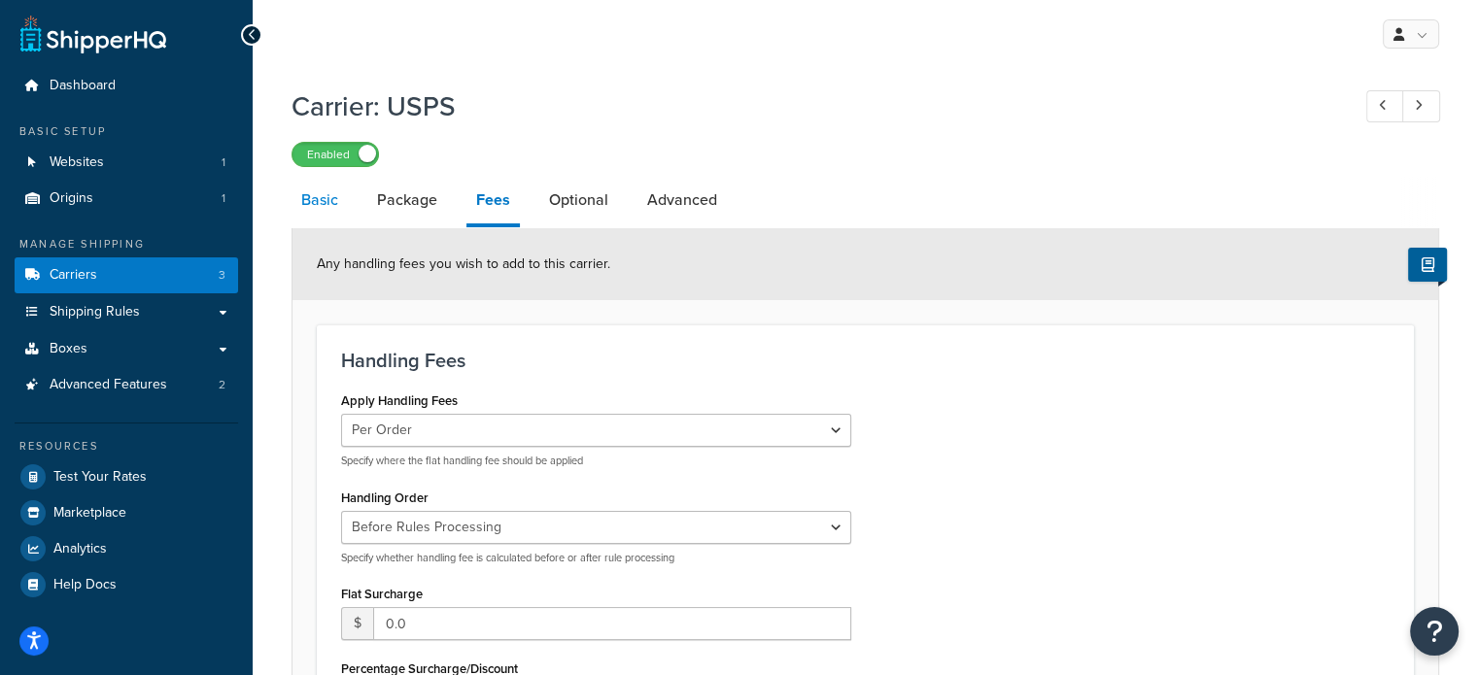
click at [326, 198] on link "Basic" at bounding box center [319, 200] width 56 height 47
select select "usps"
select select "ONLINE"
